Goal: Task Accomplishment & Management: Manage account settings

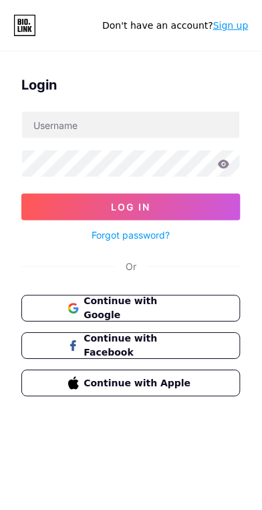
click at [168, 305] on span "Continue with Google" at bounding box center [139, 309] width 110 height 28
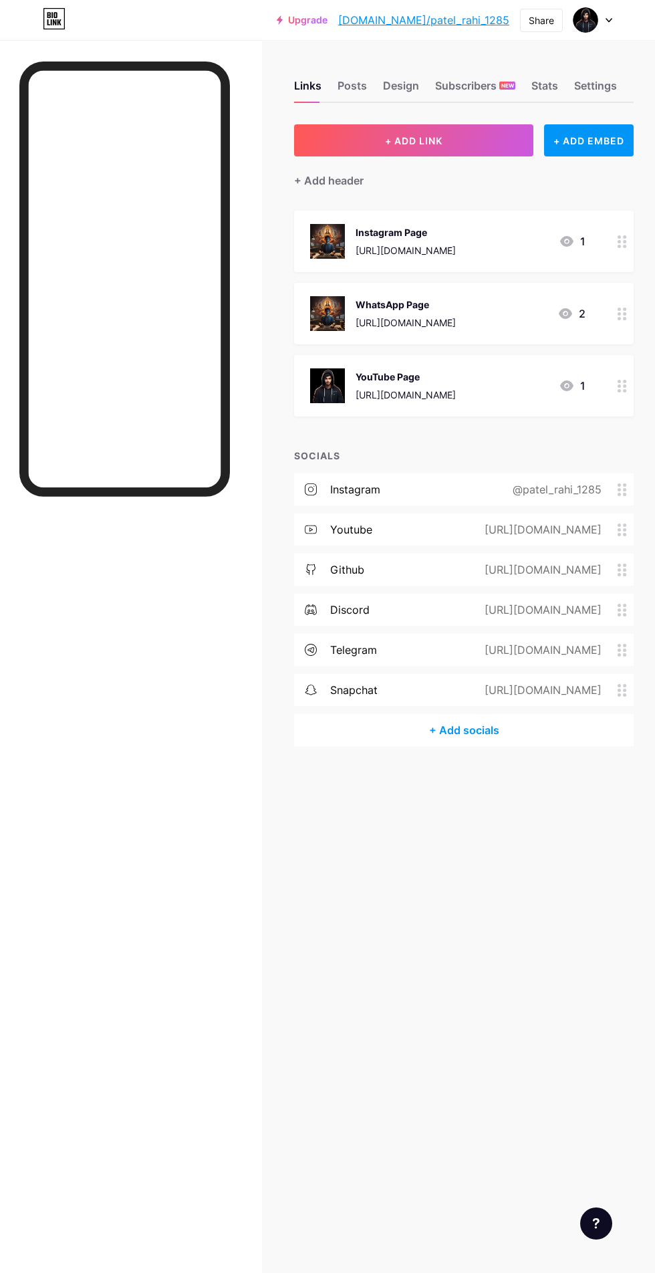
click at [498, 415] on div "YouTube Page [URL][DOMAIN_NAME] 1" at bounding box center [464, 385] width 340 height 61
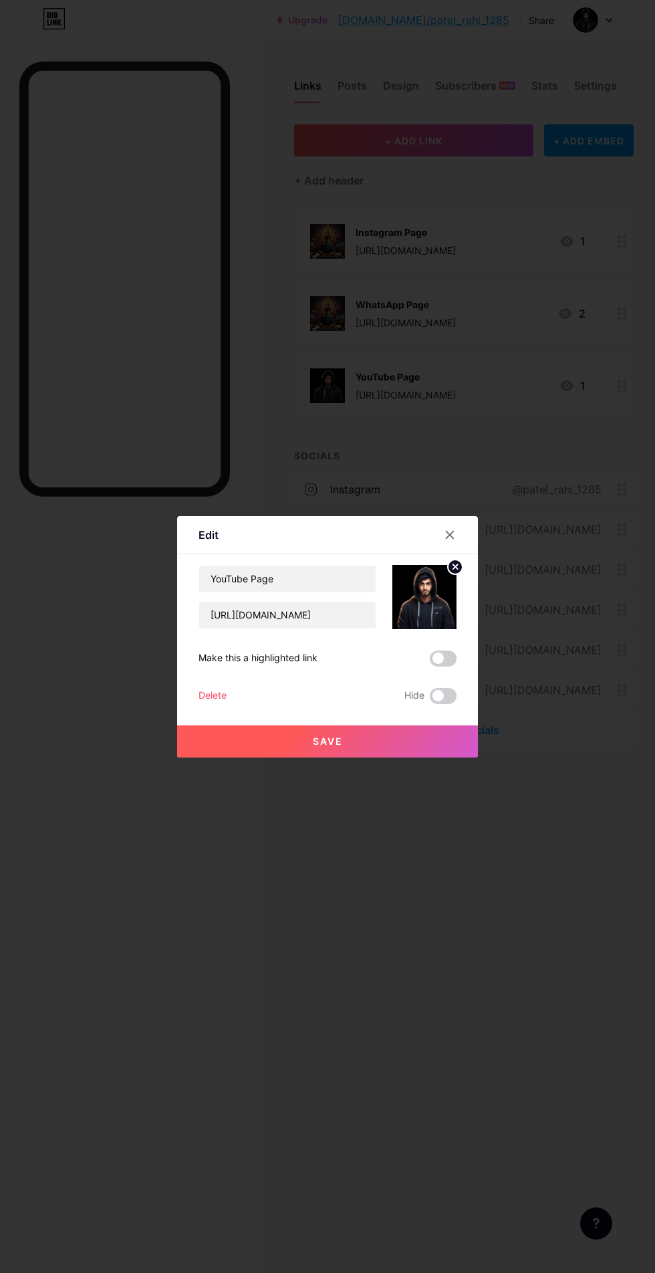
click at [218, 704] on div "Delete" at bounding box center [213, 696] width 28 height 16
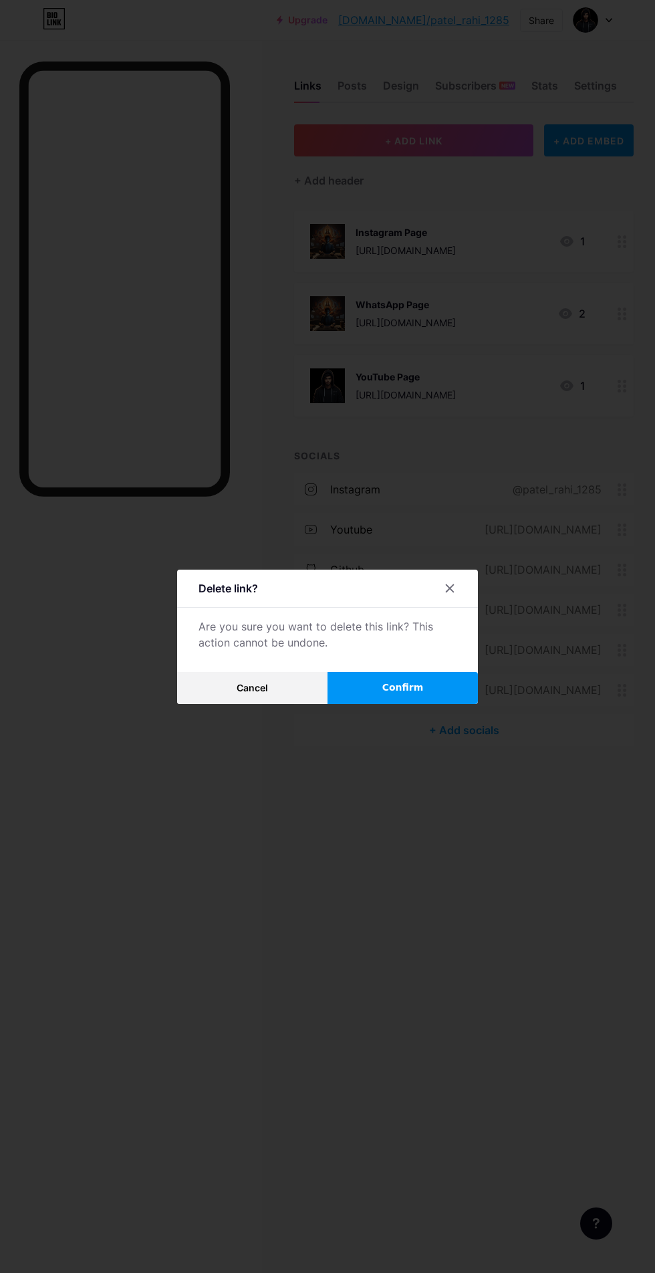
click at [423, 704] on button "Confirm" at bounding box center [403, 688] width 150 height 32
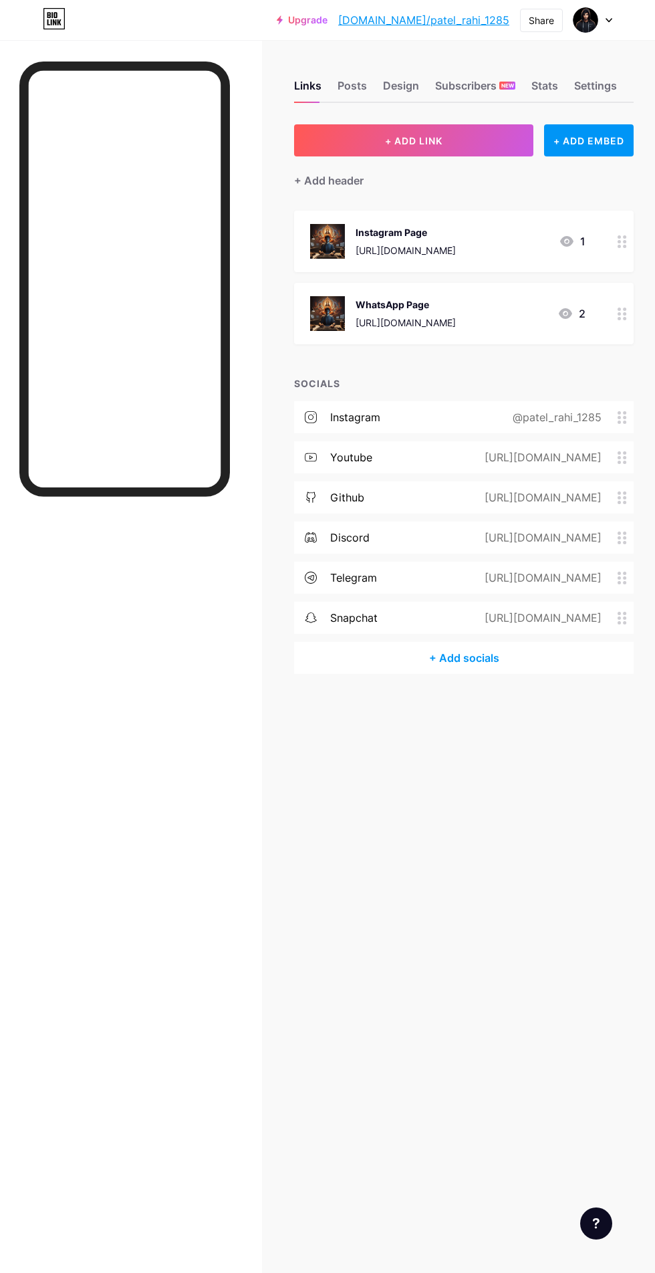
click at [452, 303] on div "WhatsApp Page" at bounding box center [406, 304] width 100 height 14
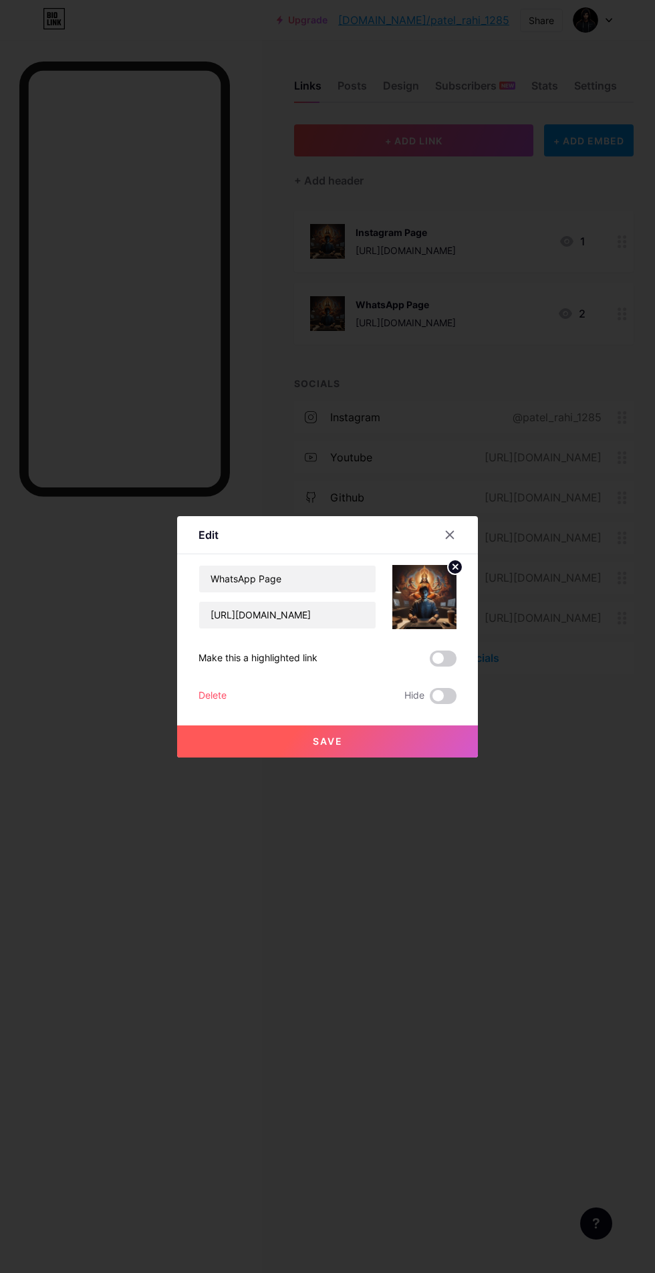
click at [217, 704] on div "Delete" at bounding box center [213, 696] width 28 height 16
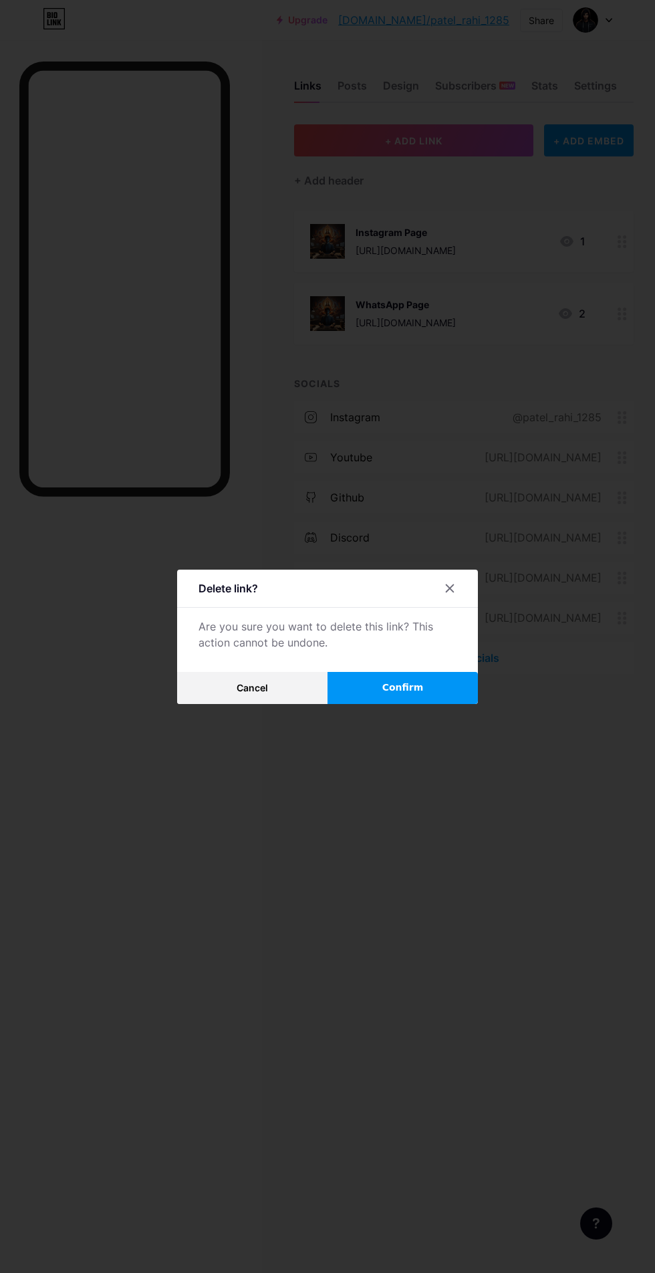
click at [416, 694] on span "Confirm" at bounding box center [402, 687] width 41 height 14
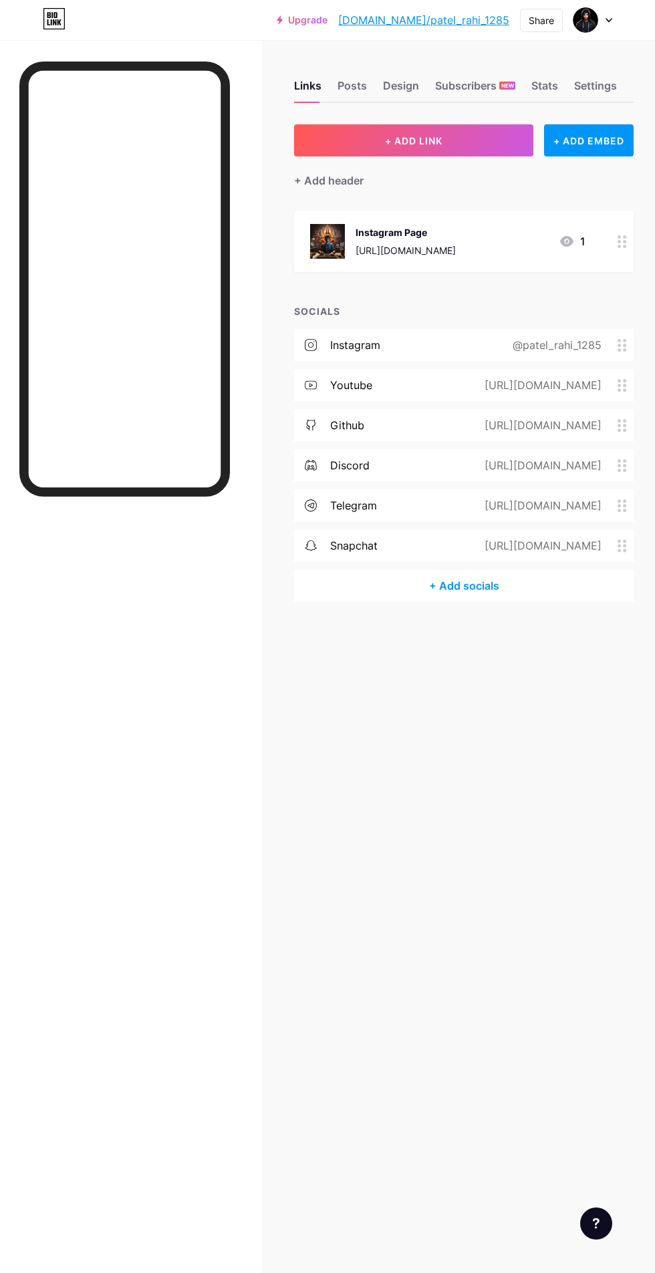
click at [456, 241] on div "Instagram Page [URL][DOMAIN_NAME]" at bounding box center [406, 241] width 100 height 35
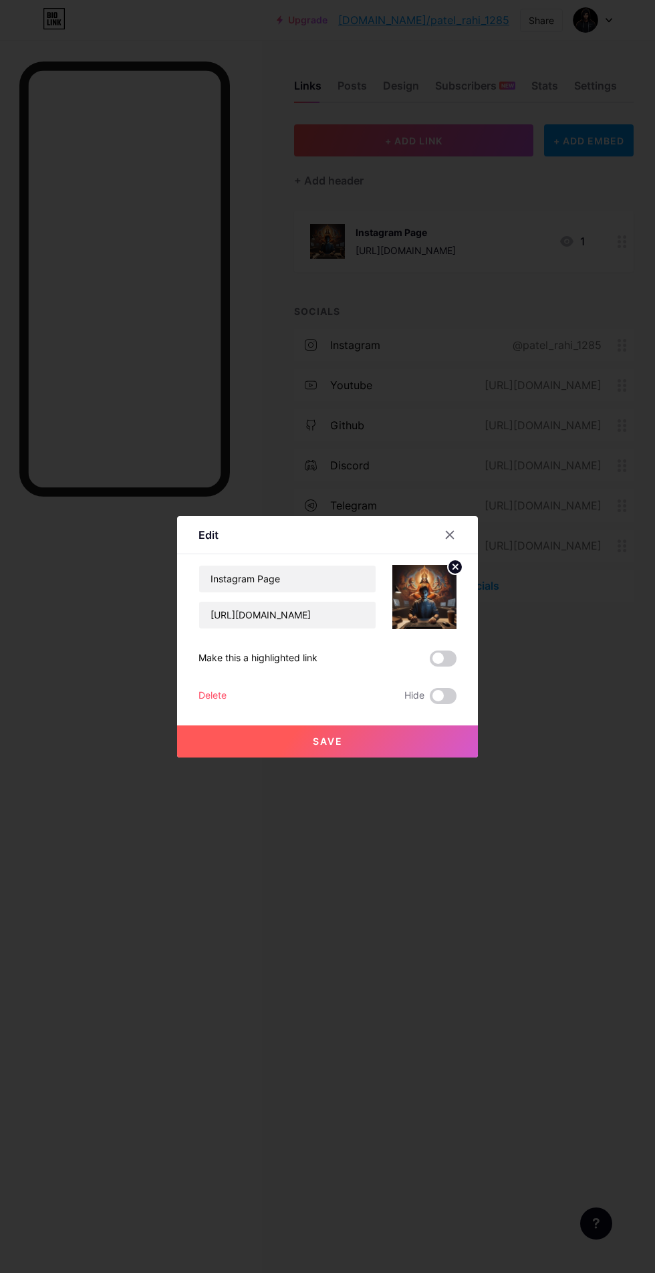
click at [211, 704] on div "Delete" at bounding box center [213, 696] width 28 height 16
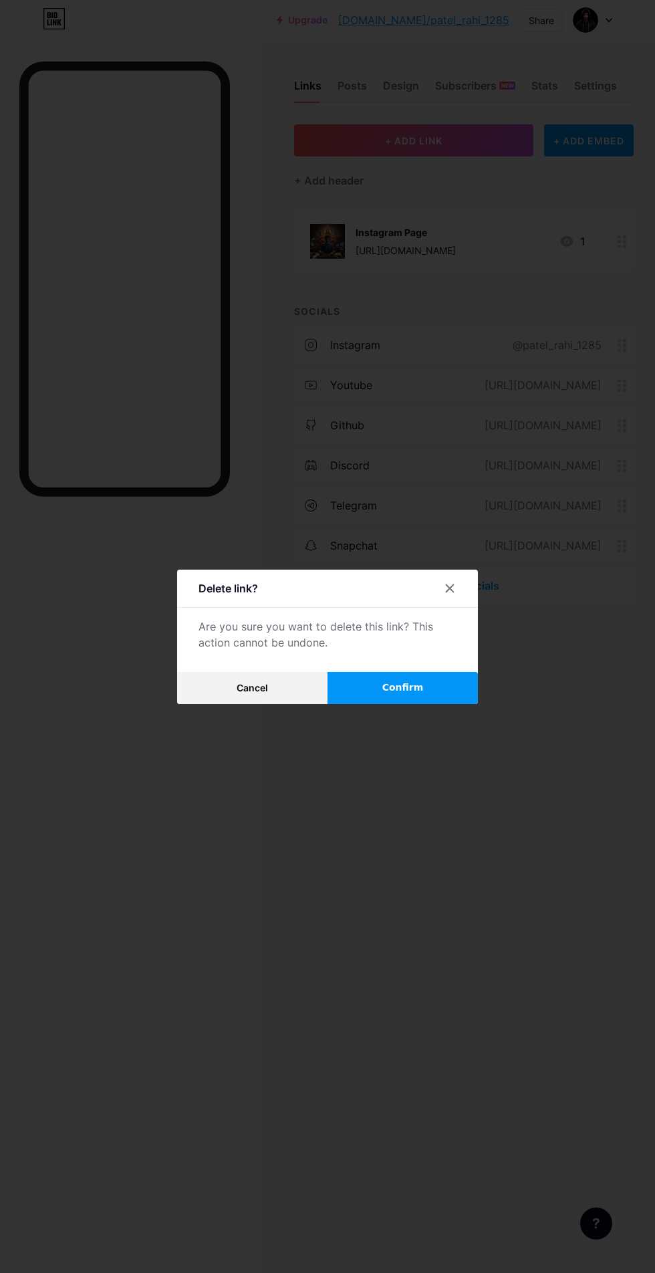
click at [450, 704] on button "Confirm" at bounding box center [403, 688] width 150 height 32
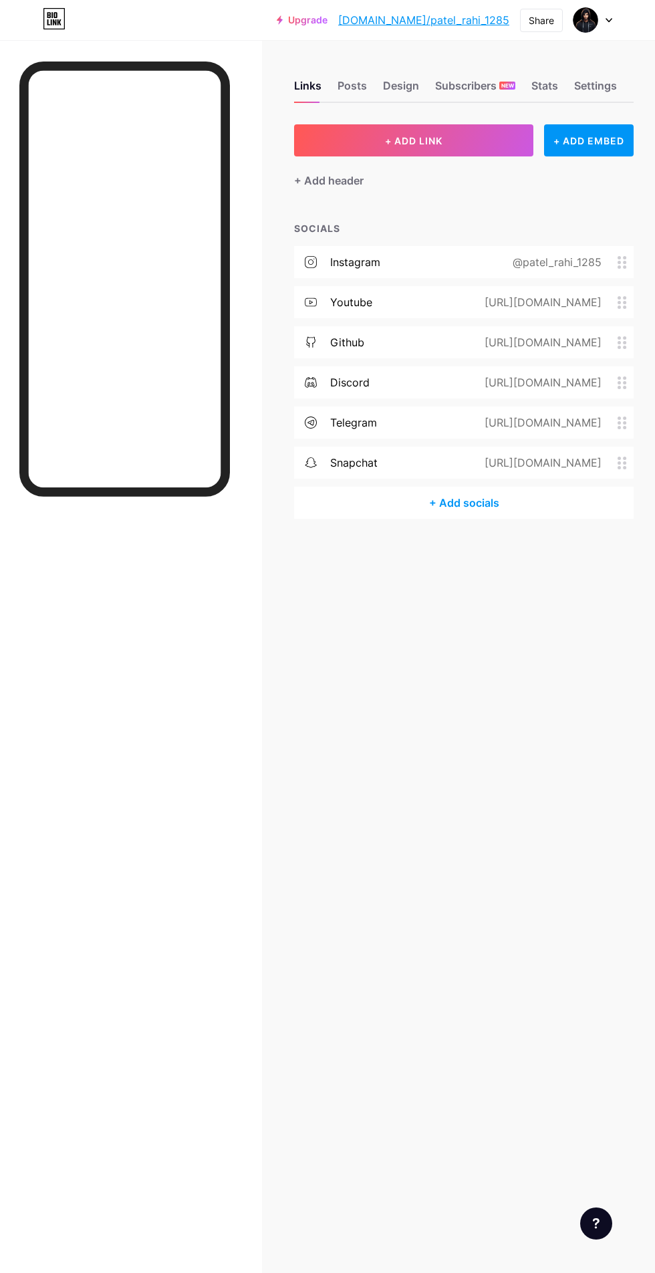
click at [608, 19] on icon at bounding box center [609, 20] width 7 height 5
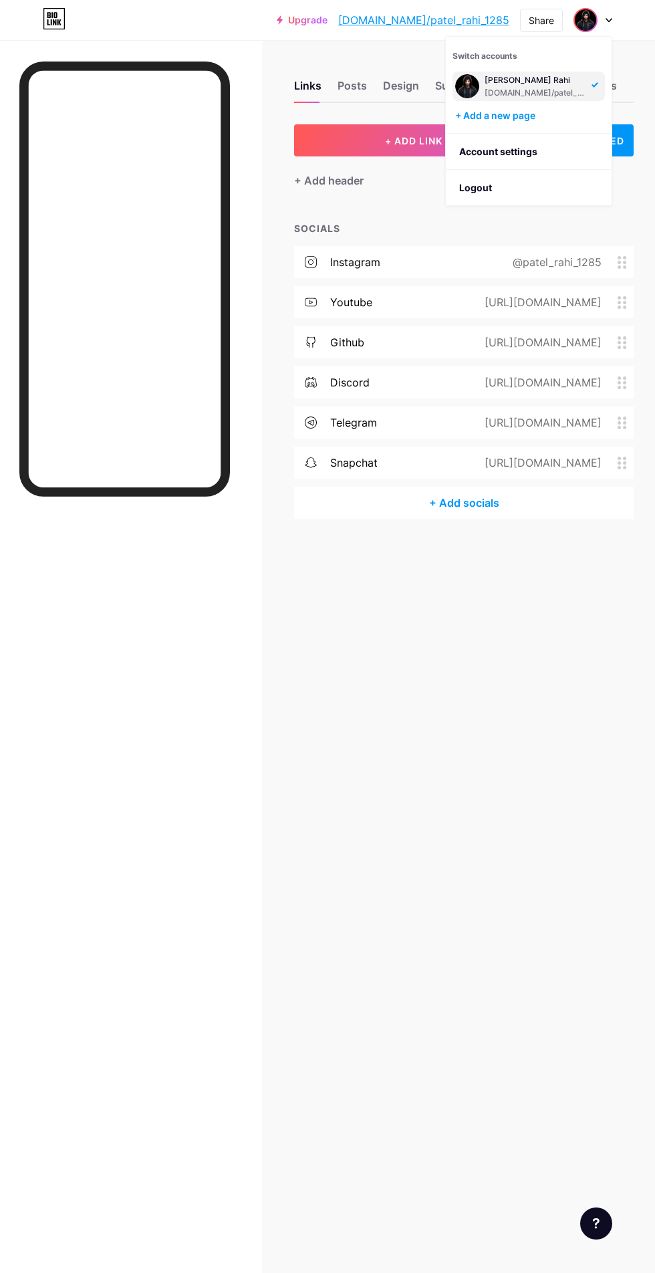
click at [561, 143] on link "Account settings" at bounding box center [529, 152] width 166 height 36
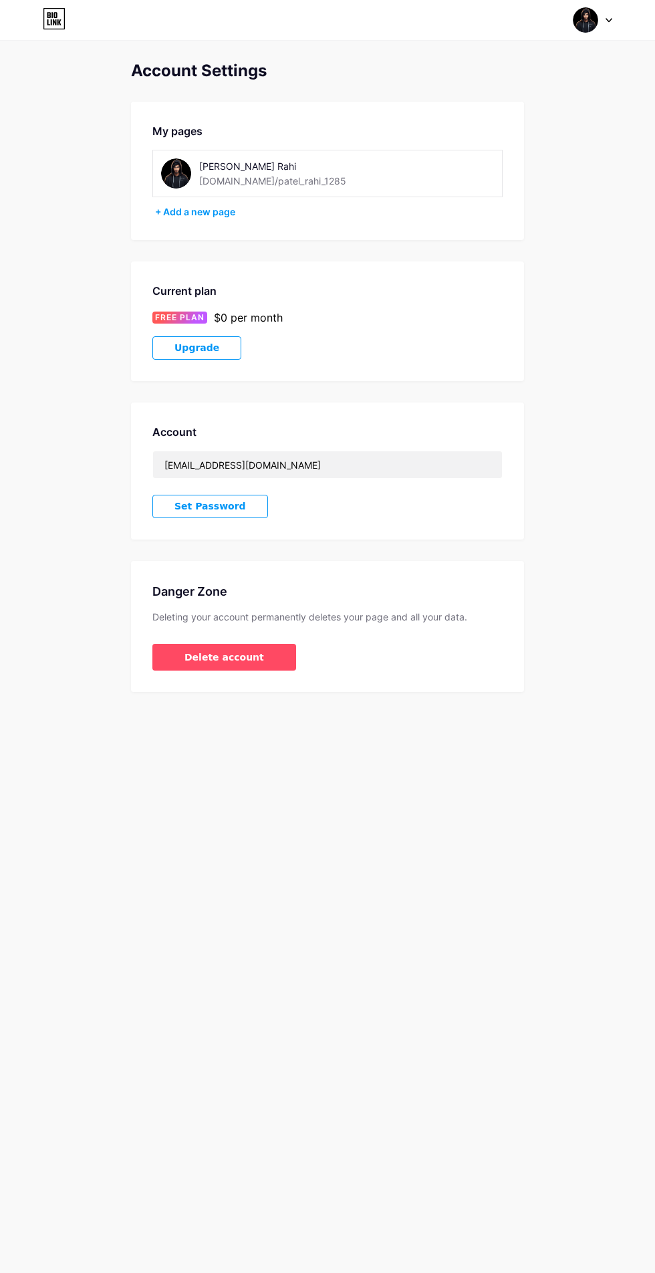
click at [342, 186] on div "[PERSON_NAME] [DOMAIN_NAME]/patel_rahi_1285" at bounding box center [291, 173] width 184 height 30
click at [281, 183] on div "[DOMAIN_NAME]/patel_rahi_1285" at bounding box center [272, 181] width 147 height 14
click at [212, 655] on span "Delete account" at bounding box center [224, 657] width 80 height 14
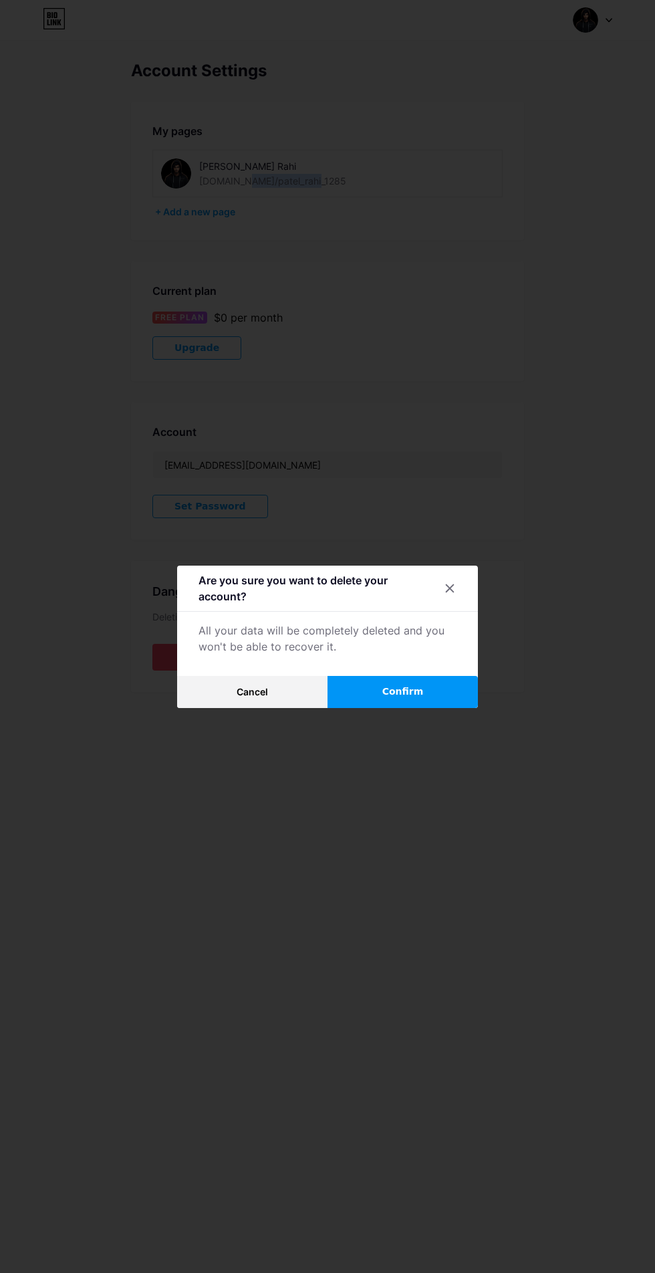
click at [411, 708] on button "Confirm" at bounding box center [403, 692] width 150 height 32
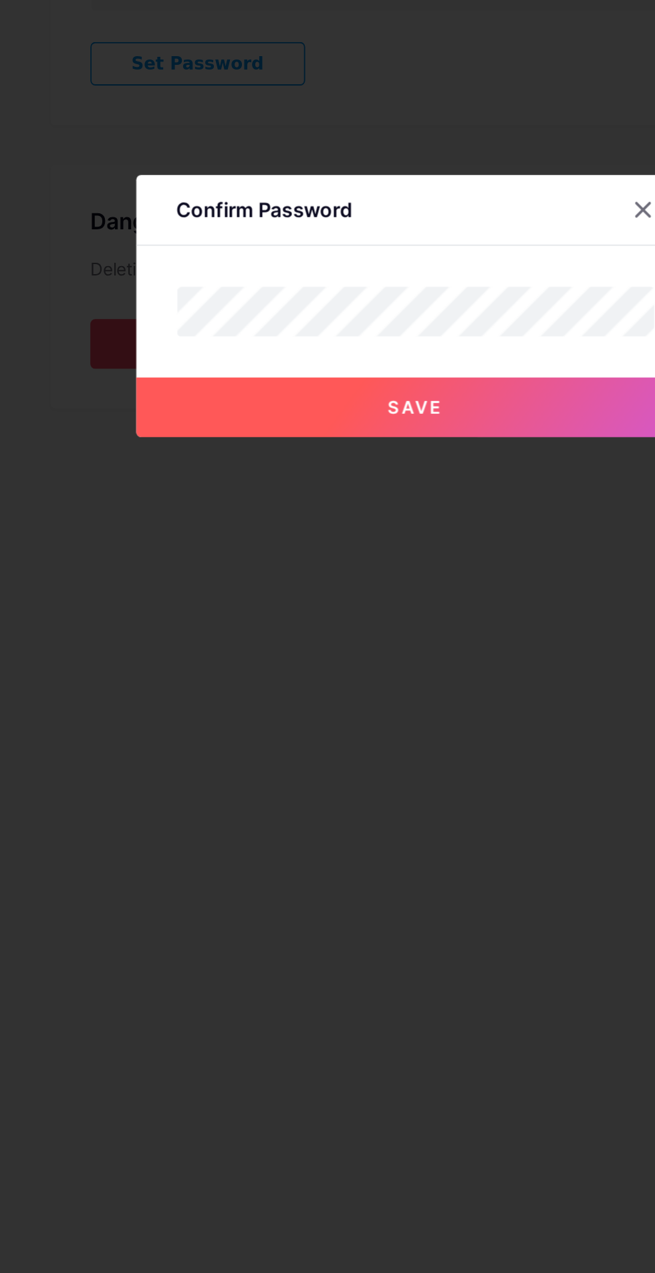
click at [367, 707] on button "Save" at bounding box center [327, 691] width 301 height 32
click at [318, 696] on span "Save" at bounding box center [328, 690] width 30 height 11
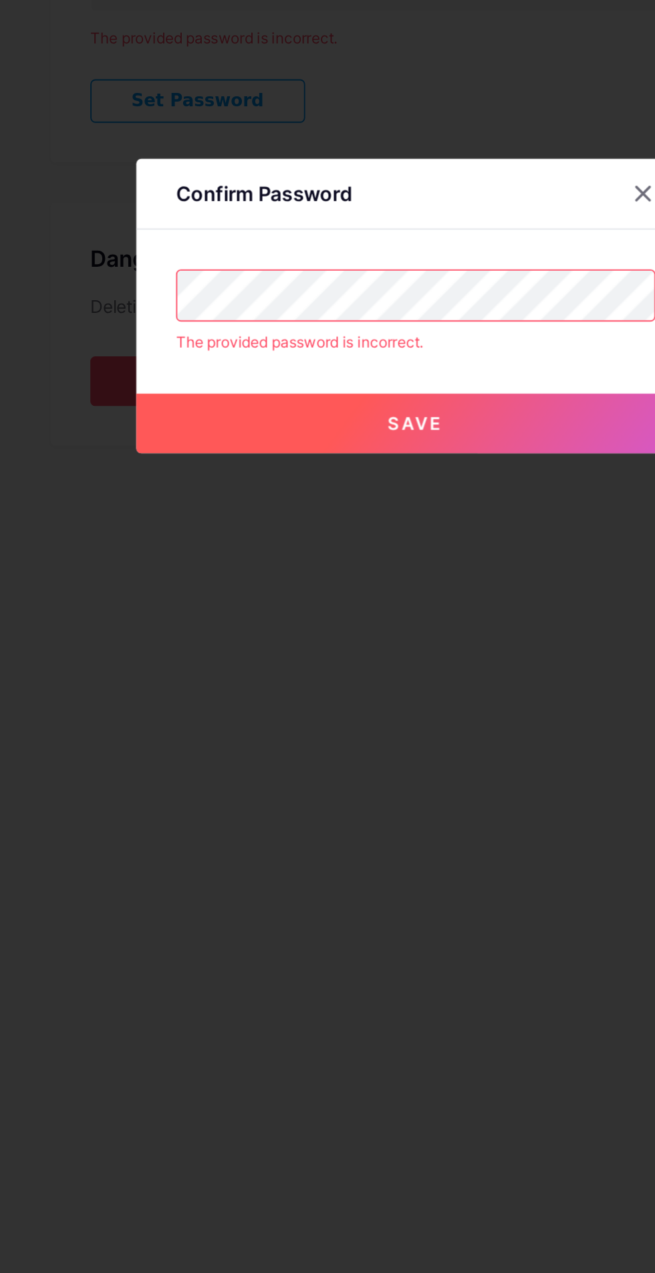
click at [389, 716] on button "Save" at bounding box center [327, 700] width 301 height 32
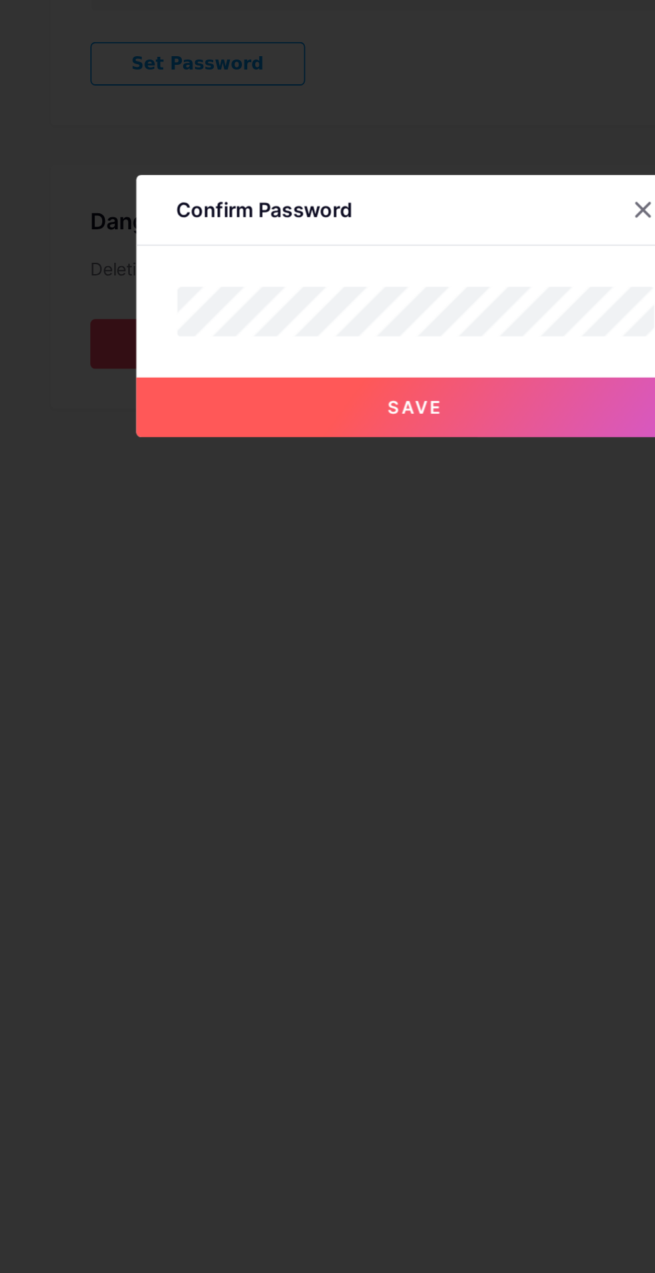
click at [356, 707] on button "Save" at bounding box center [327, 691] width 301 height 32
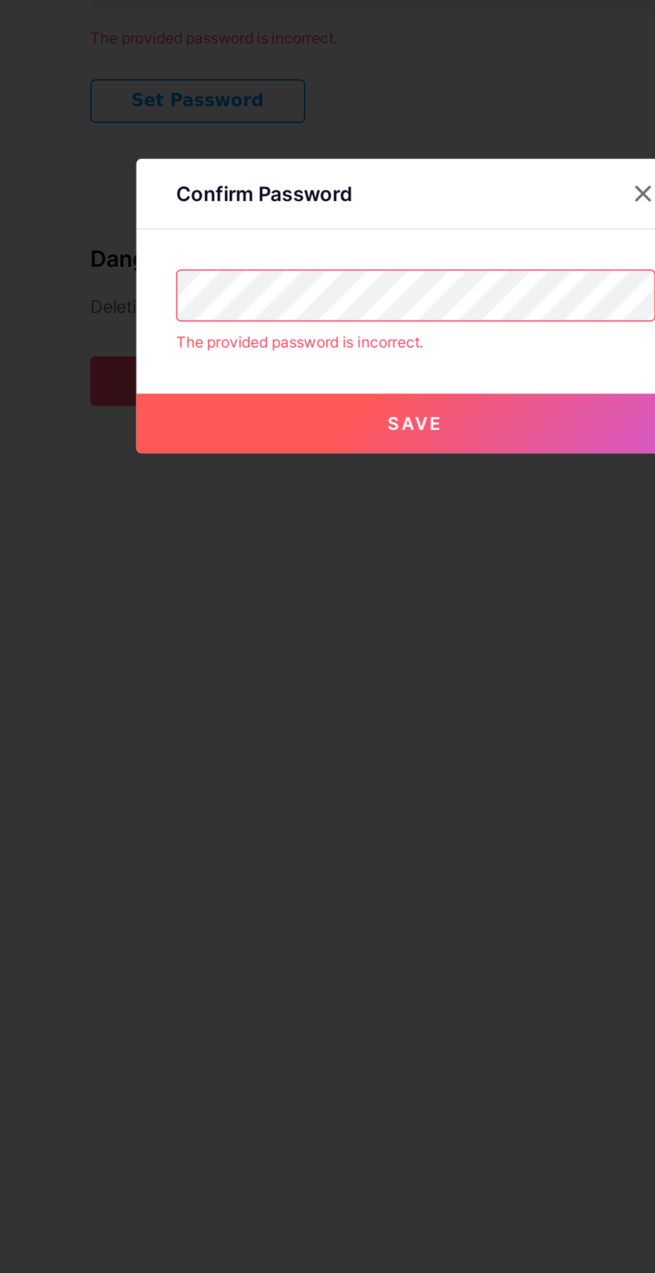
click at [374, 716] on button "Save" at bounding box center [327, 700] width 301 height 32
click at [444, 588] on div at bounding box center [450, 576] width 24 height 24
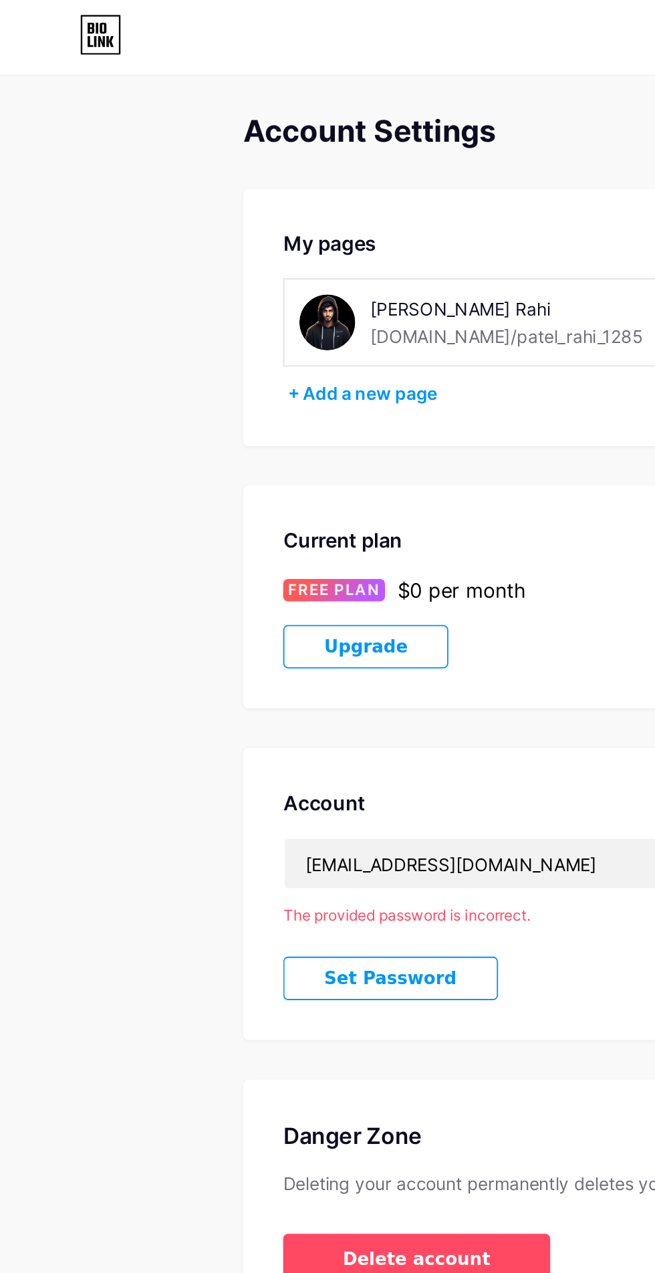
click at [292, 169] on div "[PERSON_NAME] Rahi" at bounding box center [291, 166] width 184 height 14
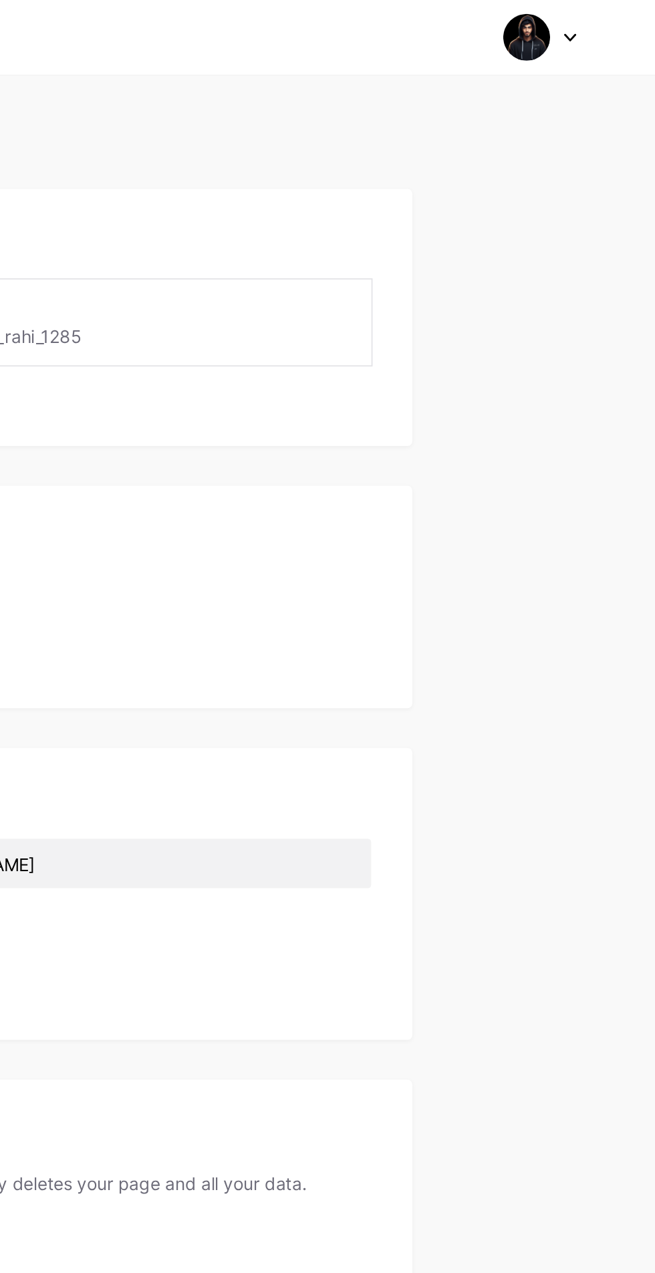
click at [611, 19] on icon at bounding box center [609, 20] width 7 height 5
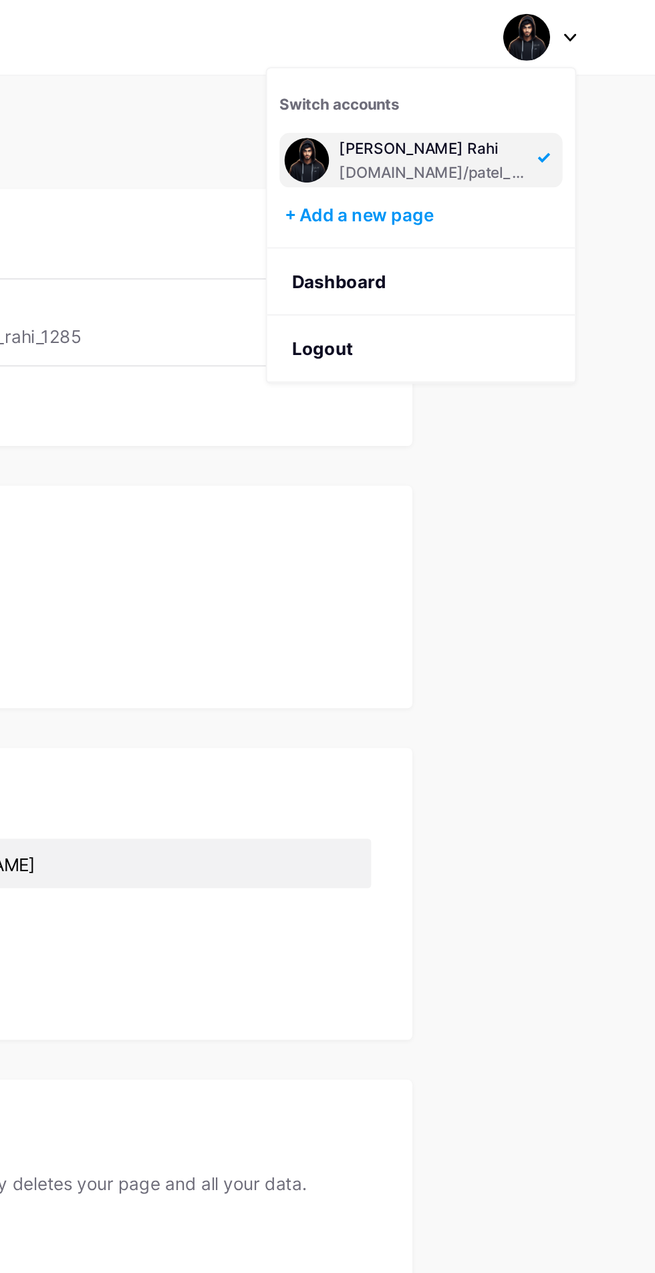
click at [511, 111] on div "+ Add a new page" at bounding box center [530, 115] width 150 height 13
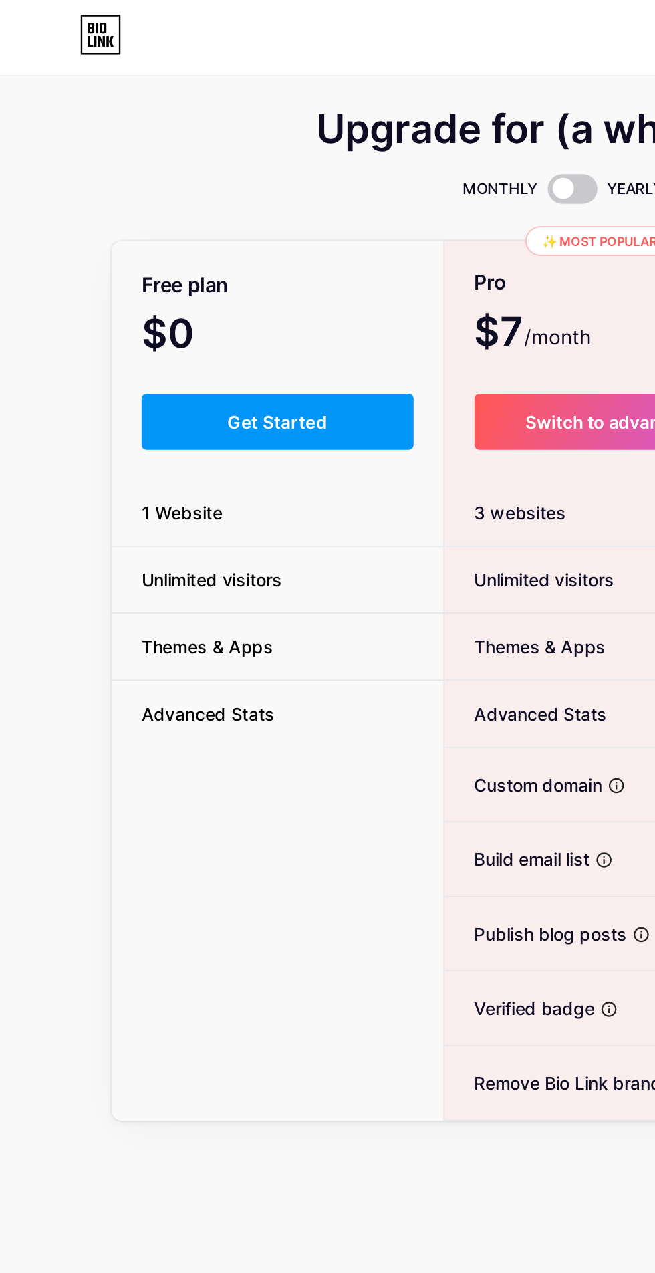
click at [170, 220] on button "Get Started" at bounding box center [149, 227] width 146 height 30
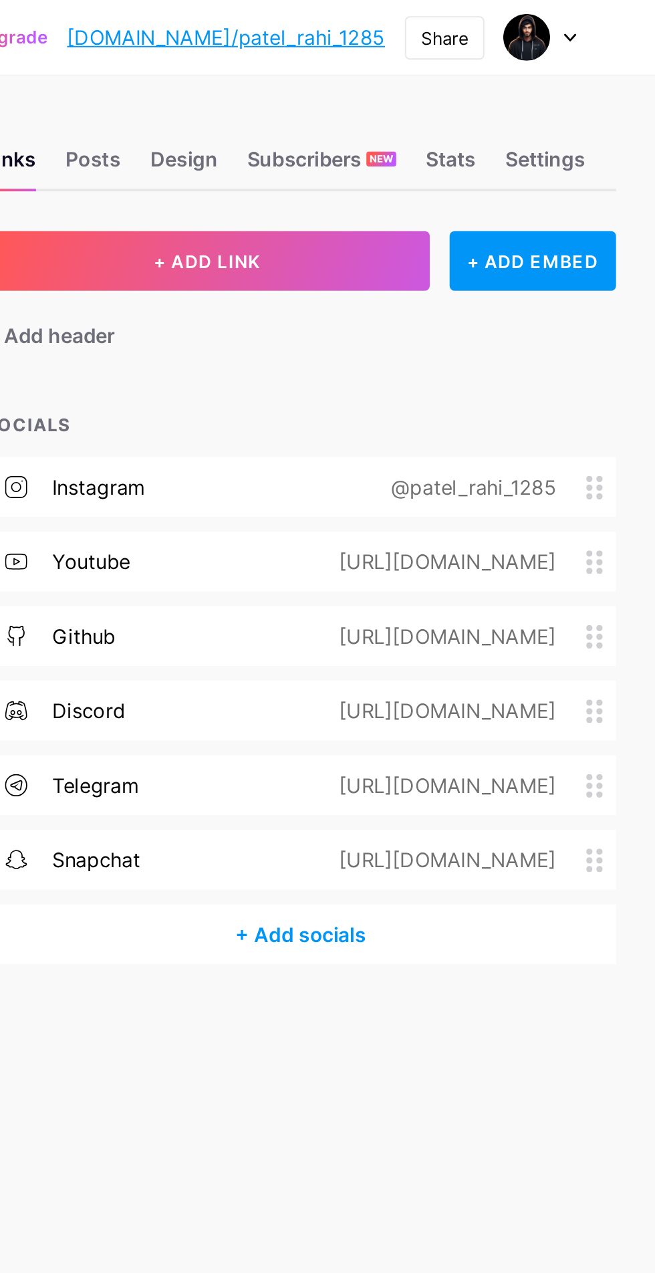
click at [590, 82] on div "Settings" at bounding box center [595, 90] width 43 height 24
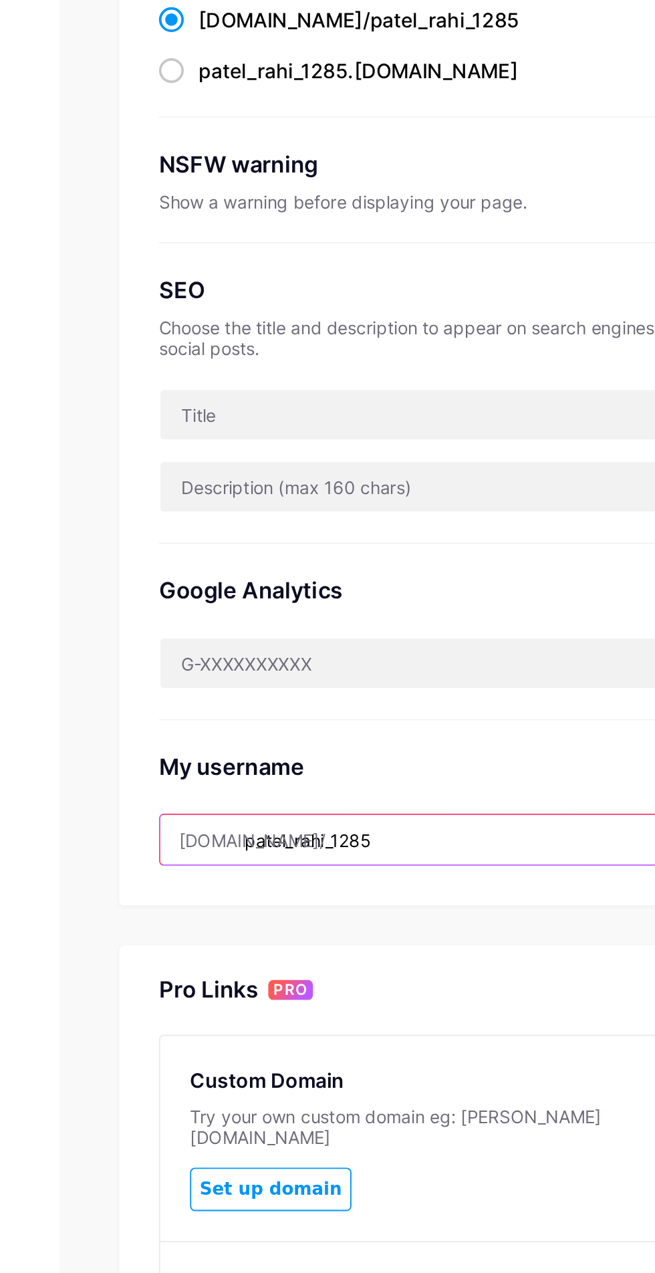
click at [486, 634] on input "patel_rahi_1285" at bounding box center [463, 640] width 295 height 27
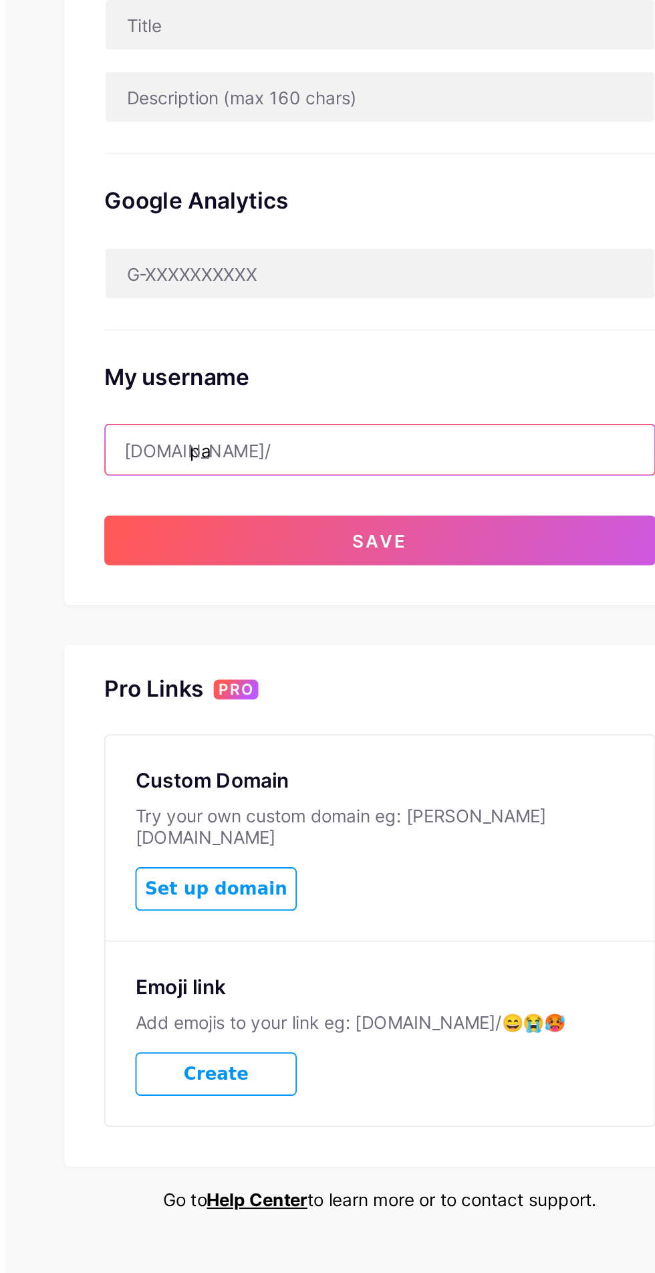
type input "p"
type input "r"
type input "rahipatel1285"
click at [469, 686] on span "Save" at bounding box center [464, 689] width 30 height 11
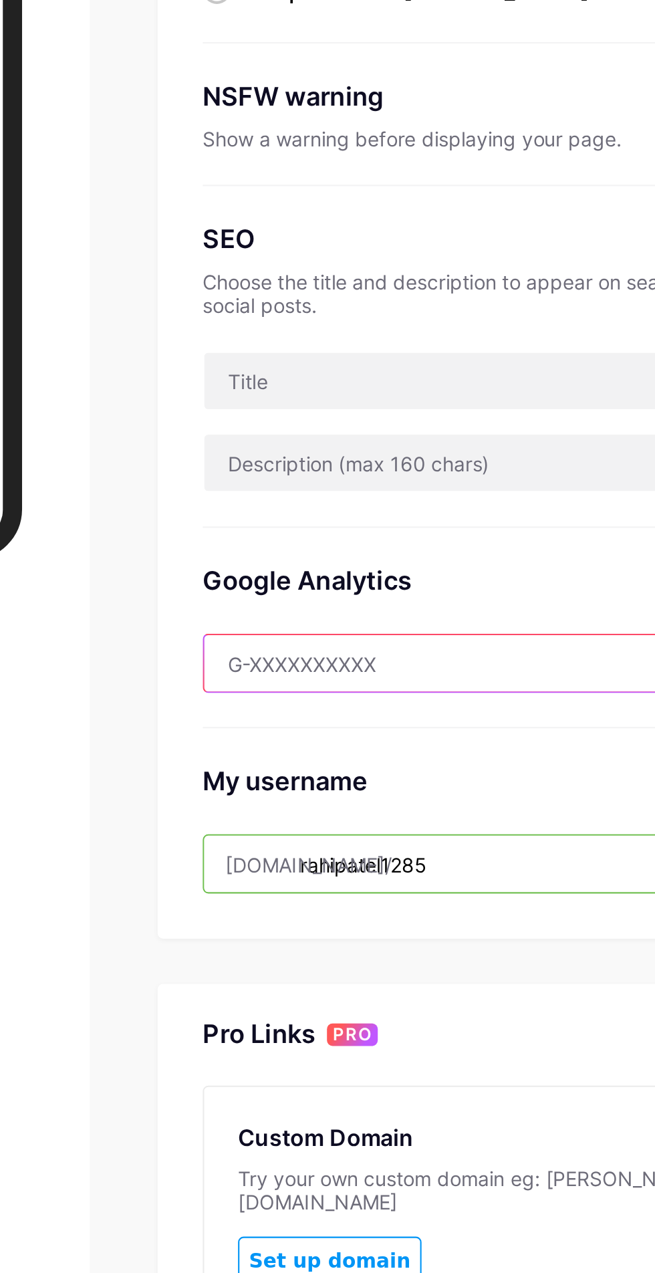
click at [403, 539] on input "text" at bounding box center [463, 545] width 295 height 27
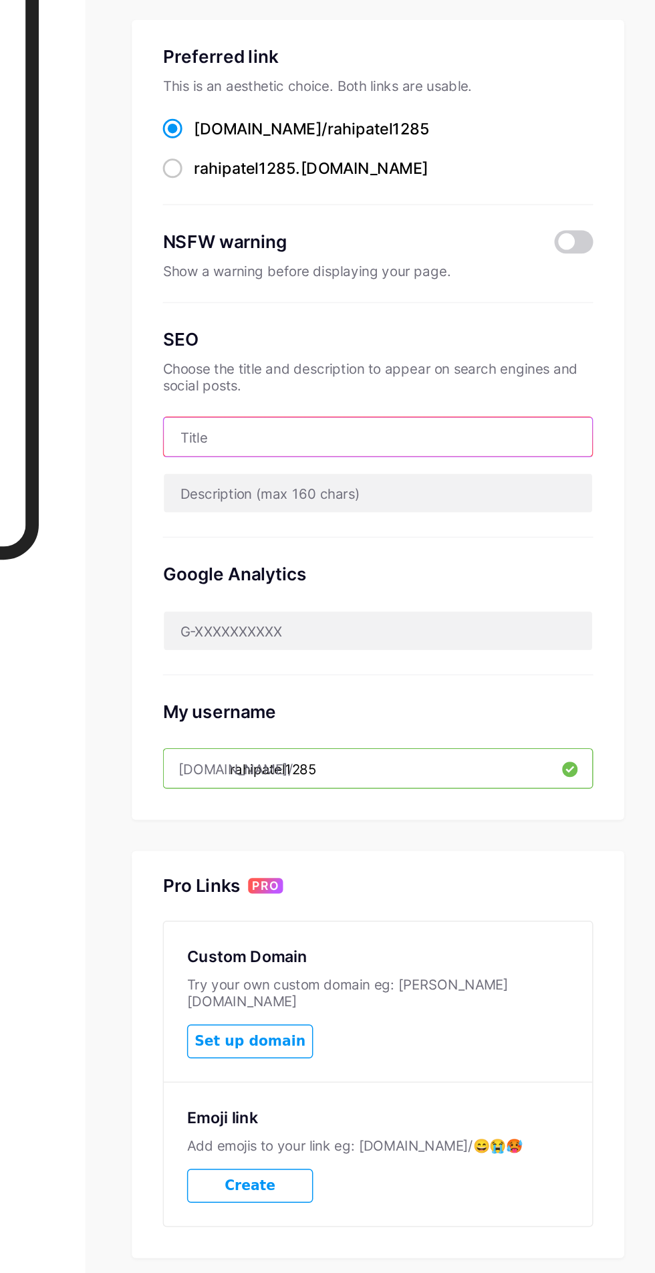
click at [543, 408] on input "text" at bounding box center [463, 411] width 295 height 27
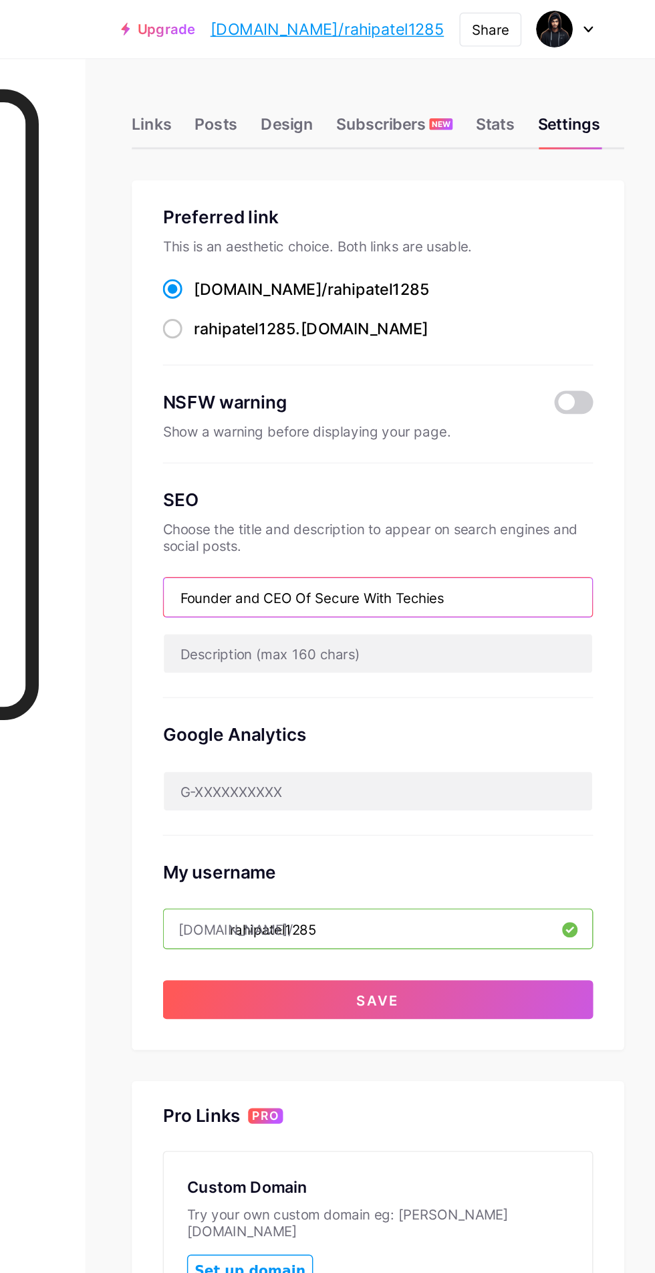
click at [488, 420] on input "Founder and CEO Of Secure With Techies" at bounding box center [463, 411] width 295 height 27
type input "Founder and CEO Of Secure With Techies"
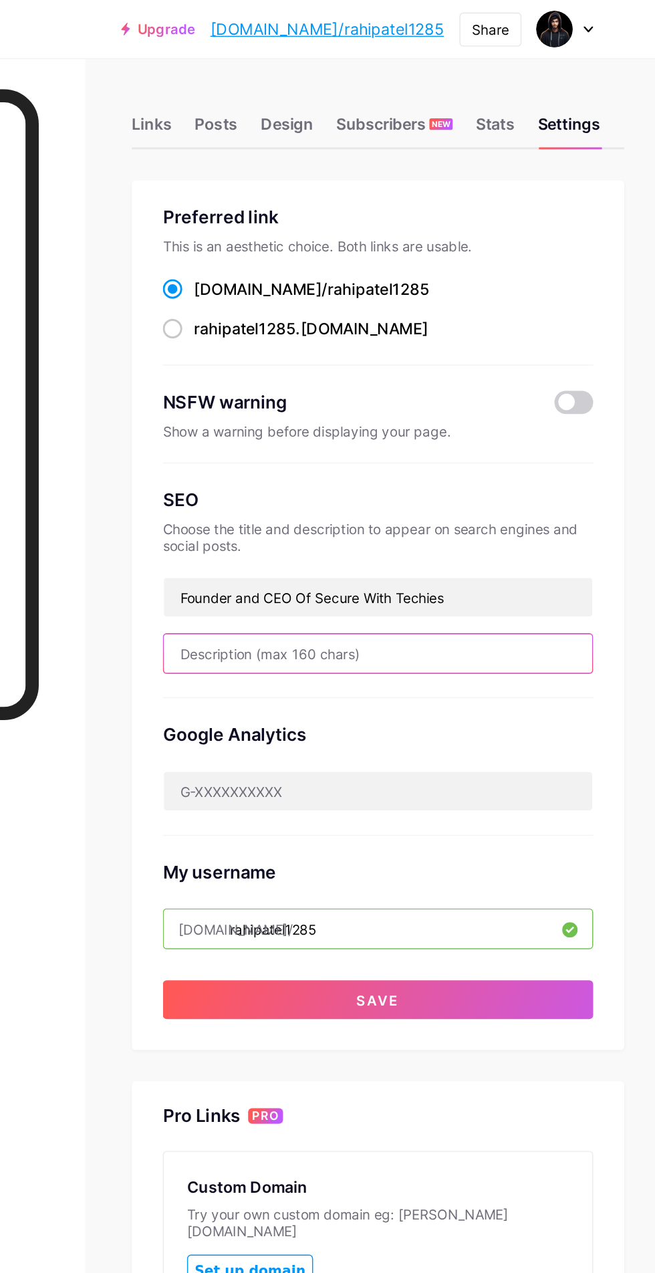
click at [406, 444] on input "text" at bounding box center [463, 450] width 295 height 27
type input "Let's Navigate The Digital World Securely Together!"
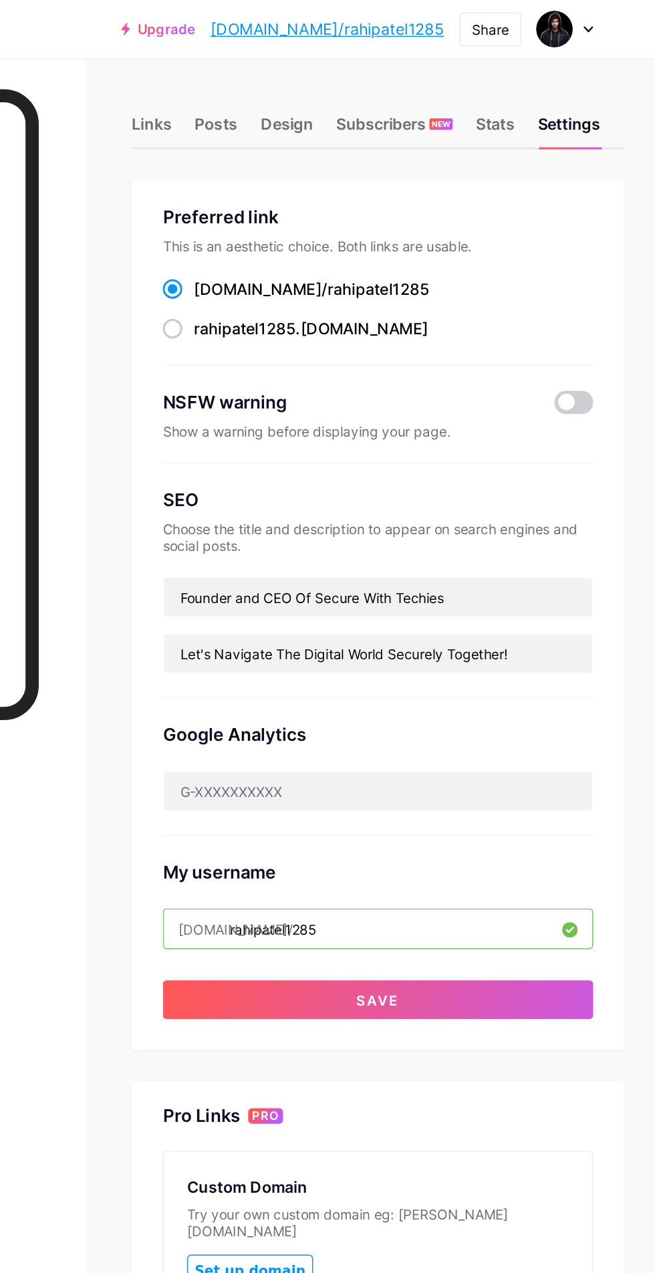
click at [503, 676] on button "Save" at bounding box center [463, 689] width 297 height 27
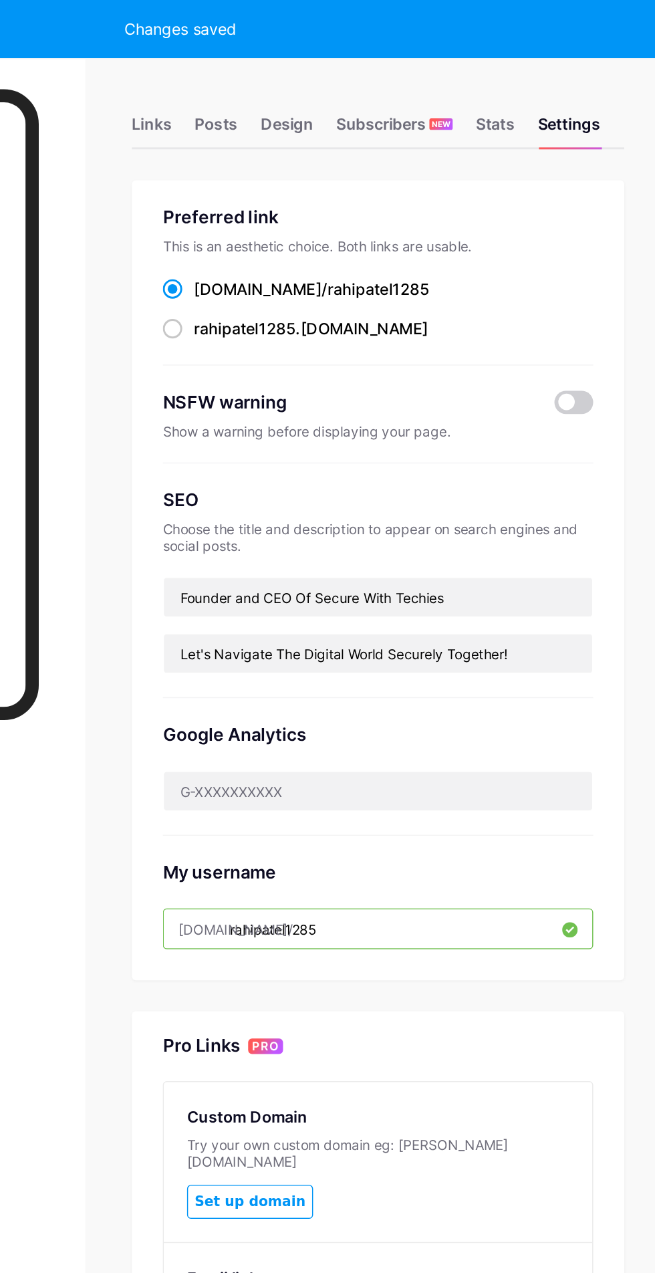
click at [545, 82] on div "Stats" at bounding box center [544, 90] width 27 height 24
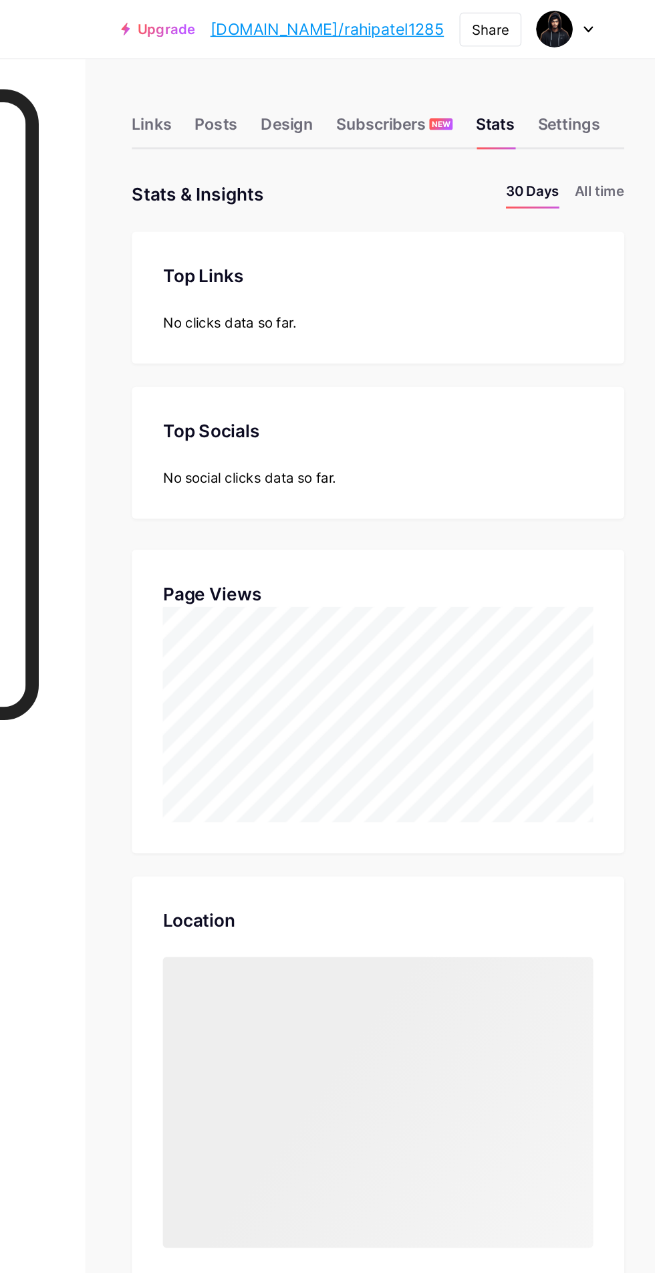
scroll to position [1273, 655]
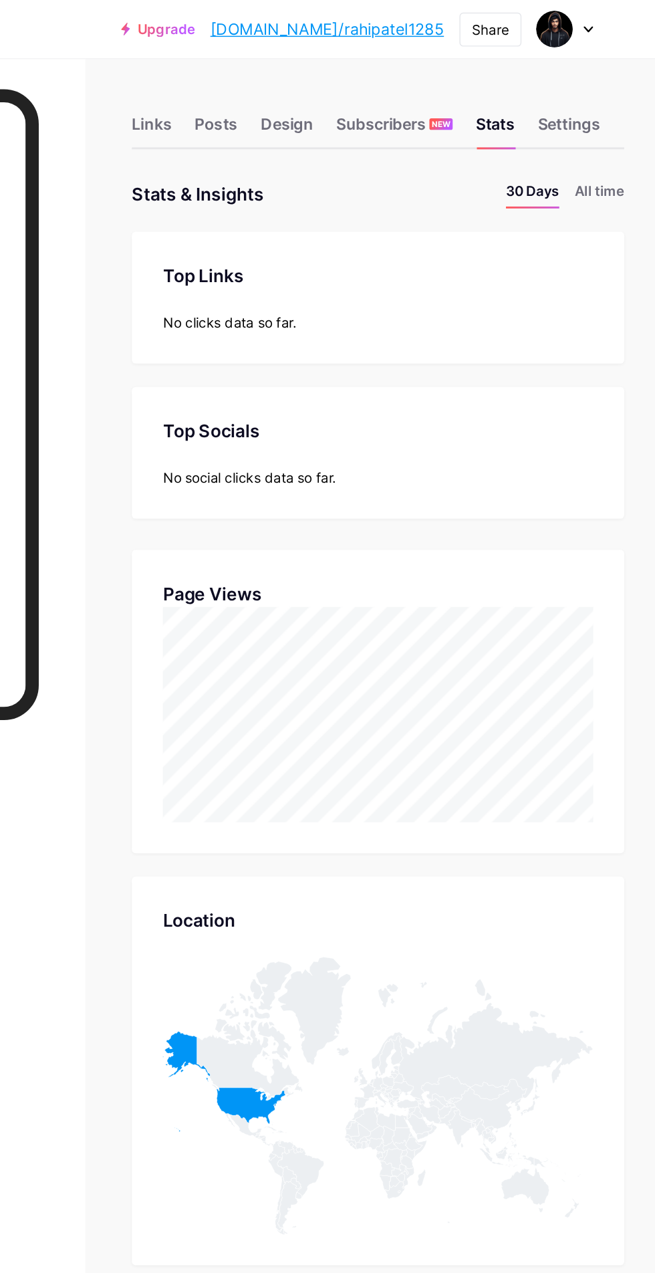
click at [306, 88] on div "Links" at bounding box center [307, 90] width 27 height 24
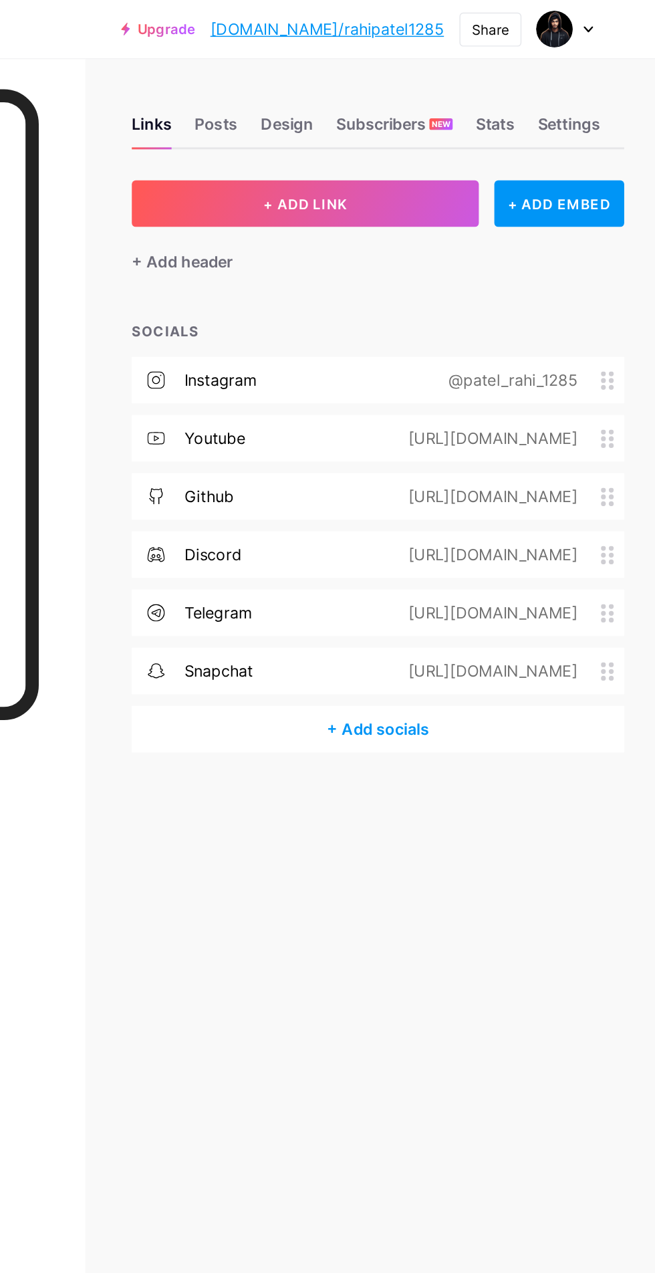
click at [566, 265] on div "@patel_rahi_1285" at bounding box center [554, 262] width 126 height 16
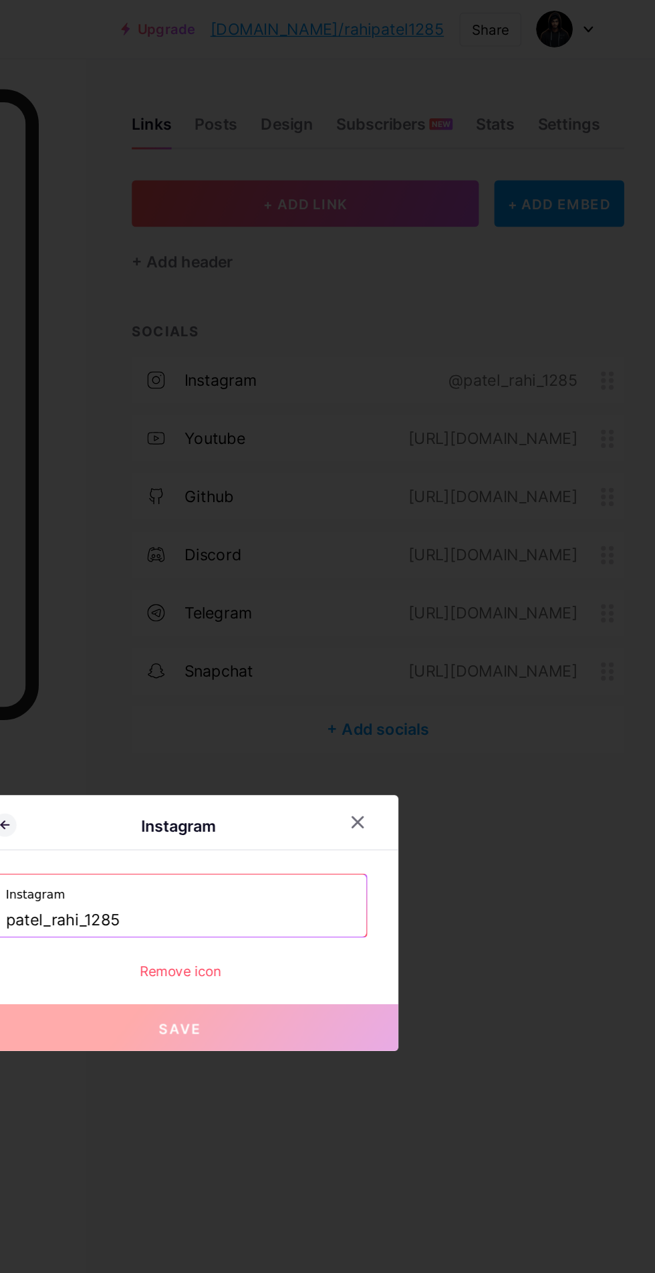
click at [386, 646] on input "patel_rahi_1285" at bounding box center [327, 634] width 241 height 23
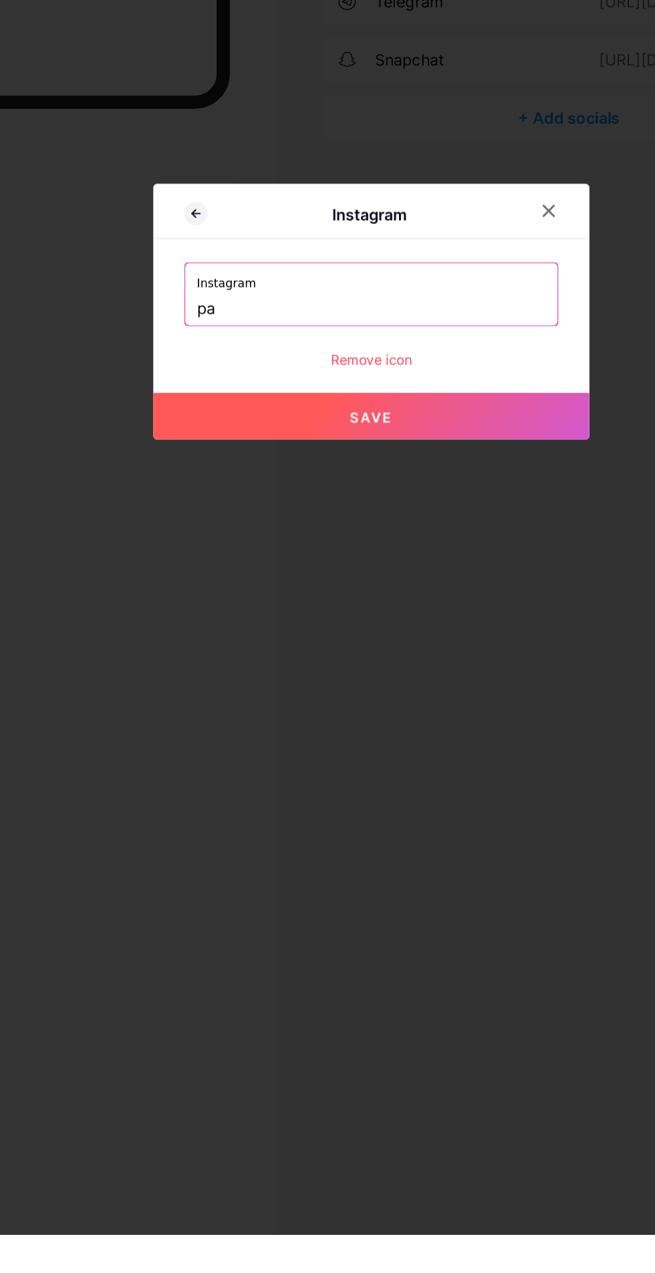
type input "p"
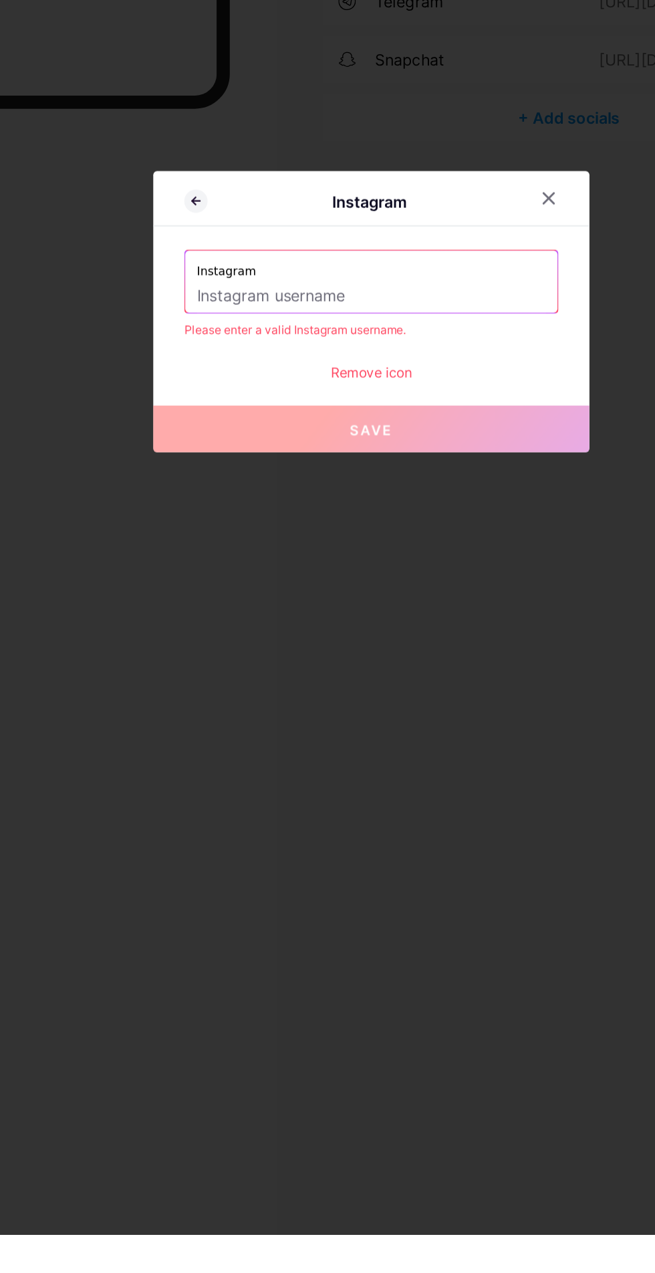
type input "R"
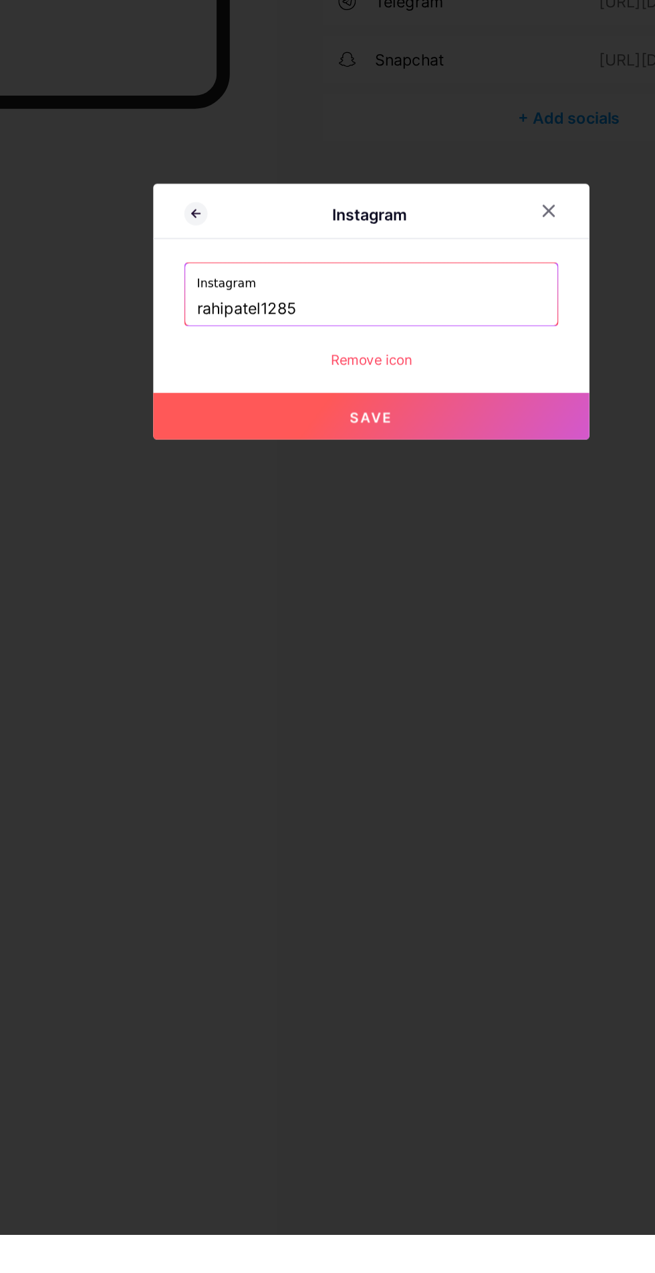
click at [335, 715] on span "Save" at bounding box center [328, 708] width 30 height 11
type input "[URL][DOMAIN_NAME]"
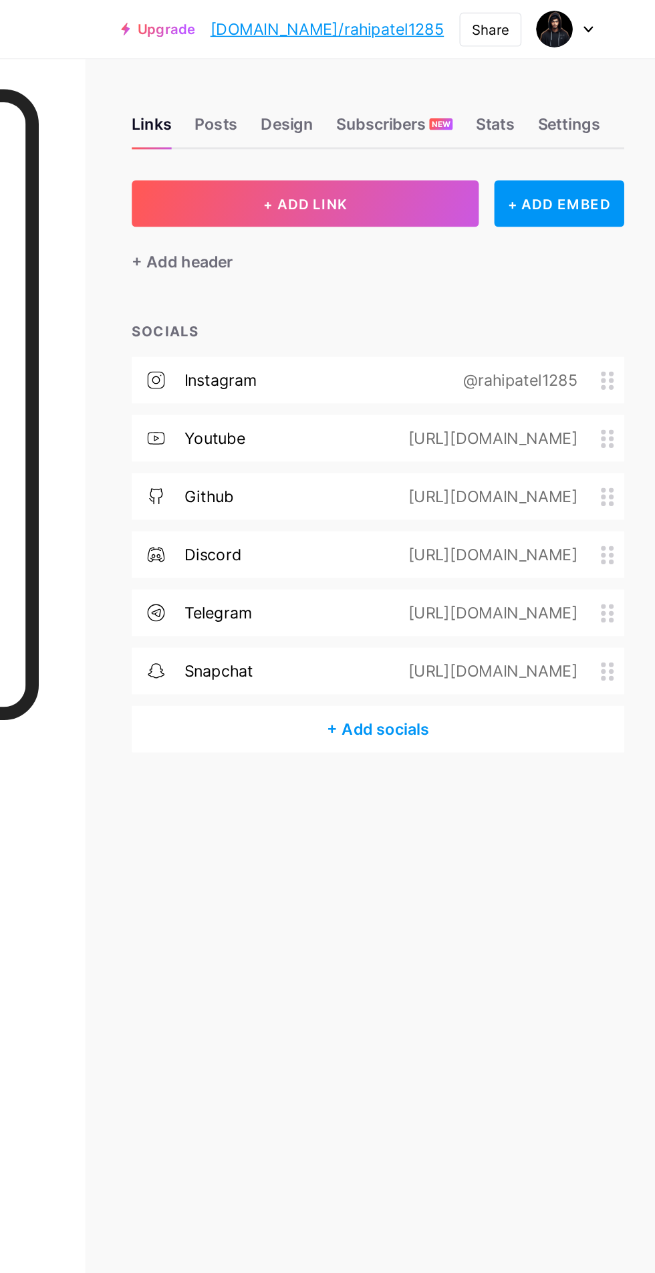
click at [553, 291] on div "youtube [URL][DOMAIN_NAME]" at bounding box center [464, 302] width 340 height 32
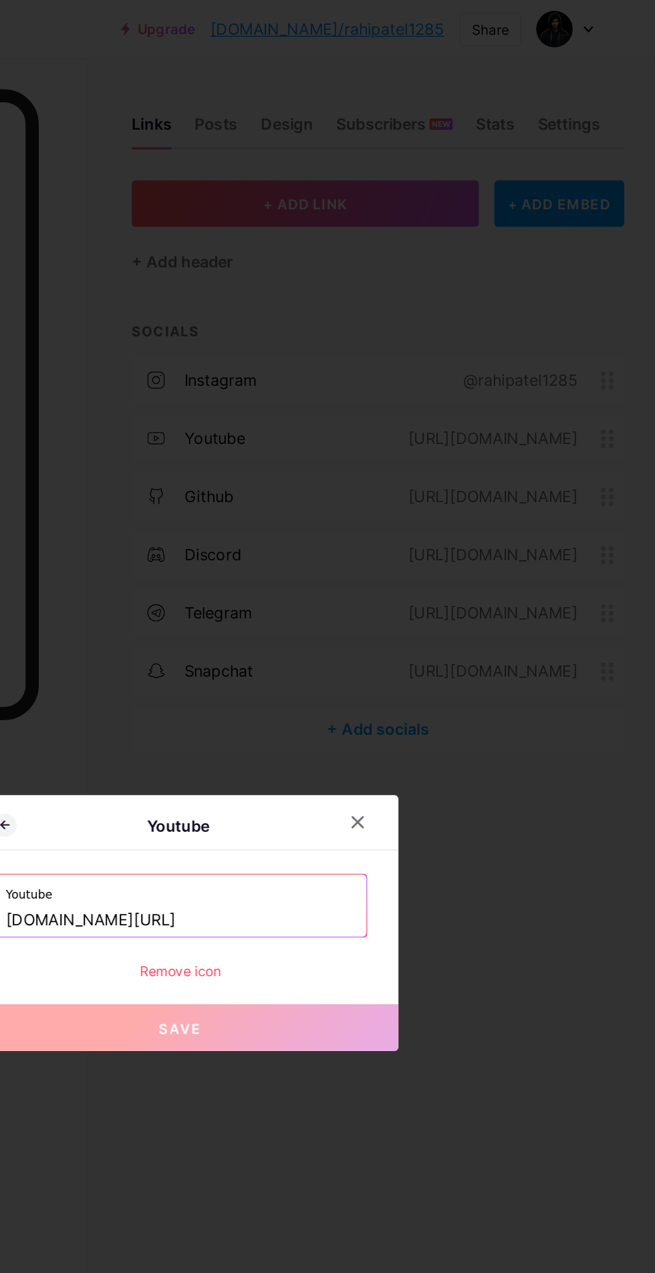
click at [388, 646] on input "[DOMAIN_NAME][URL]" at bounding box center [327, 634] width 241 height 23
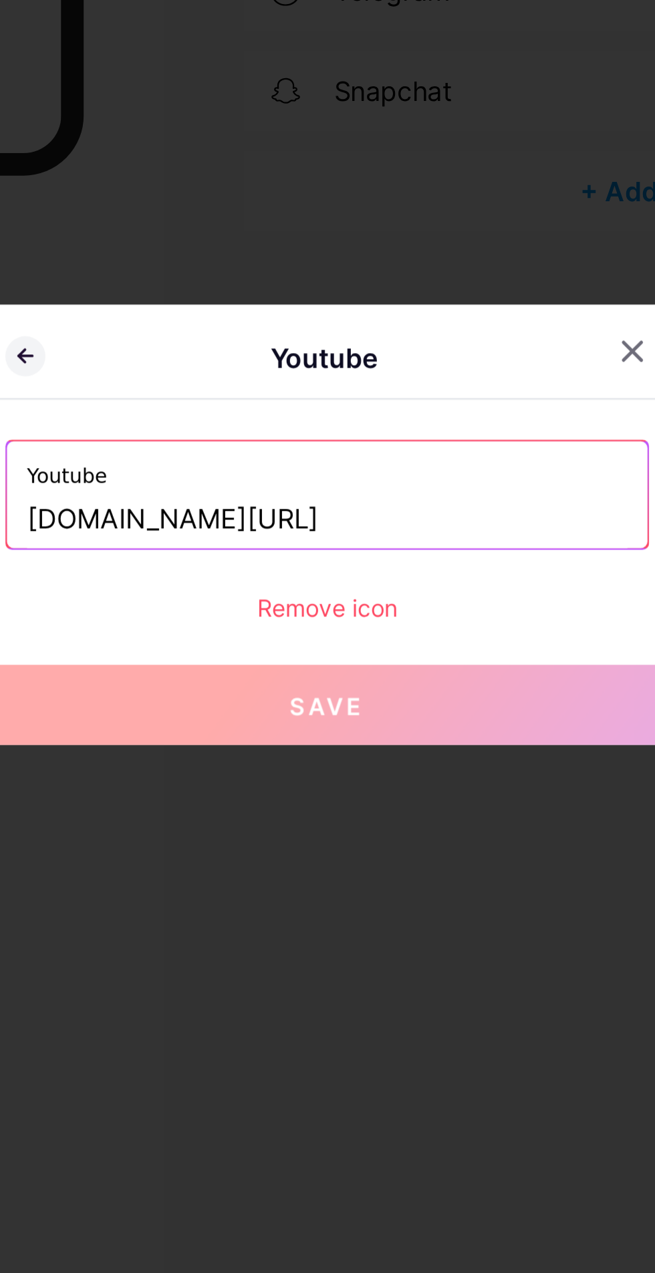
paste input "rahipatel1285"
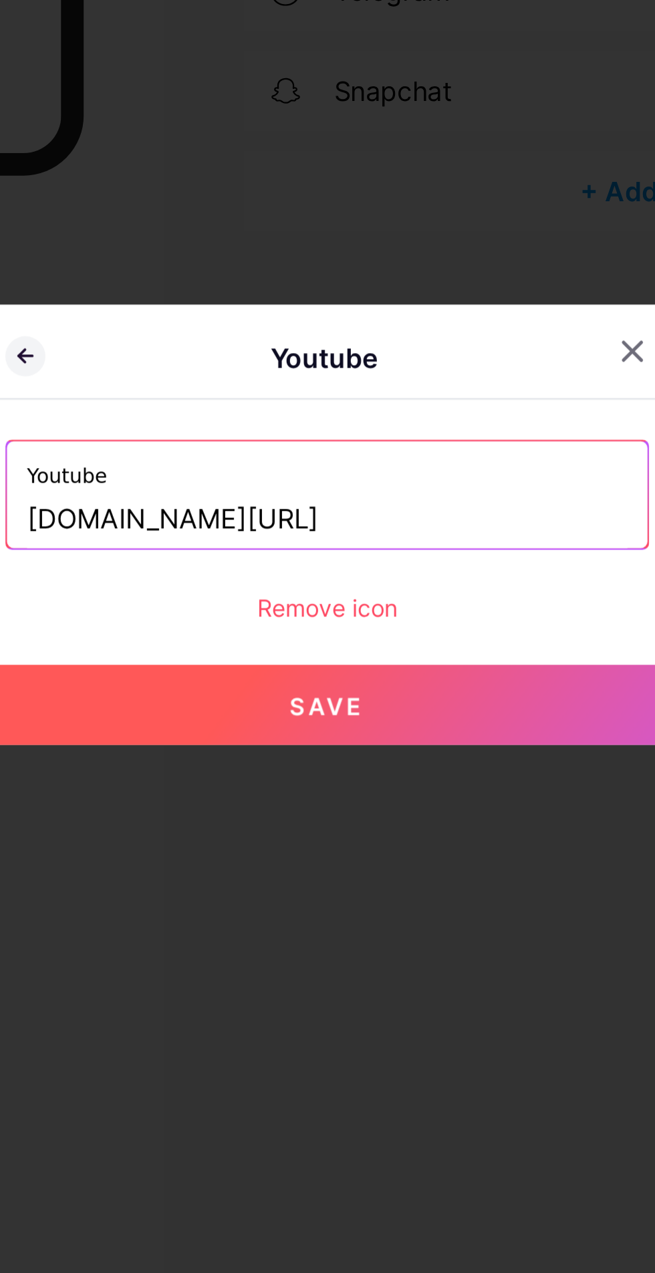
click at [363, 725] on button "Save" at bounding box center [327, 708] width 301 height 32
type input "[URL][DOMAIN_NAME]"
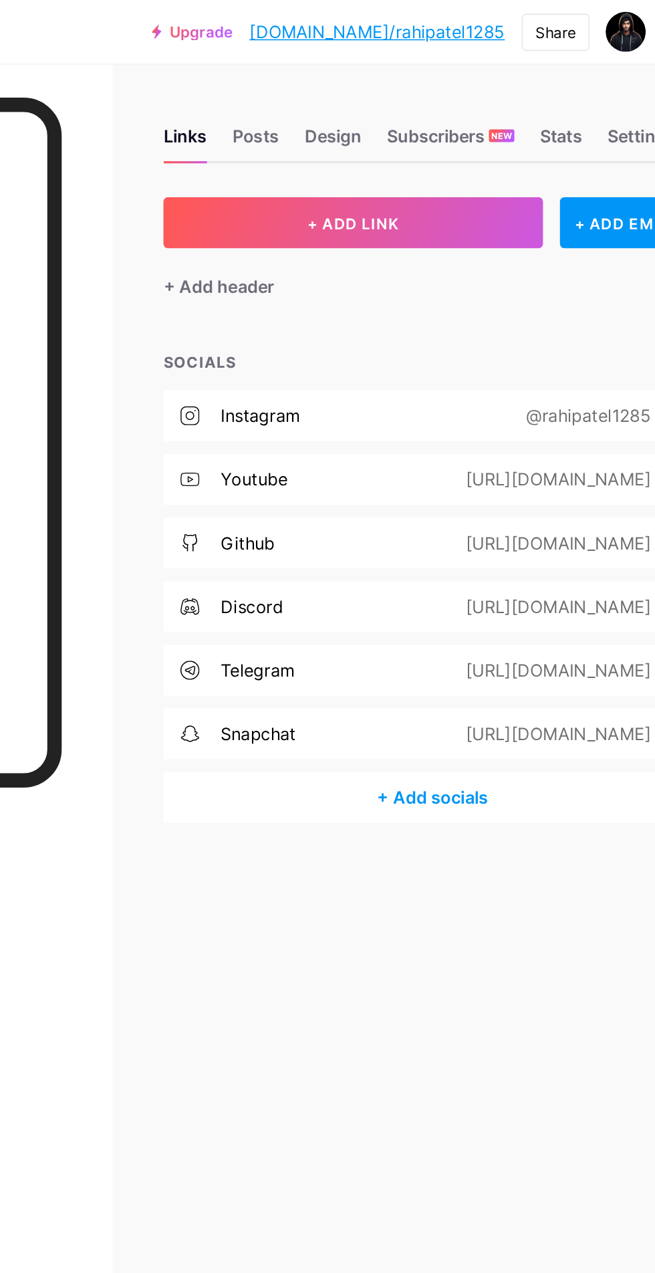
click at [557, 346] on div "[URL][DOMAIN_NAME]" at bounding box center [540, 342] width 154 height 16
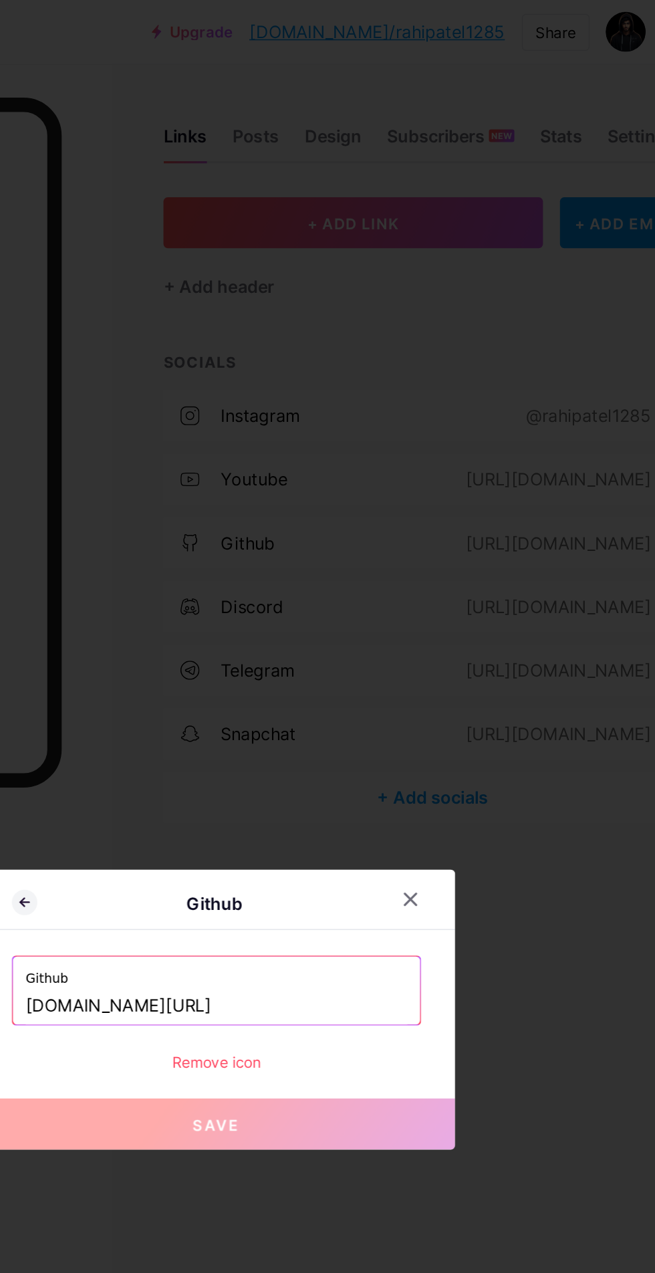
click at [362, 623] on label "Github" at bounding box center [327, 613] width 241 height 20
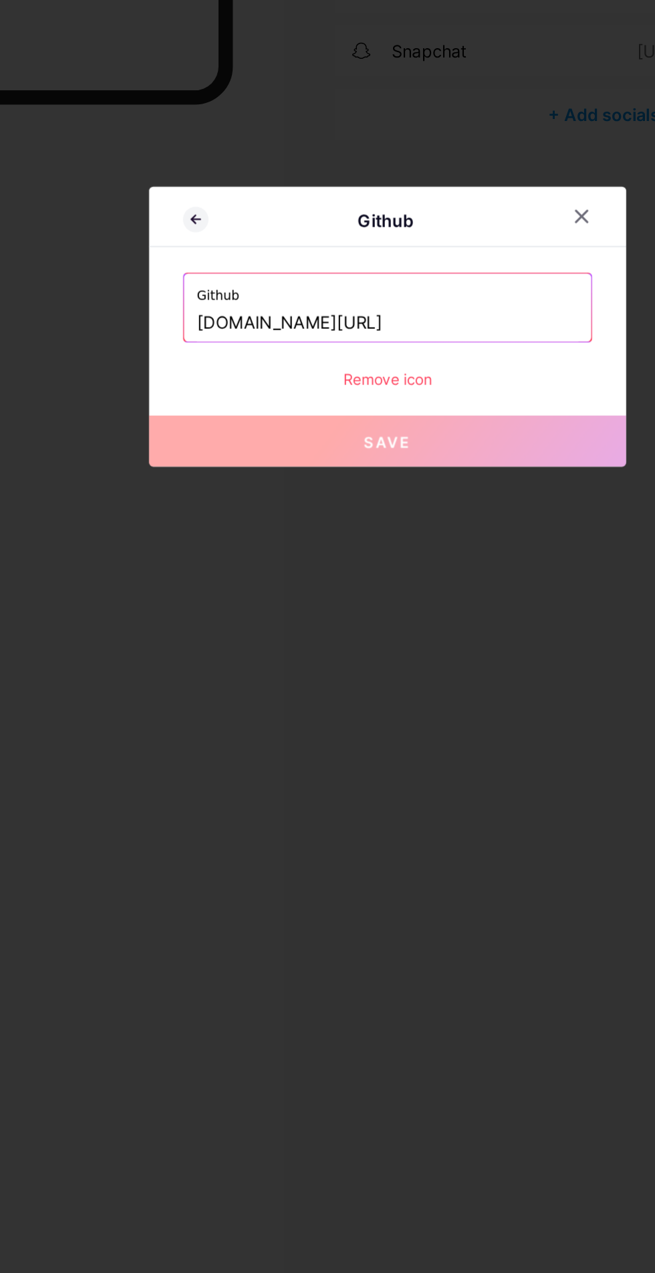
paste input "rahipatel"
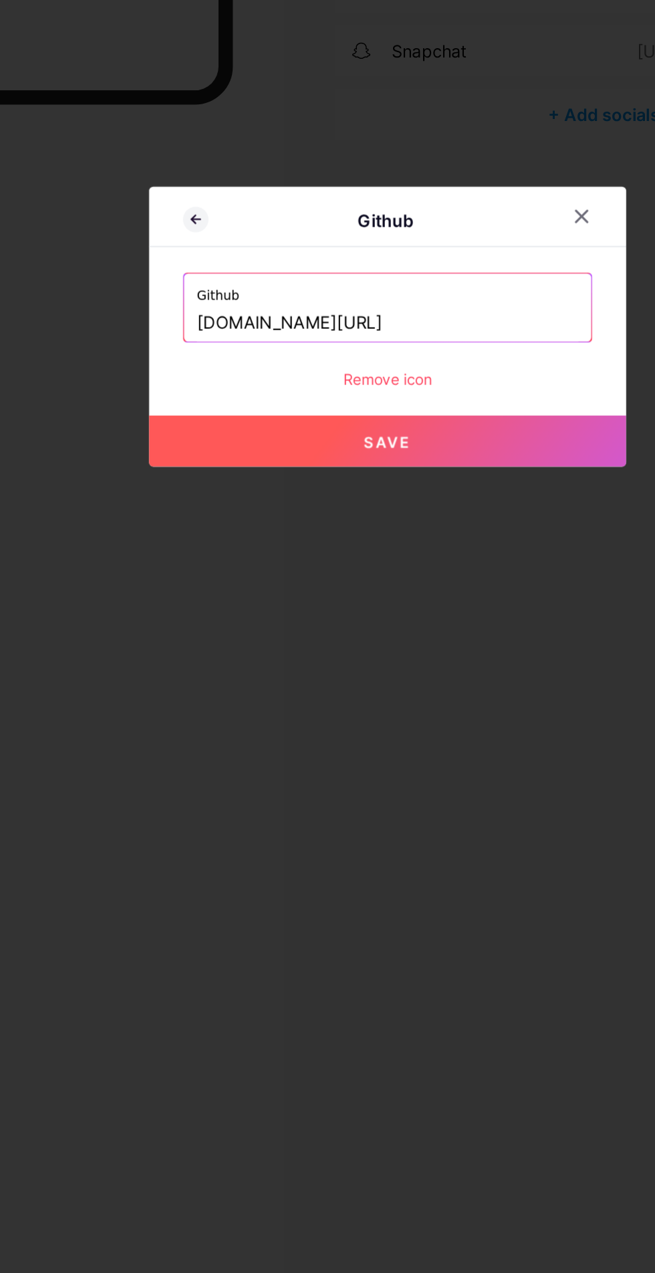
click at [367, 725] on button "Save" at bounding box center [327, 708] width 301 height 32
type input "[URL][DOMAIN_NAME]"
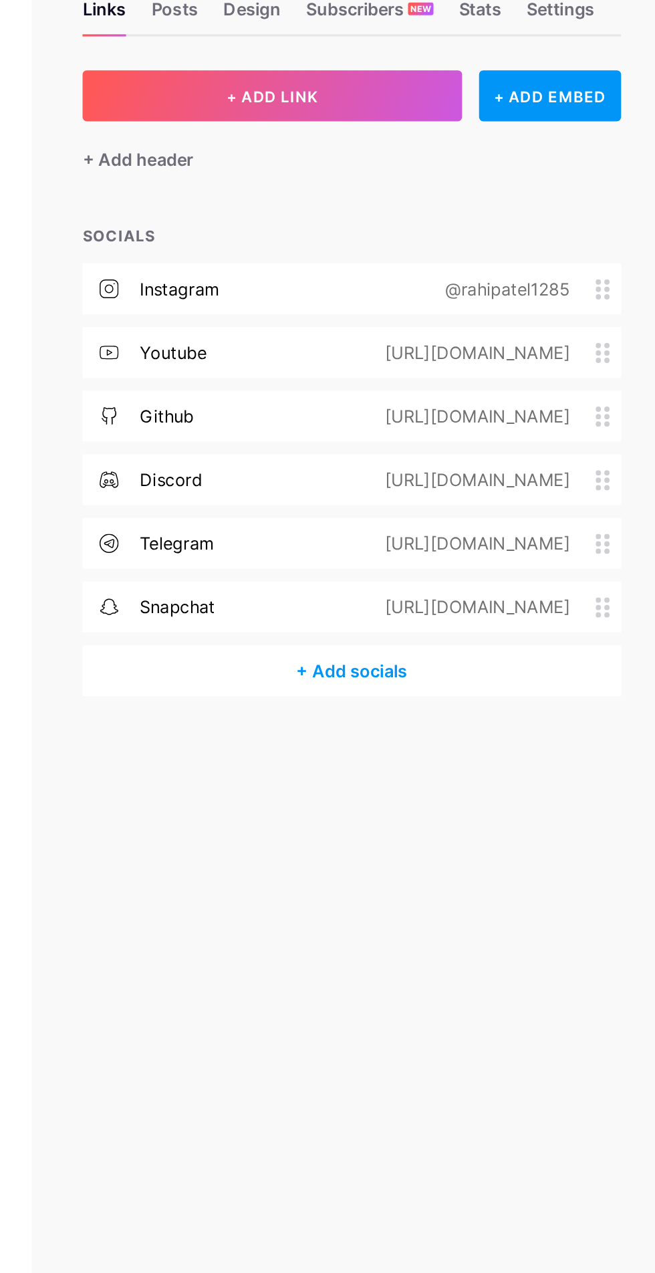
click at [543, 378] on div "[URL][DOMAIN_NAME]" at bounding box center [540, 382] width 154 height 16
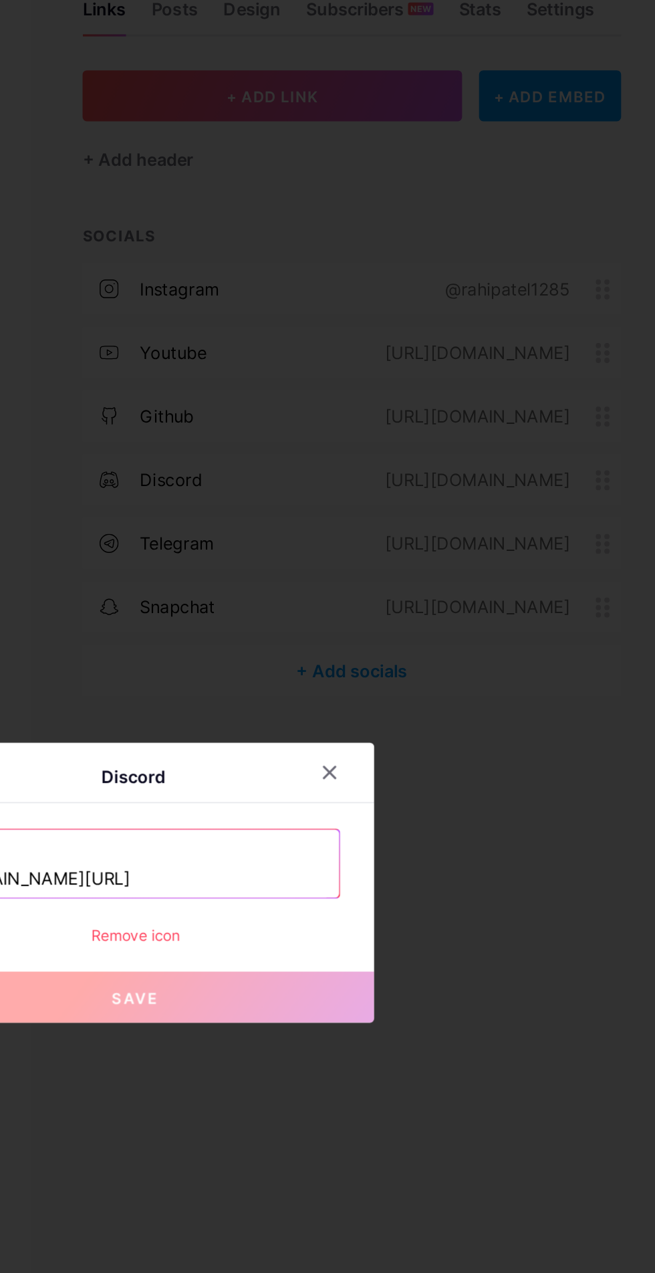
click at [329, 676] on div "Remove icon" at bounding box center [328, 669] width 258 height 14
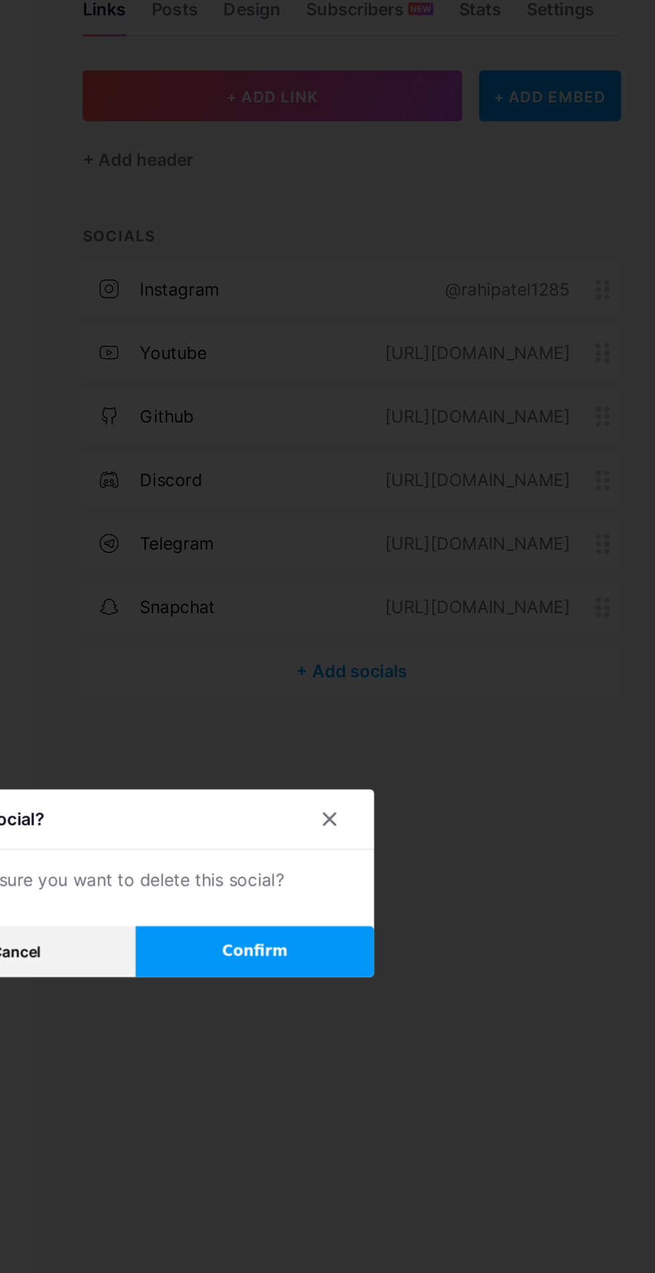
click at [399, 686] on span "Confirm" at bounding box center [402, 679] width 41 height 14
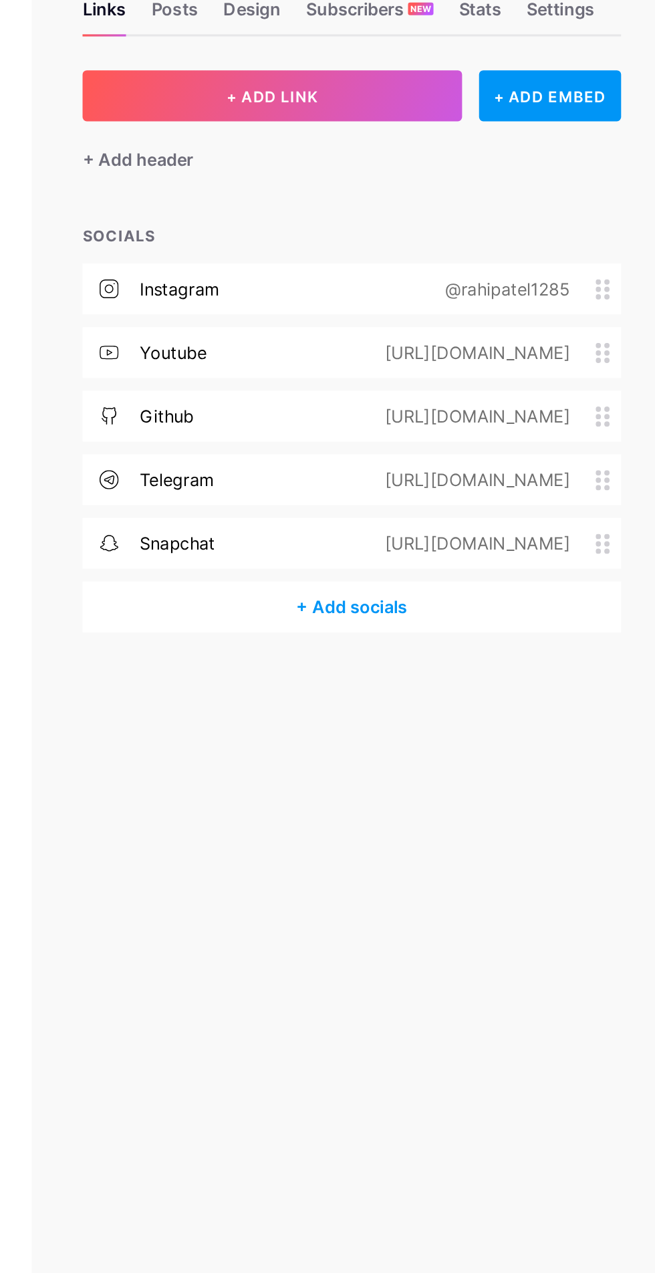
click at [538, 385] on div "[URL][DOMAIN_NAME]" at bounding box center [540, 382] width 154 height 16
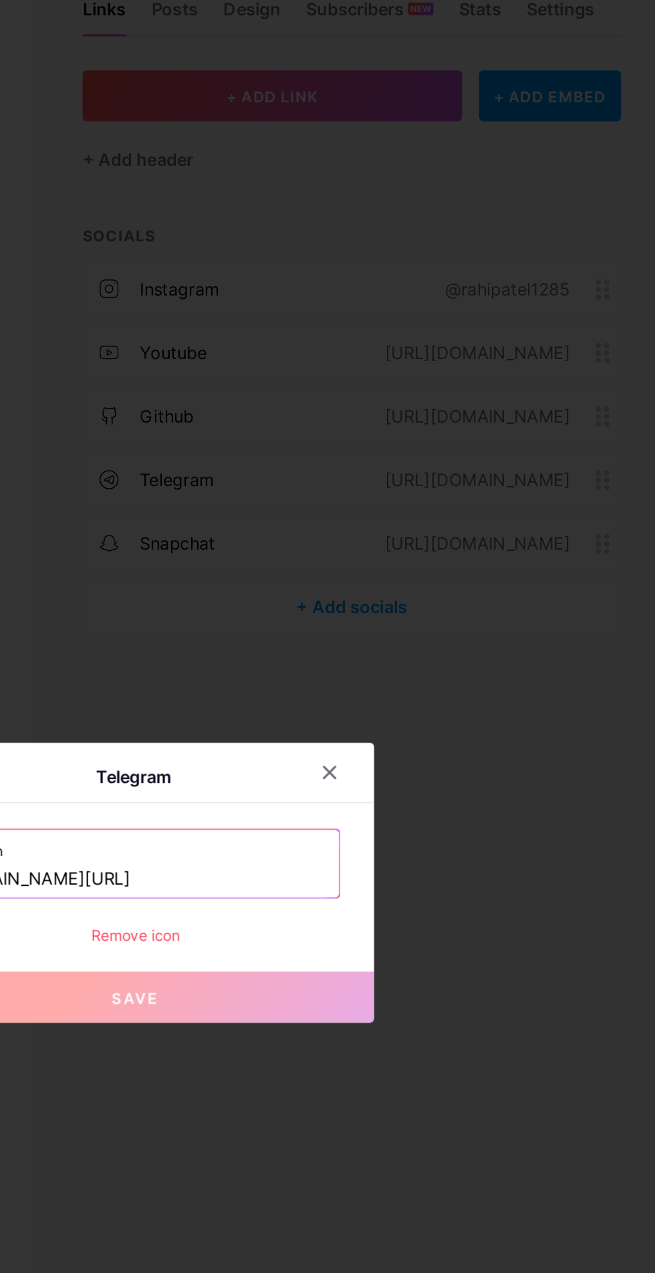
click at [338, 676] on div "Remove icon" at bounding box center [328, 669] width 258 height 14
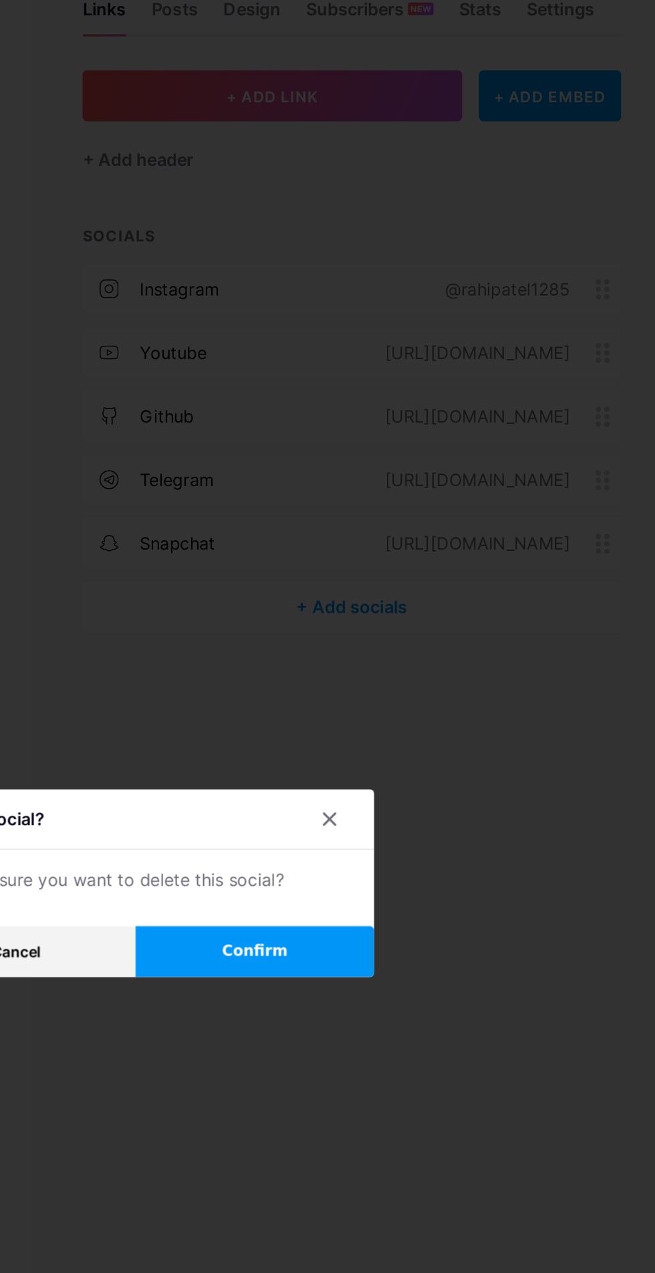
click at [394, 686] on span "Confirm" at bounding box center [402, 679] width 41 height 14
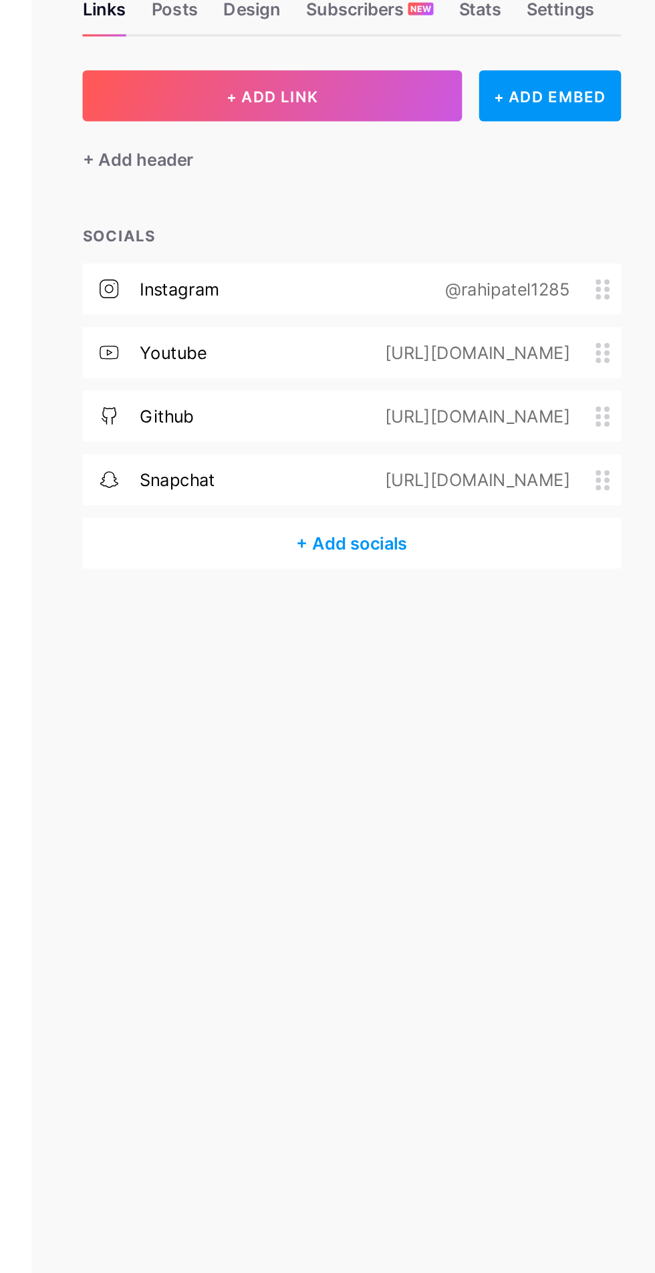
click at [463, 374] on div "[URL][DOMAIN_NAME]" at bounding box center [540, 382] width 154 height 16
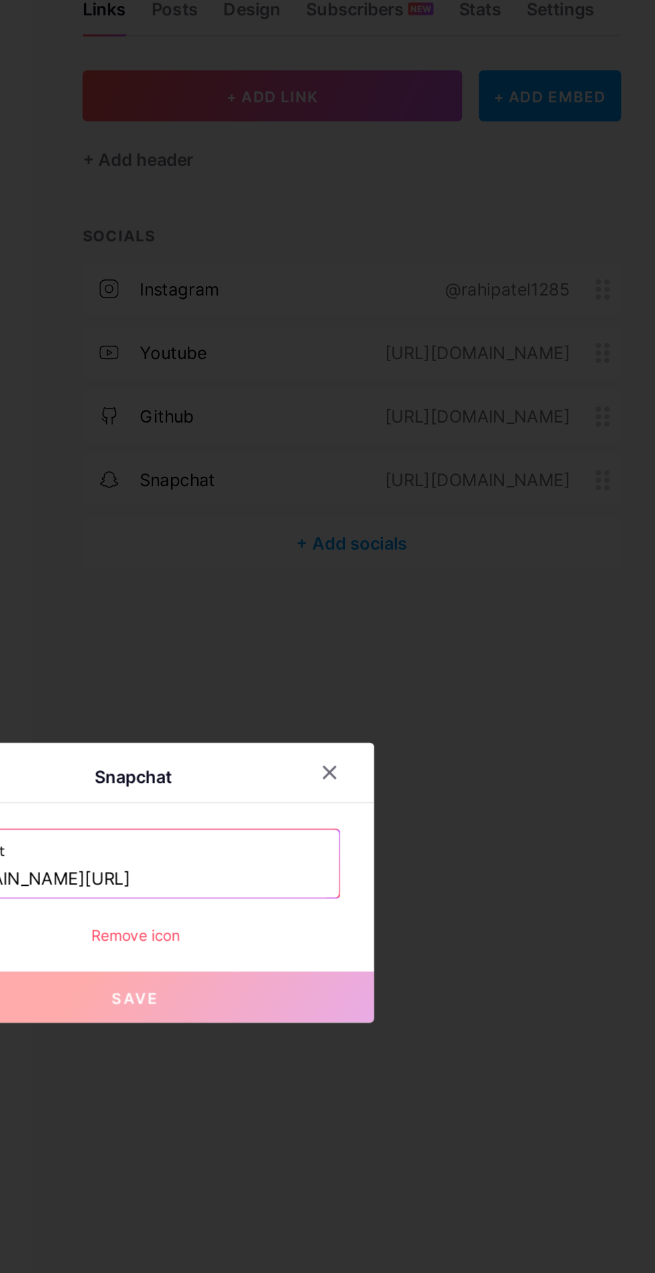
click at [372, 676] on div "Remove icon" at bounding box center [328, 669] width 258 height 14
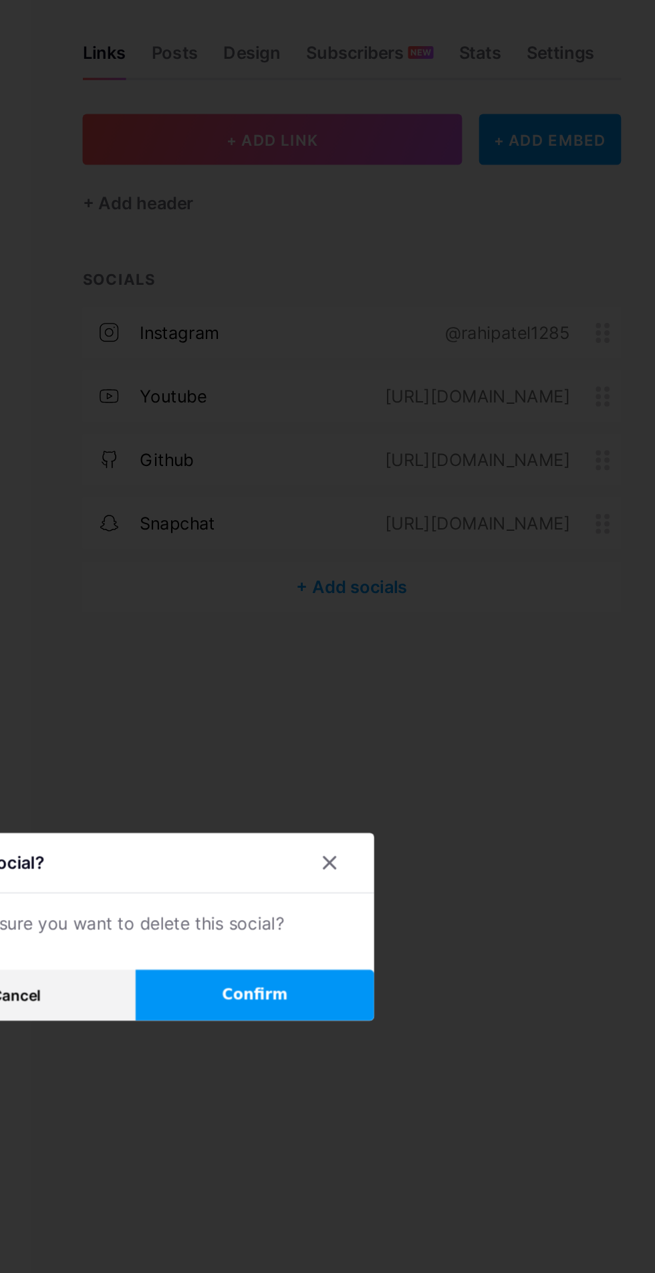
click at [385, 696] on button "Confirm" at bounding box center [403, 680] width 150 height 32
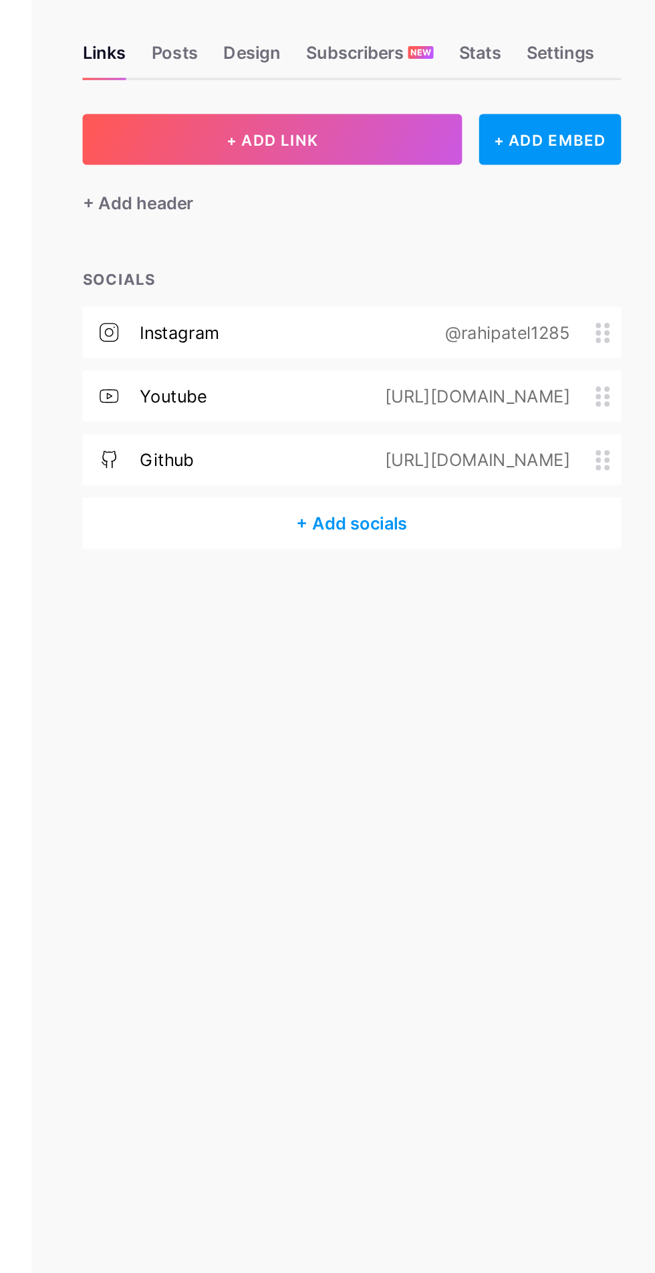
click at [477, 394] on div "+ Add socials" at bounding box center [464, 382] width 340 height 32
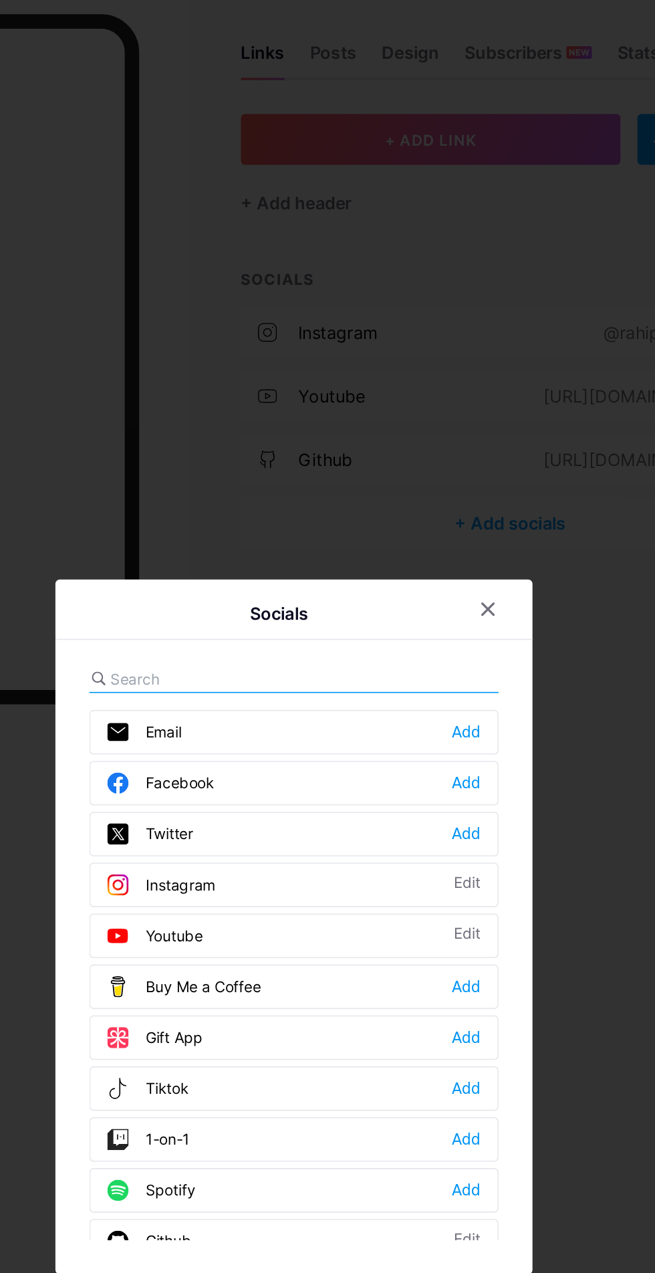
click at [442, 553] on div "Add" at bounding box center [436, 545] width 18 height 13
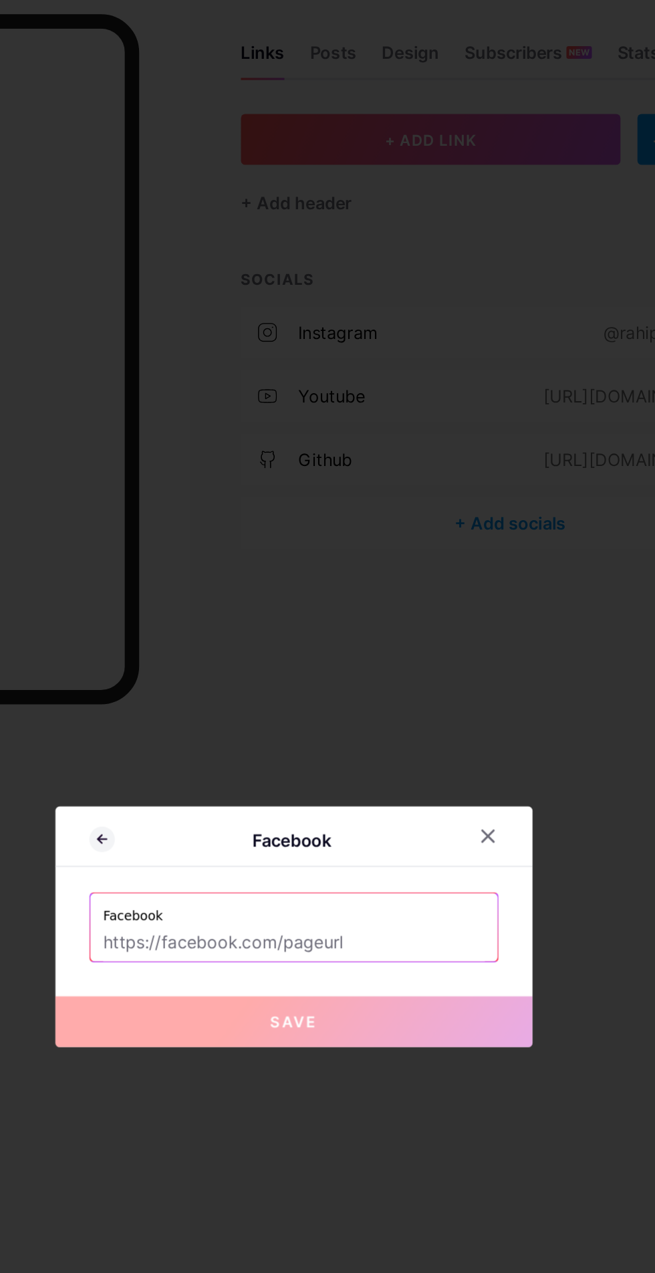
click at [372, 658] on input "text" at bounding box center [327, 647] width 241 height 23
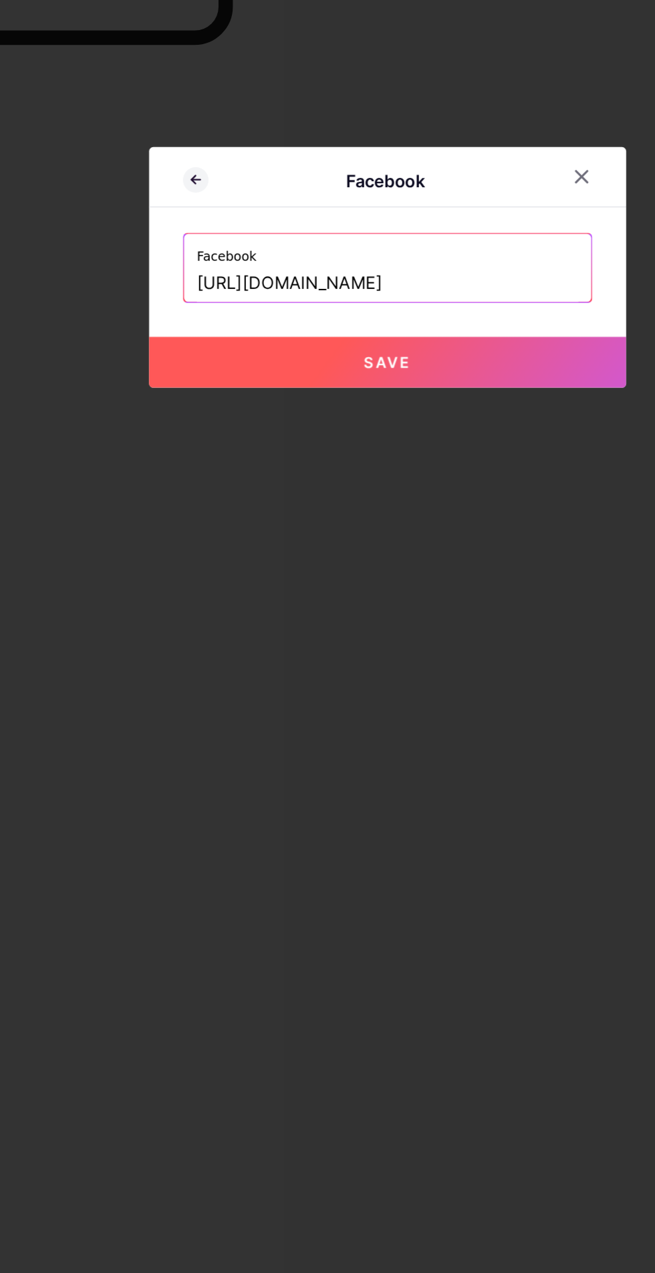
paste input "rahipatel1285"
type input "[URL][DOMAIN_NAME]"
click at [355, 712] on button "Save" at bounding box center [327, 696] width 301 height 32
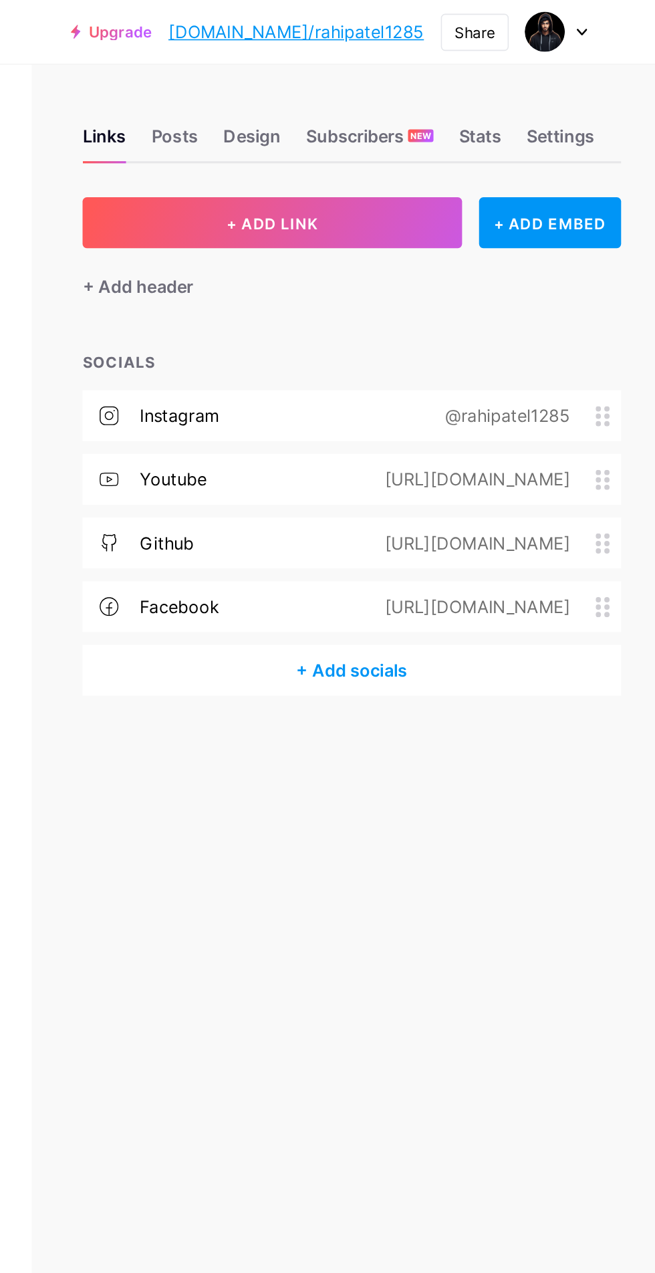
click at [474, 424] on div "+ Add socials" at bounding box center [464, 422] width 340 height 32
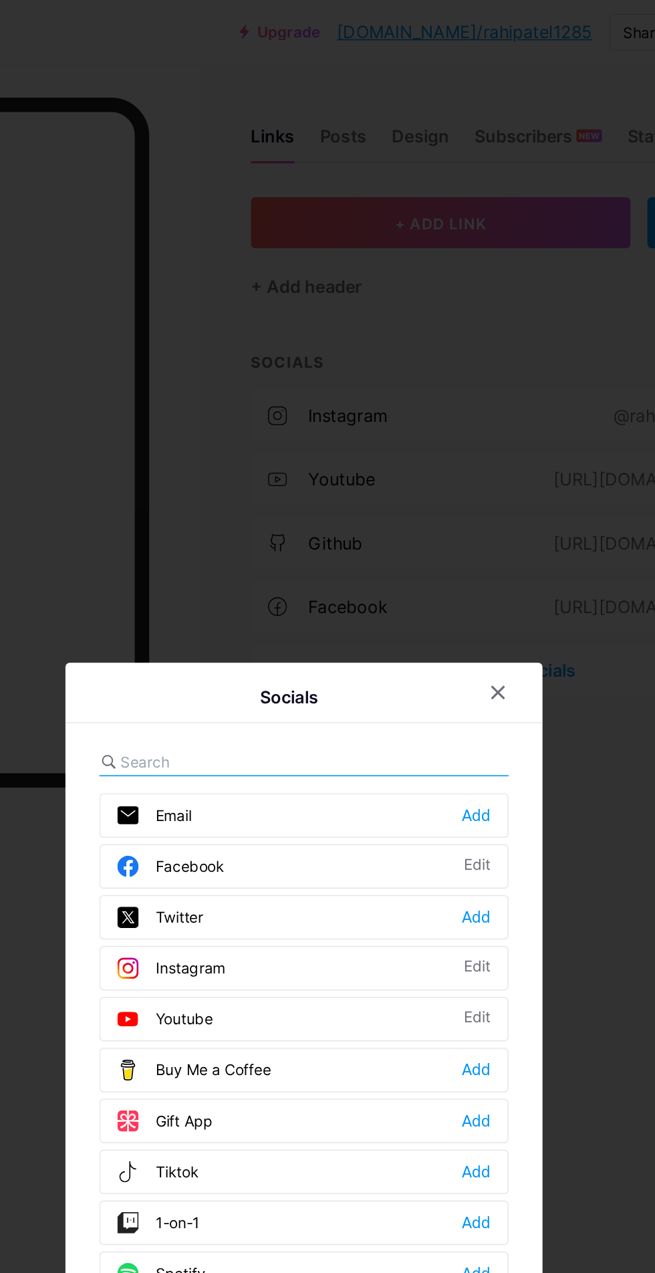
click at [440, 585] on div "Add" at bounding box center [436, 577] width 18 height 13
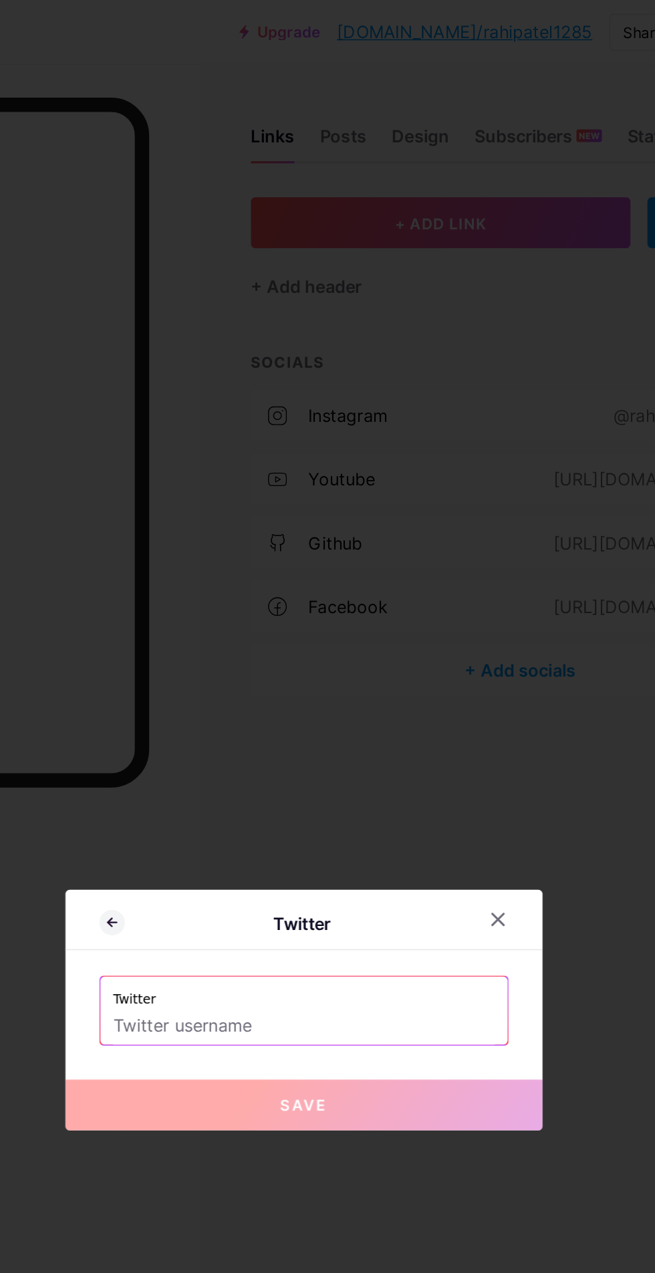
click at [372, 658] on input "text" at bounding box center [327, 647] width 241 height 23
click at [243, 658] on input "text" at bounding box center [327, 647] width 241 height 23
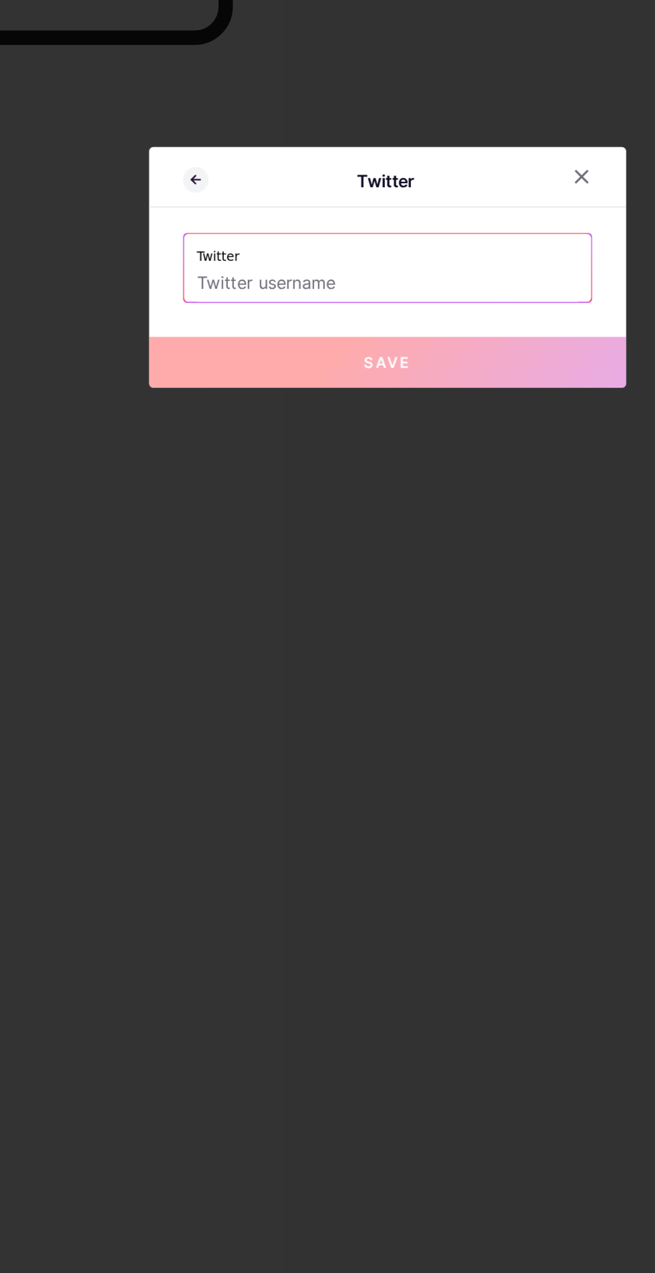
paste input "rahipatel1285"
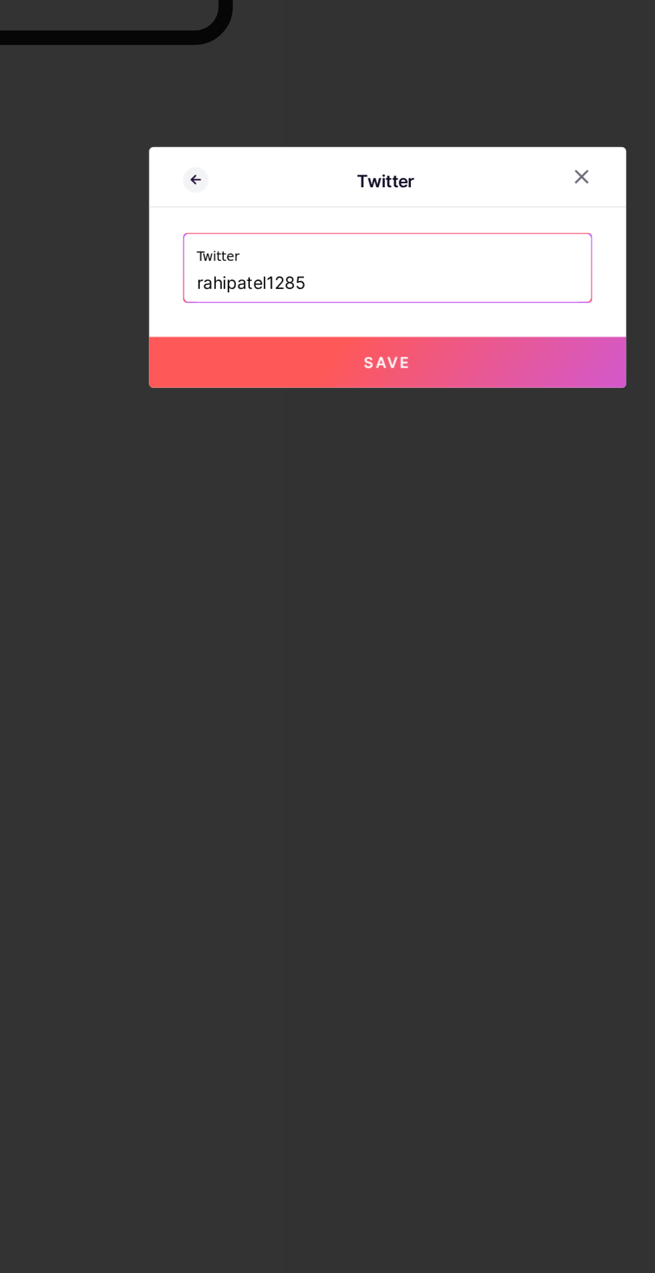
click at [311, 712] on button "Save" at bounding box center [327, 696] width 301 height 32
type input "[URL][DOMAIN_NAME]"
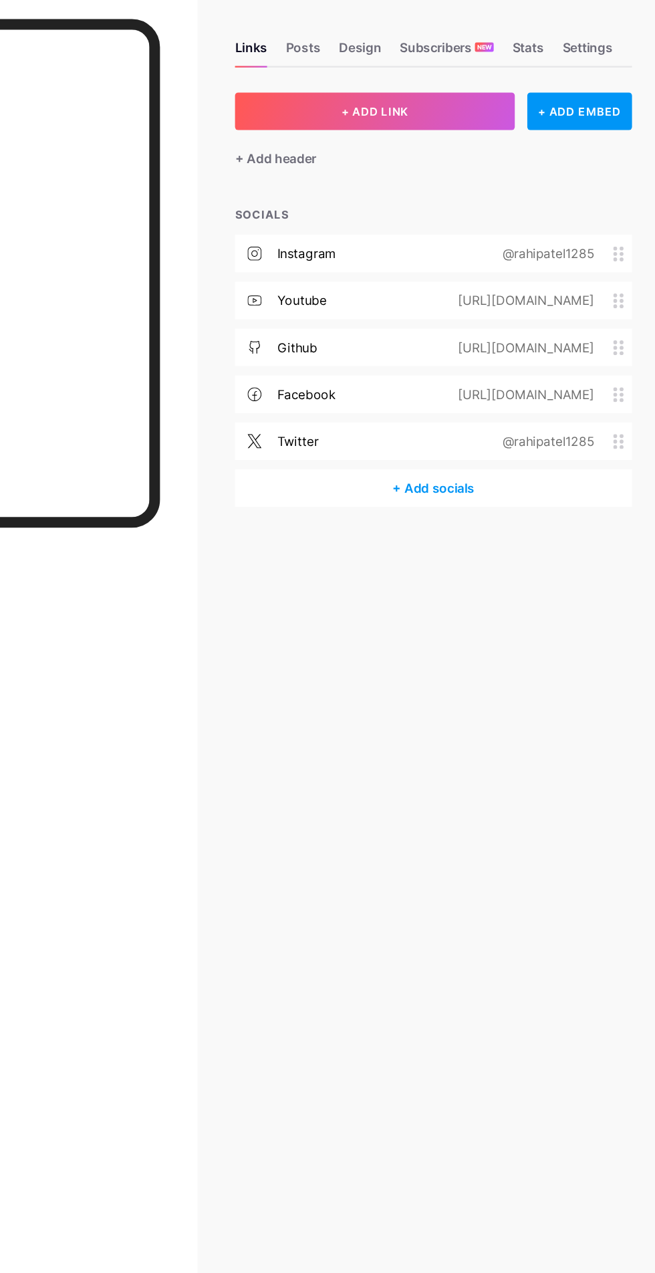
click at [465, 463] on div "+ Add socials" at bounding box center [464, 462] width 340 height 32
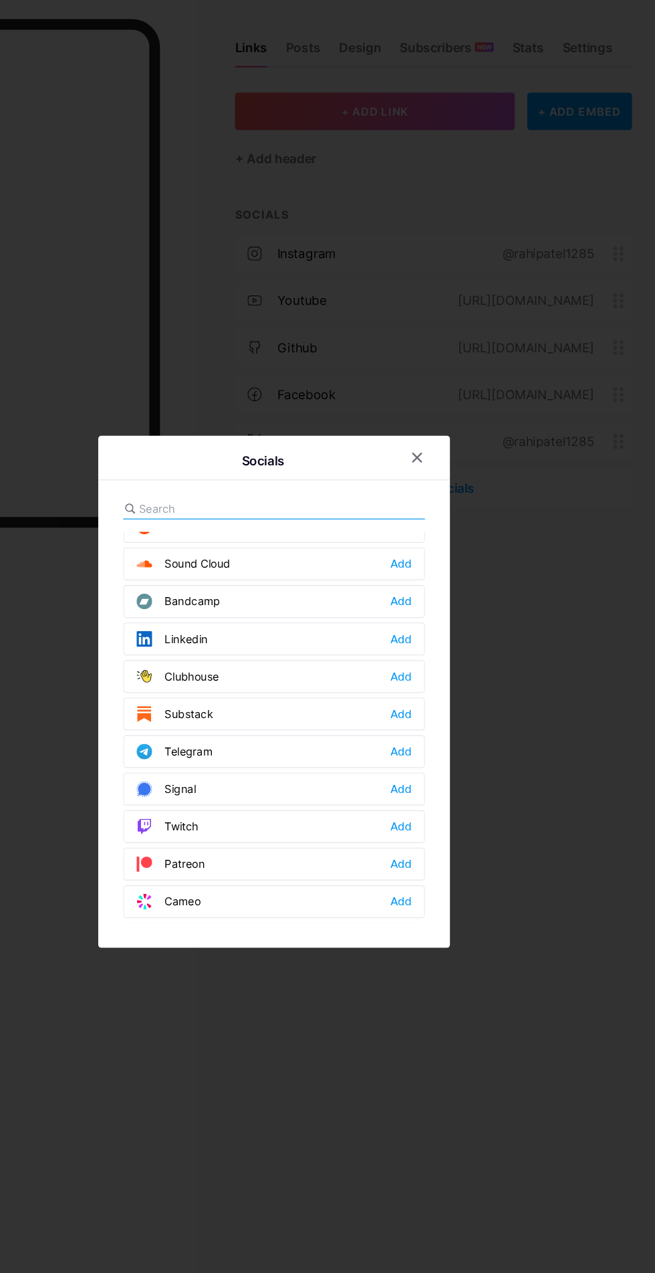
scroll to position [505, 0]
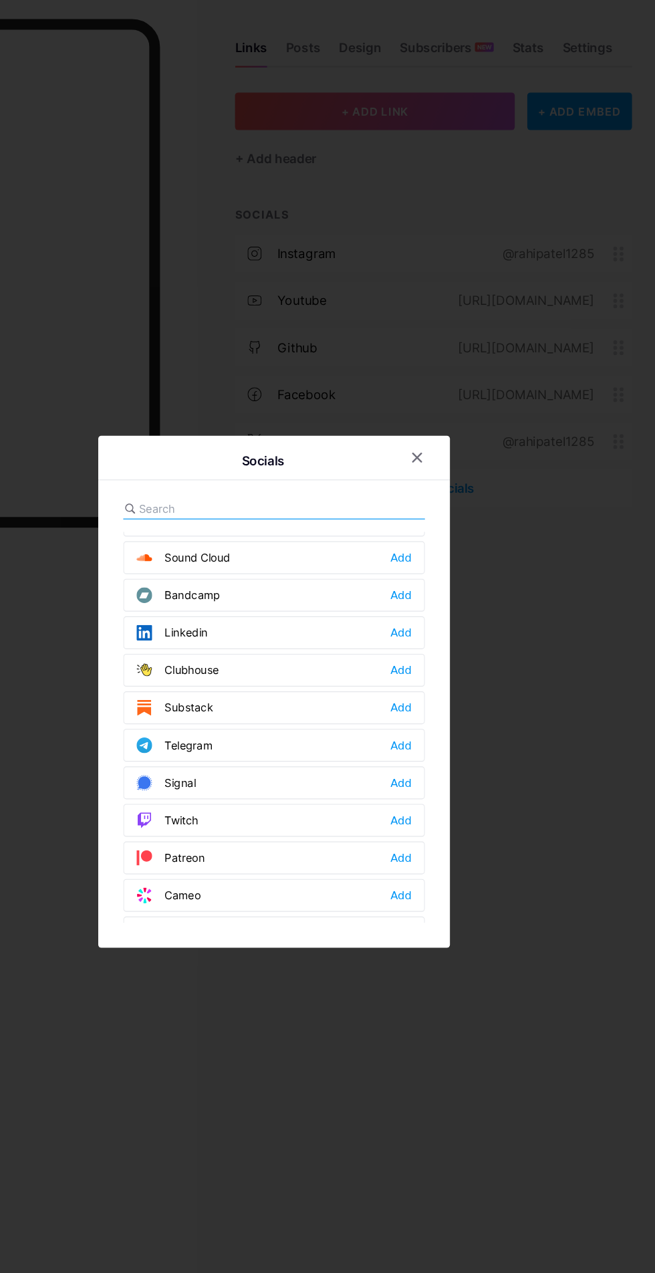
click at [432, 593] on div "Add" at bounding box center [436, 585] width 18 height 13
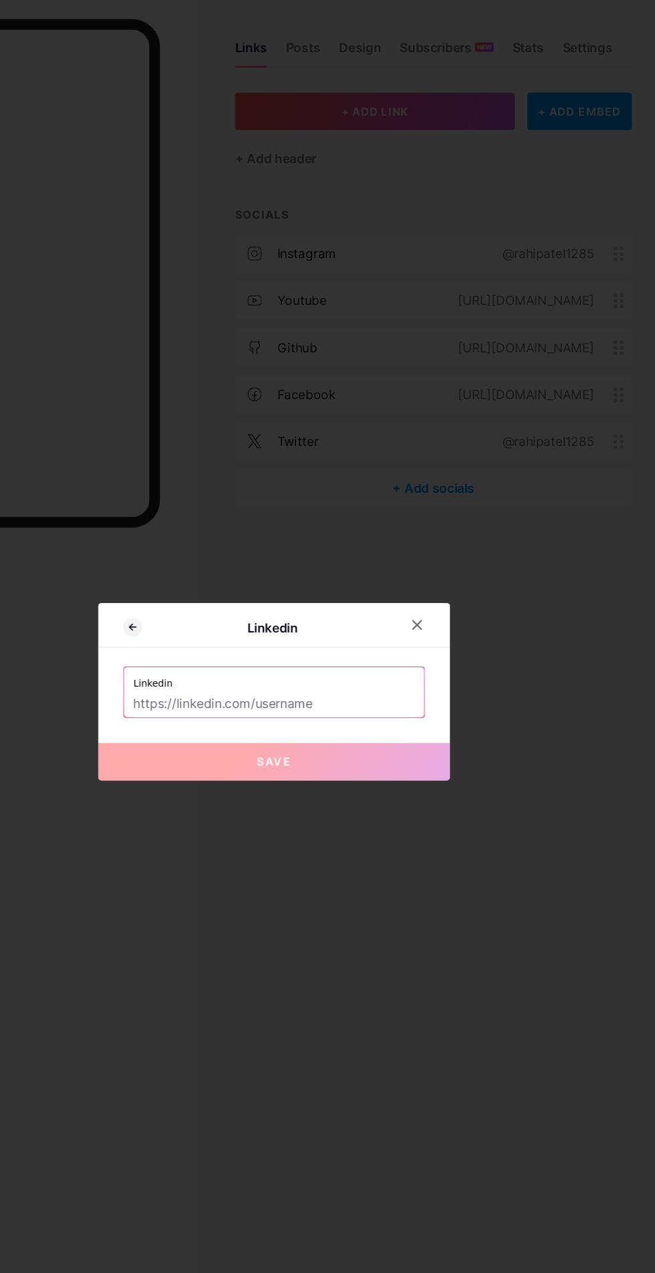
click at [382, 658] on input "text" at bounding box center [327, 647] width 241 height 23
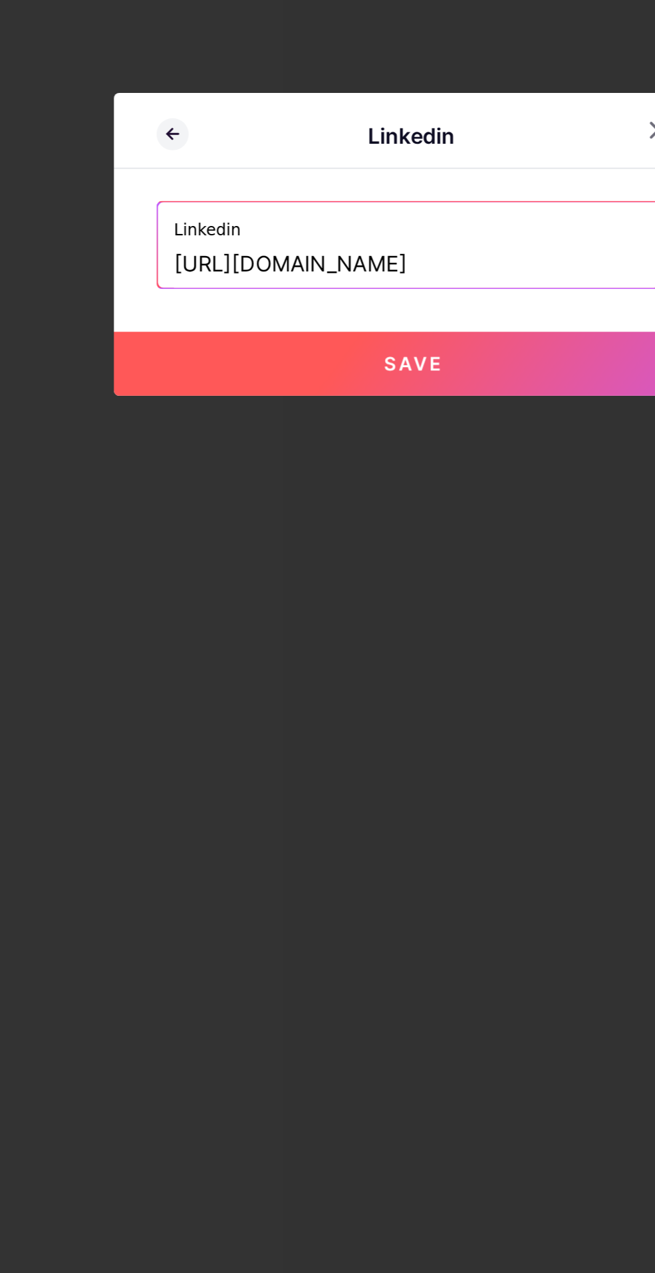
paste input "rahipatel1285"
type input "[URL][DOMAIN_NAME]"
click at [347, 712] on button "Save" at bounding box center [327, 696] width 301 height 32
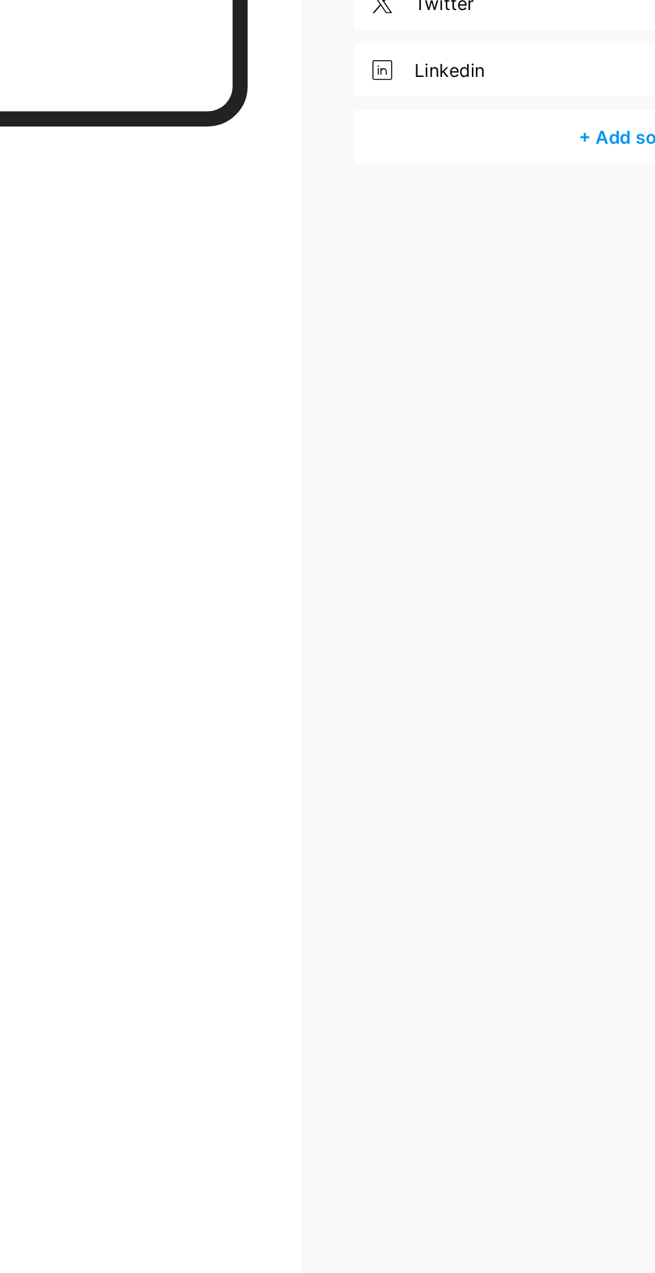
scroll to position [1, 0]
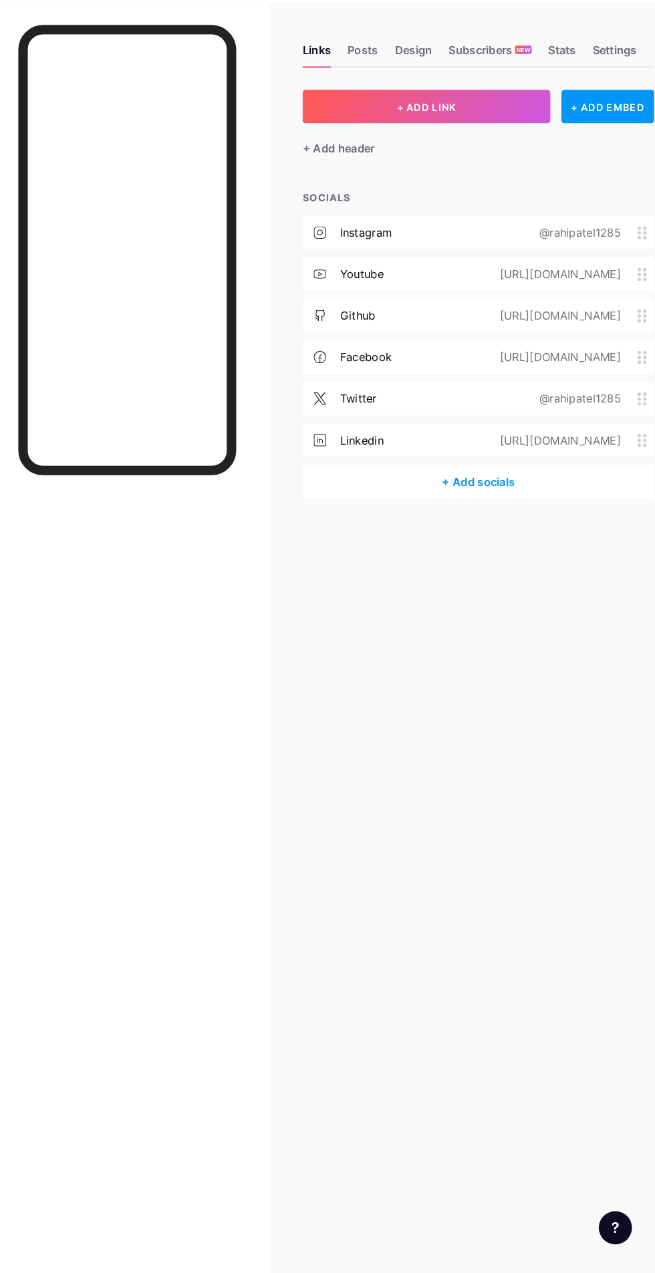
click at [493, 498] on div "+ Add socials" at bounding box center [464, 503] width 340 height 32
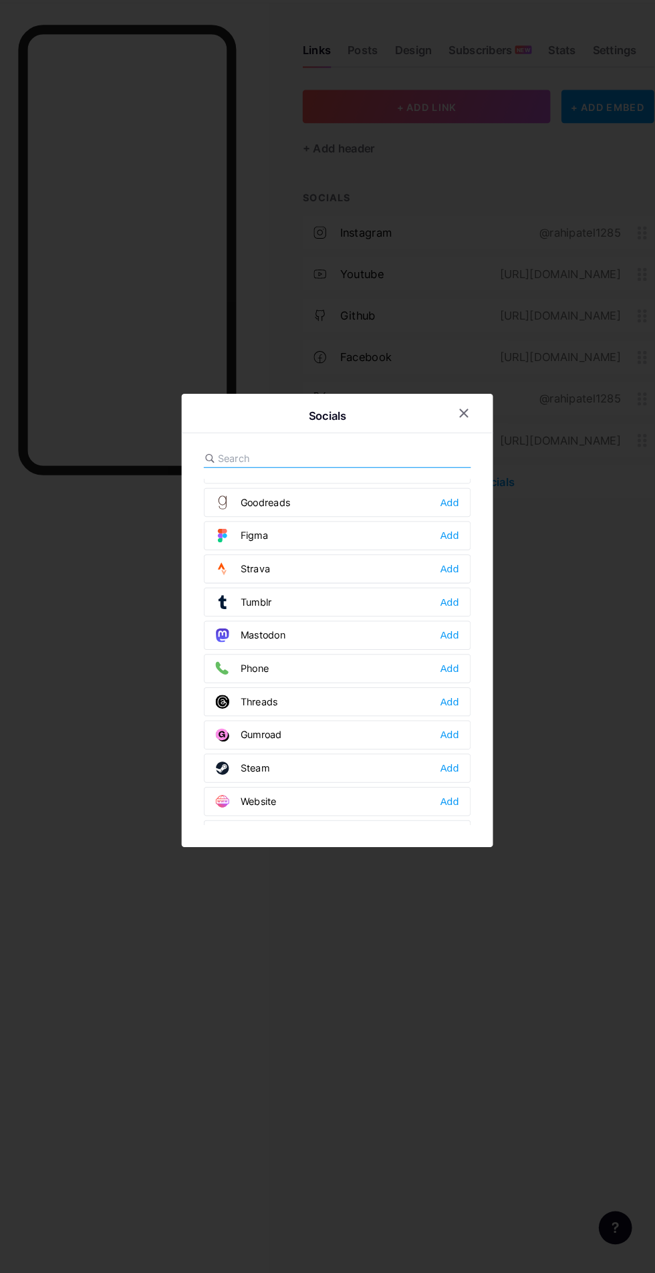
scroll to position [1188, 0]
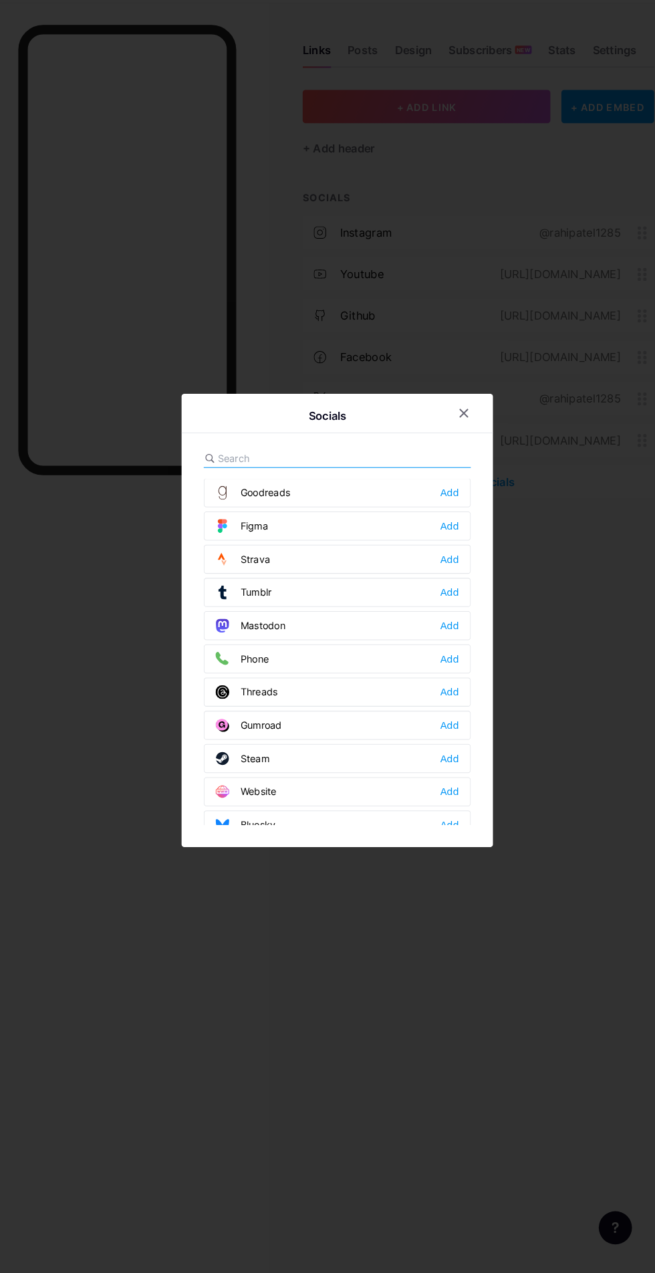
click at [442, 448] on div at bounding box center [450, 436] width 24 height 24
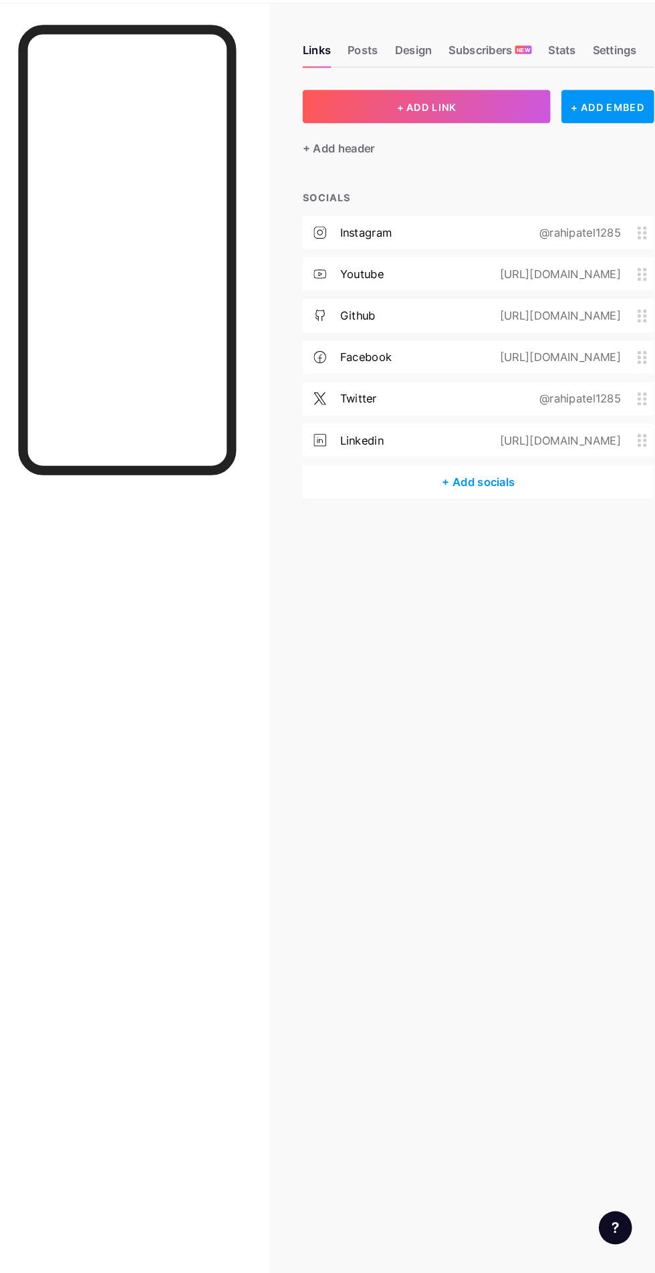
scroll to position [0, 0]
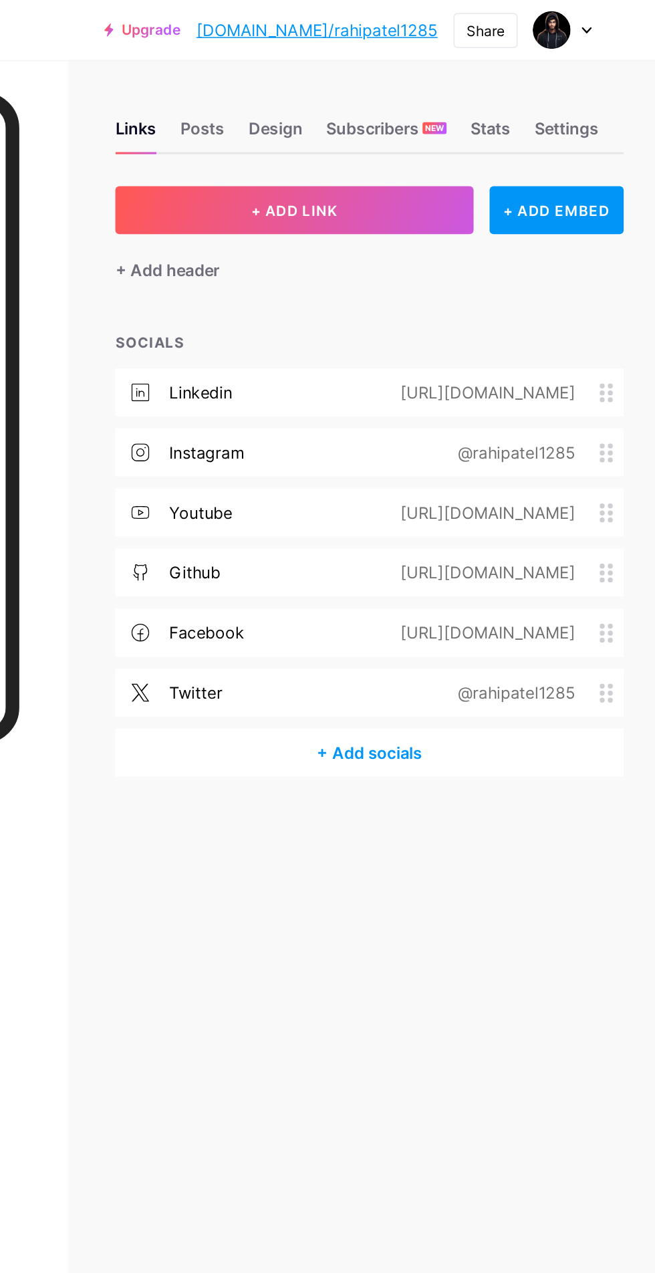
click at [591, 130] on div "+ ADD EMBED" at bounding box center [589, 140] width 90 height 32
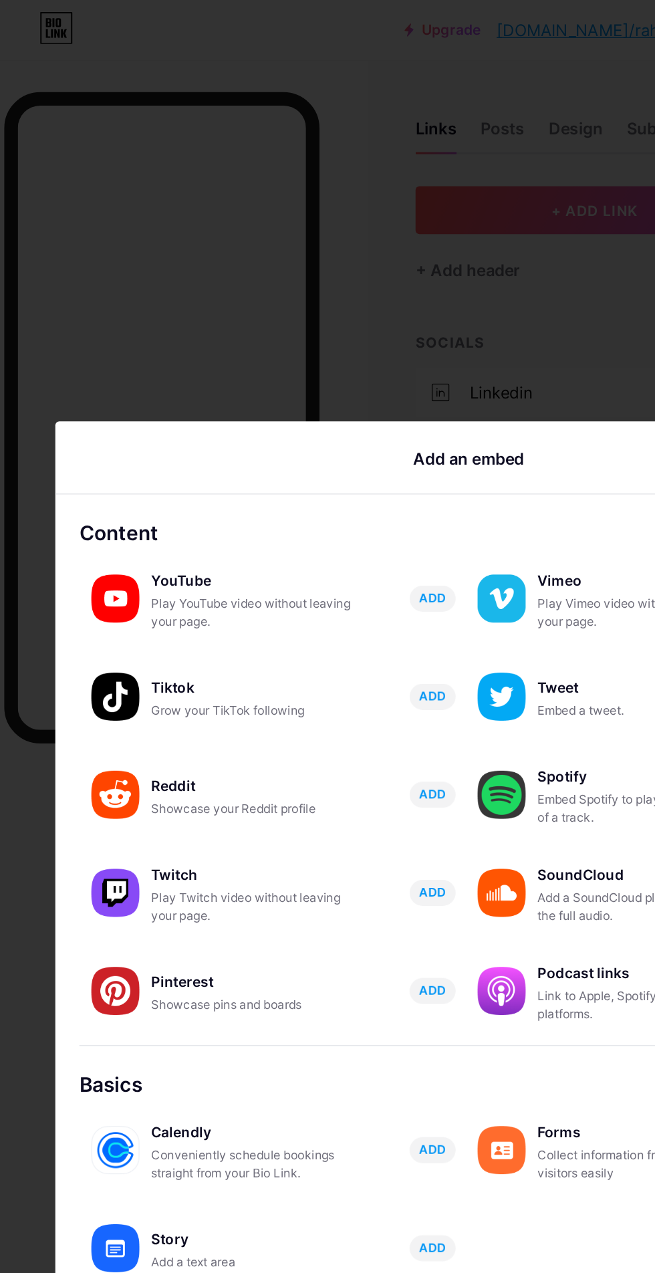
click at [303, 405] on span "ADD" at bounding box center [306, 399] width 18 height 11
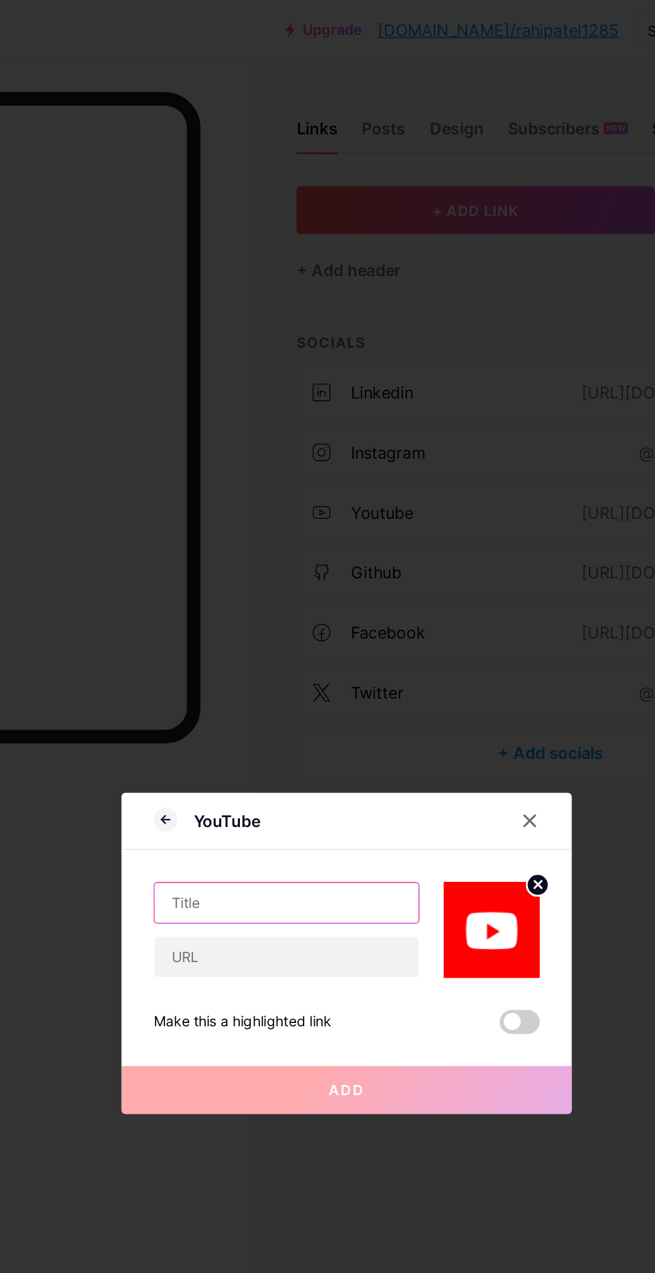
click at [329, 616] on input "text" at bounding box center [287, 603] width 176 height 27
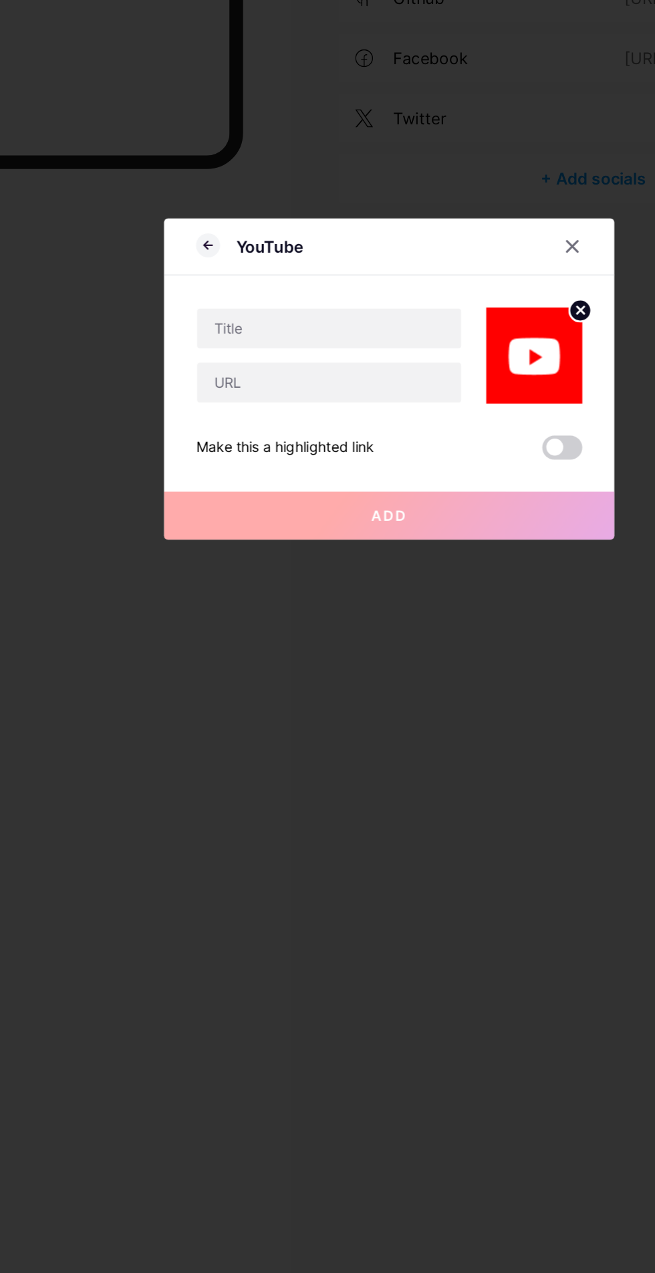
click at [450, 553] on icon at bounding box center [449, 548] width 11 height 11
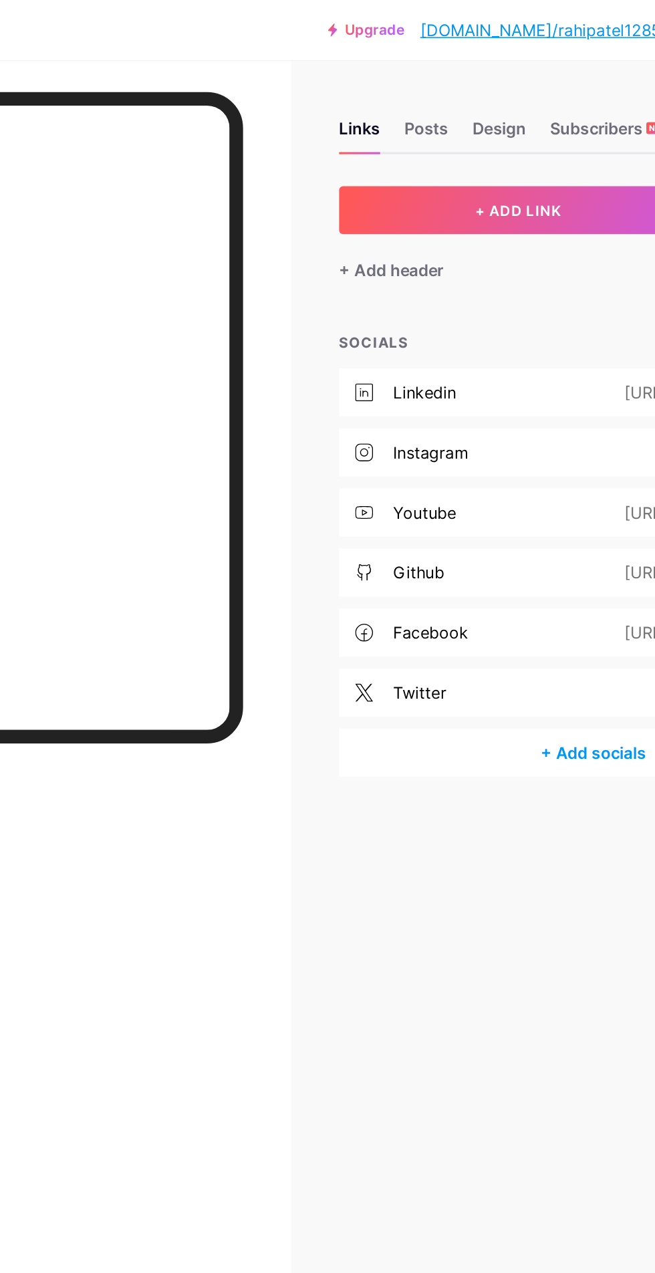
click at [356, 92] on div "Posts" at bounding box center [352, 90] width 29 height 24
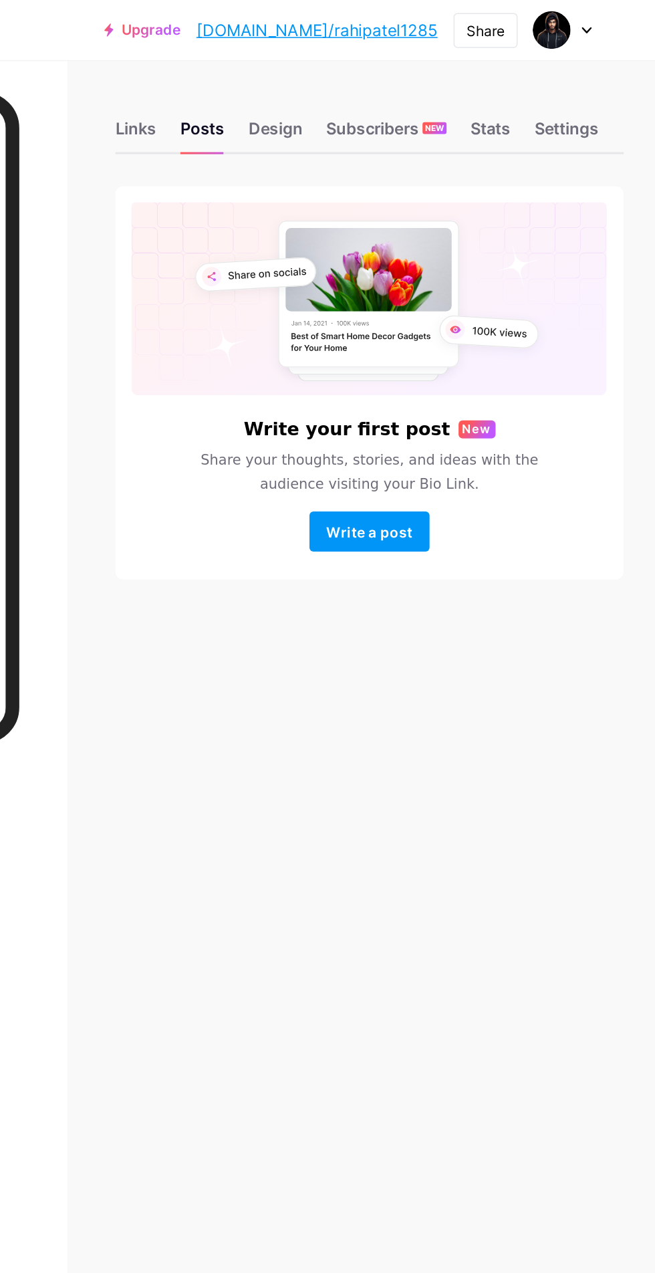
click at [392, 92] on div "Design" at bounding box center [401, 90] width 36 height 24
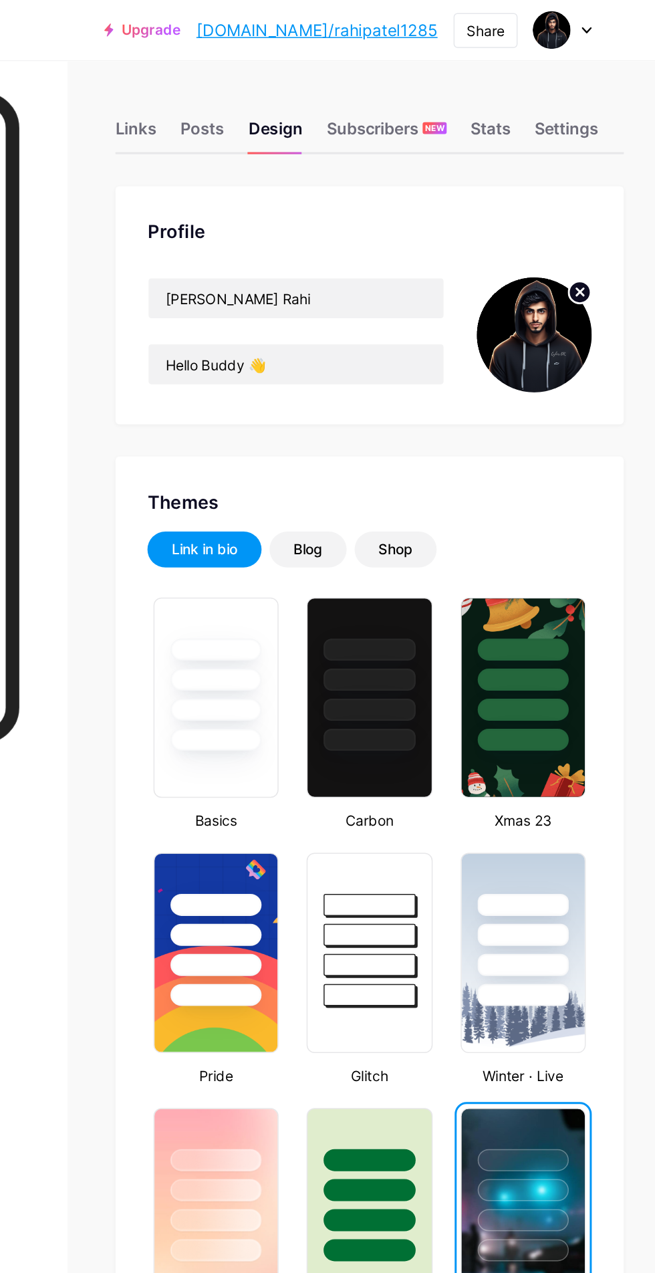
click at [606, 192] on icon at bounding box center [604, 194] width 5 height 5
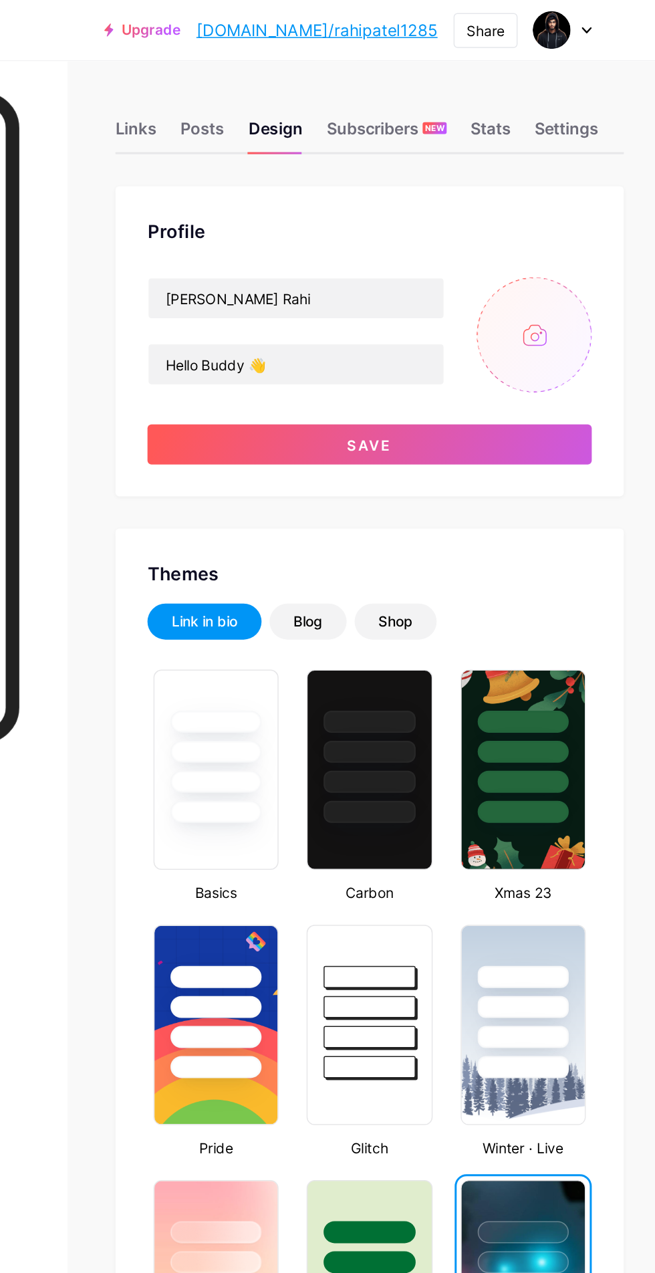
click at [567, 205] on input "file" at bounding box center [573, 223] width 77 height 77
type input "C:\fakepath\IMG_20250317_171811_853.webp"
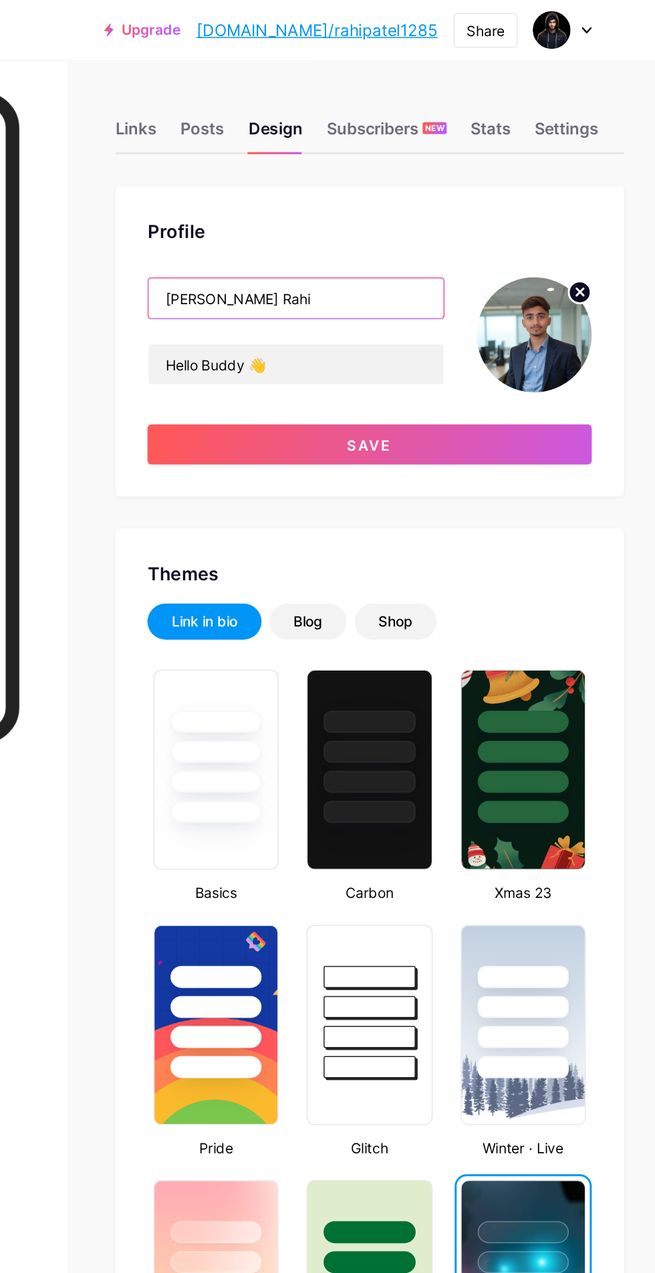
click at [392, 201] on input "[PERSON_NAME] Rahi" at bounding box center [414, 199] width 197 height 27
type input "P"
type input "[PERSON_NAME]"
click at [549, 300] on button "Save" at bounding box center [463, 296] width 297 height 27
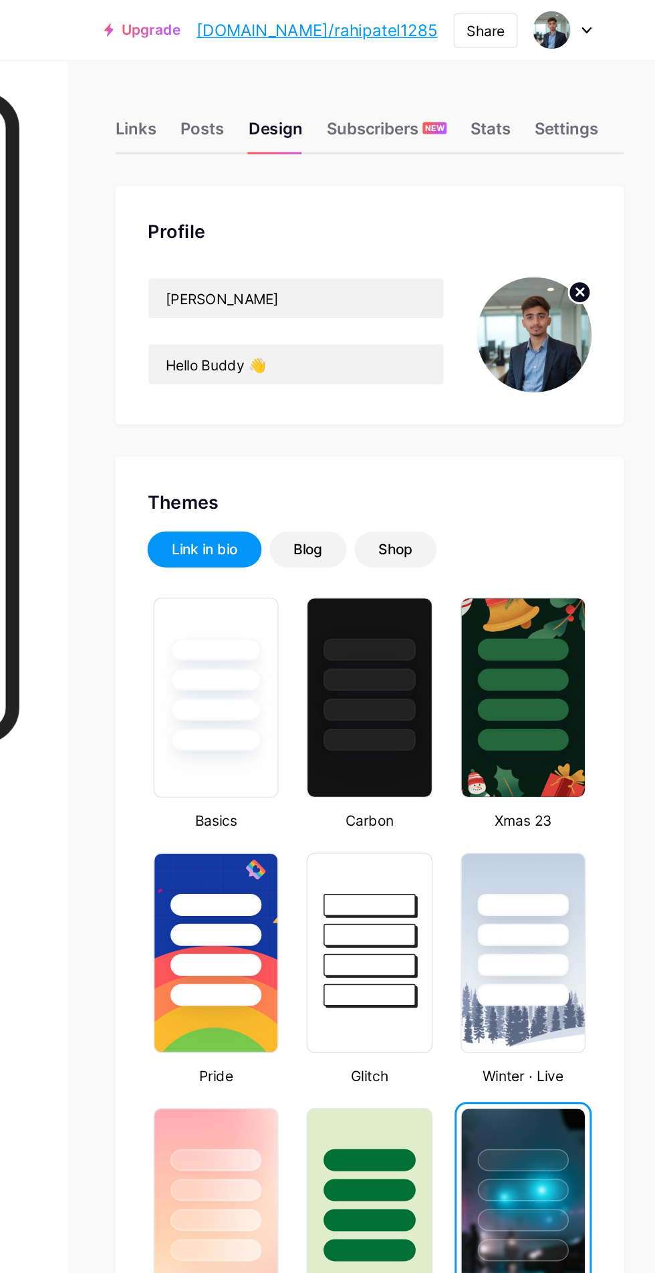
click at [479, 84] on div "Subscribers NEW" at bounding box center [475, 90] width 80 height 24
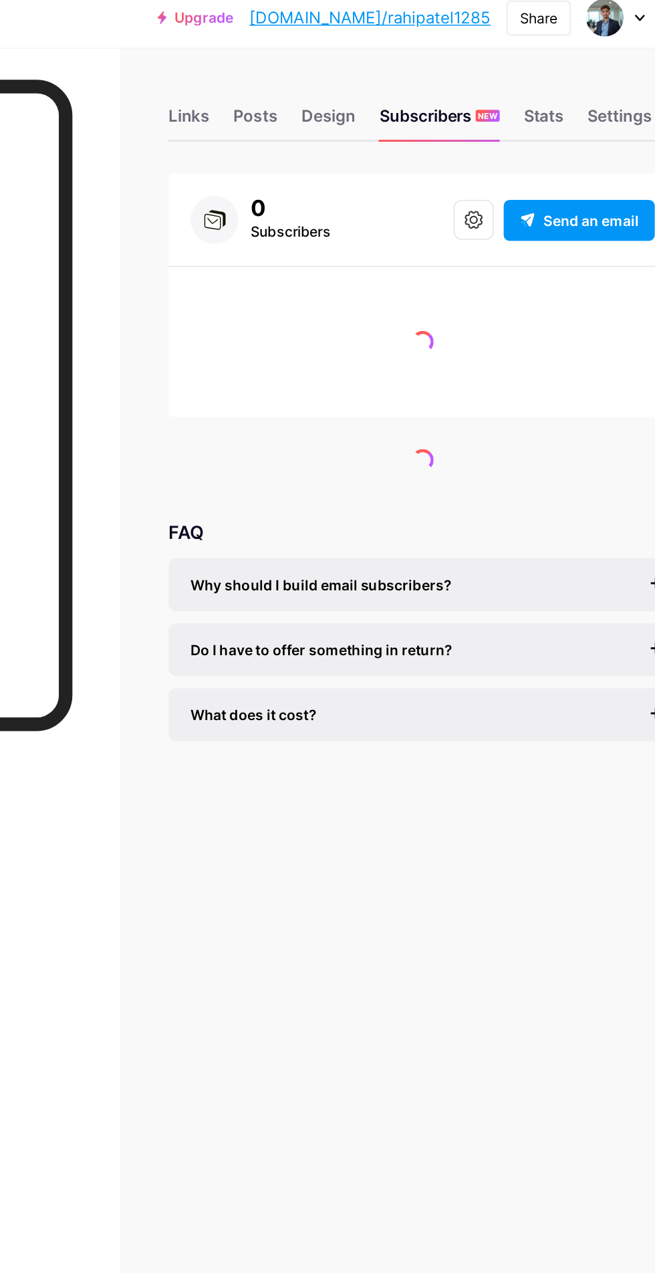
click at [478, 26] on link "[DOMAIN_NAME]/rahipatel1285" at bounding box center [428, 20] width 161 height 16
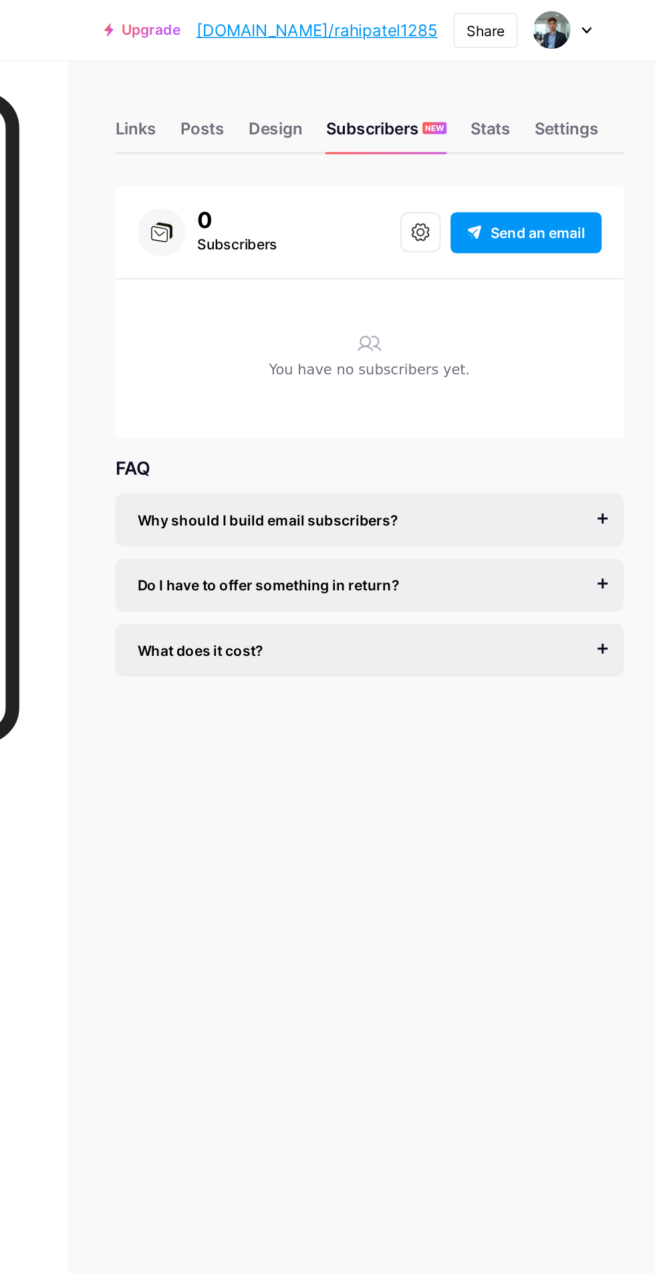
click at [545, 98] on div "Stats" at bounding box center [544, 90] width 27 height 24
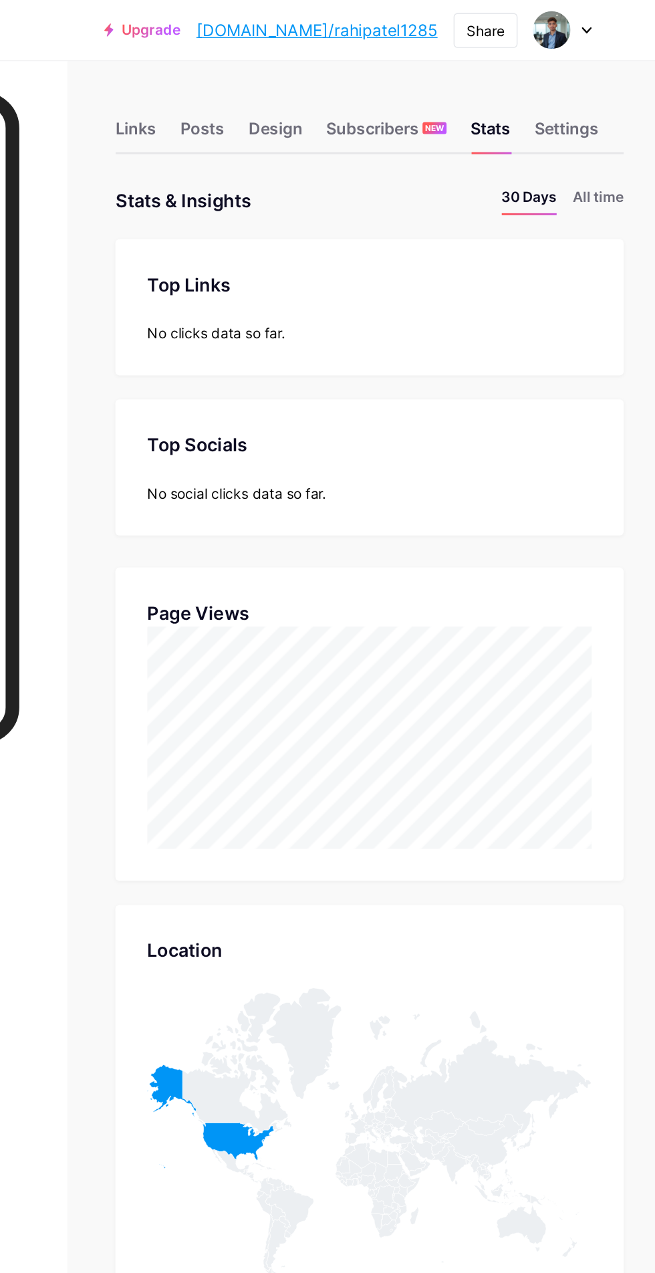
scroll to position [1273, 655]
click at [603, 86] on div "Settings" at bounding box center [595, 90] width 43 height 24
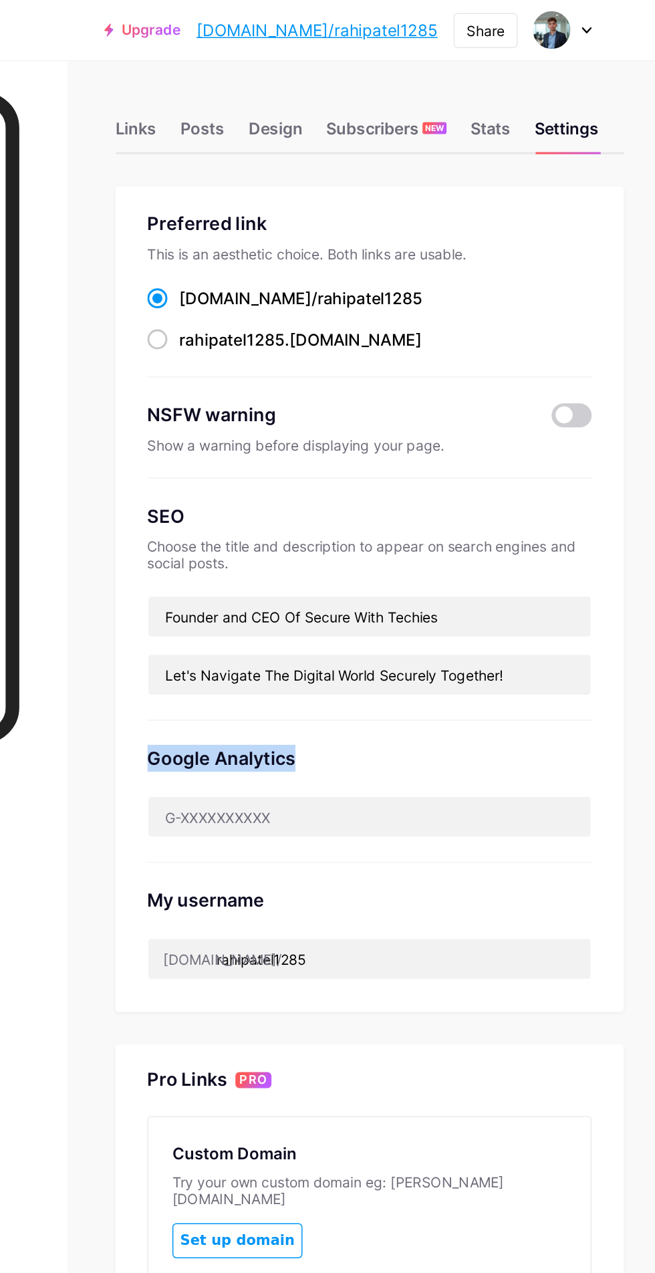
copy div "Google Analytics"
